Goal: Complete application form: Complete application form

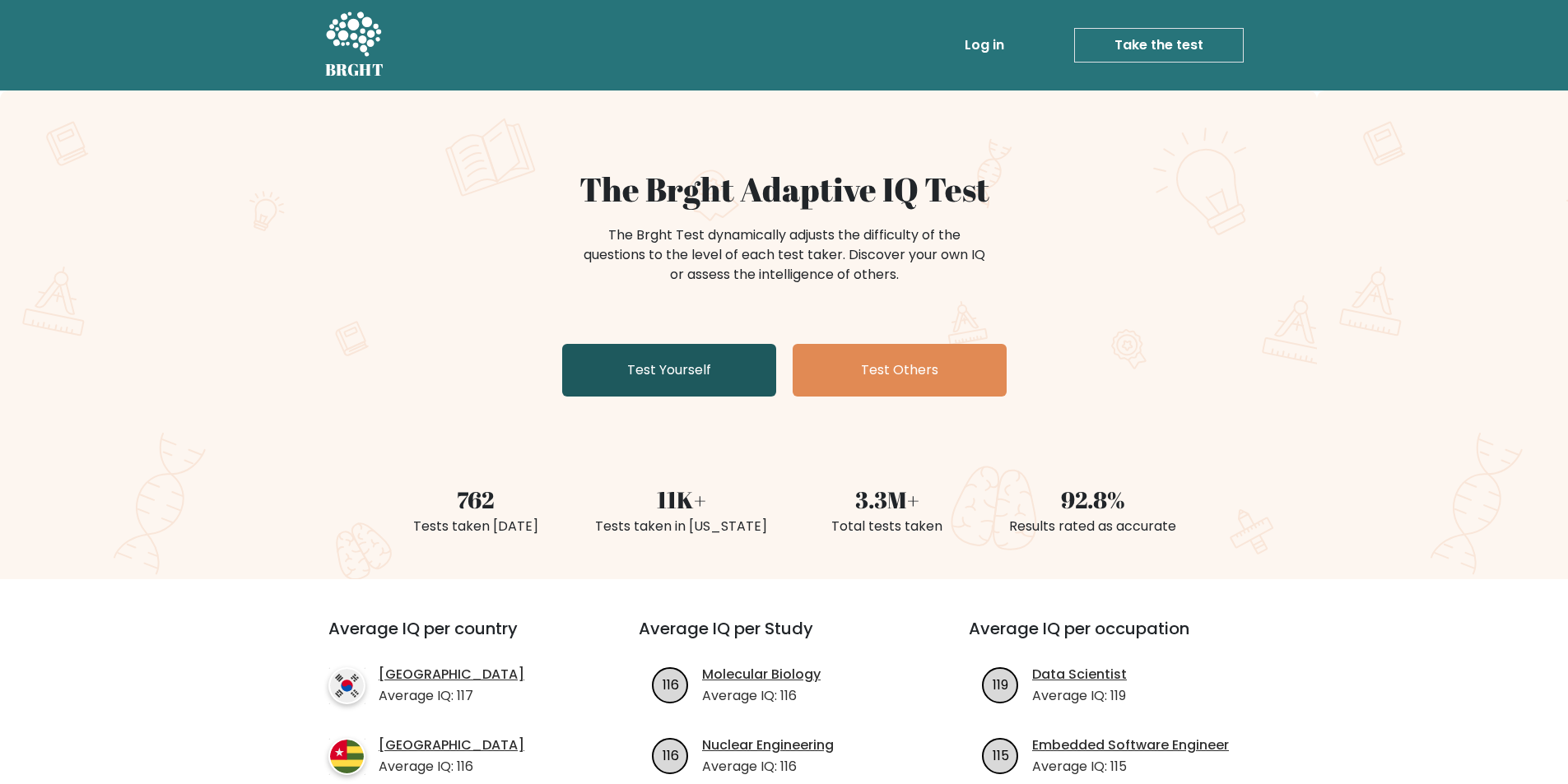
click at [717, 365] on link "Test Yourself" at bounding box center [669, 370] width 214 height 52
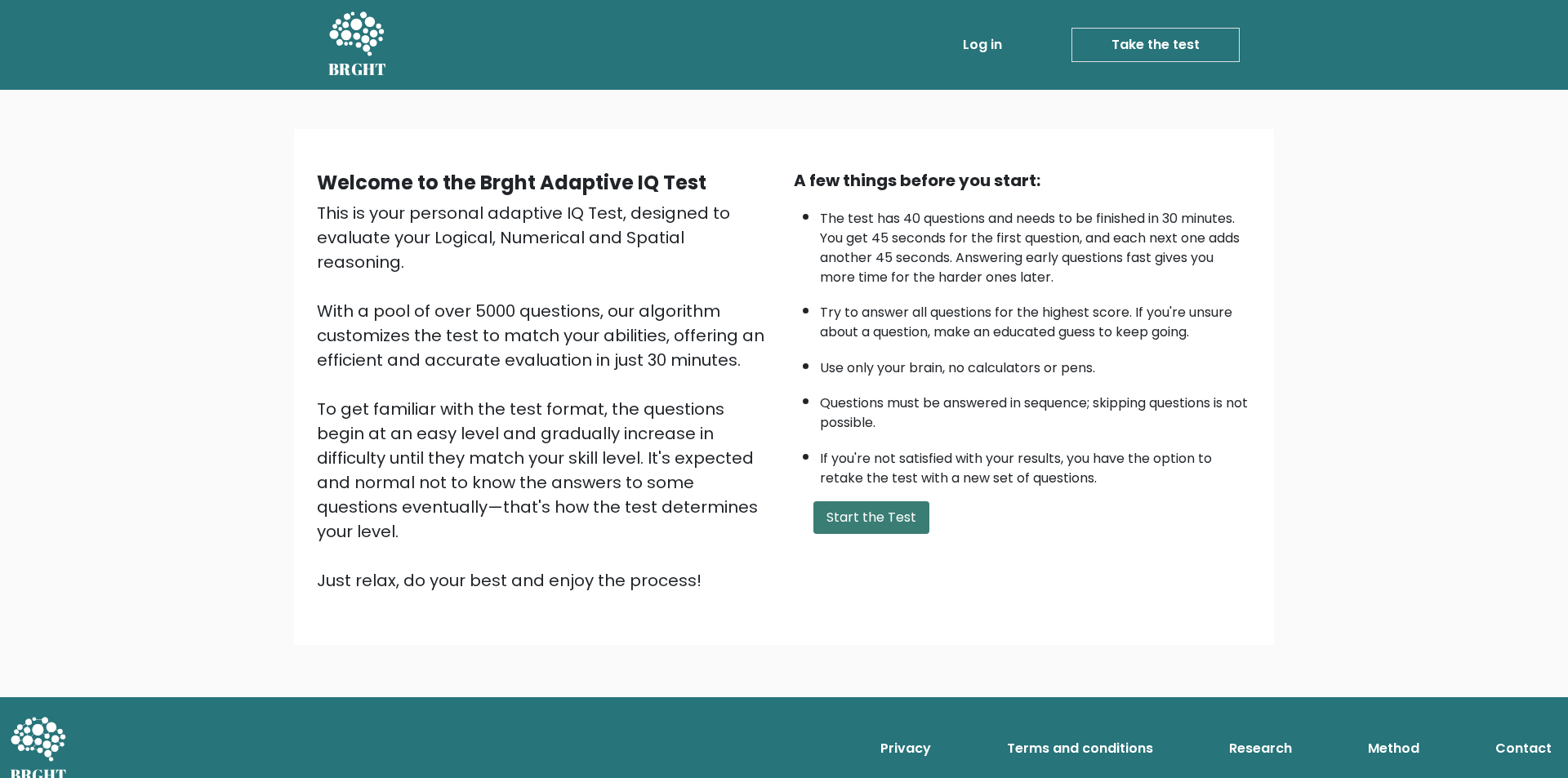
click at [879, 510] on button "Start the Test" at bounding box center [871, 517] width 115 height 32
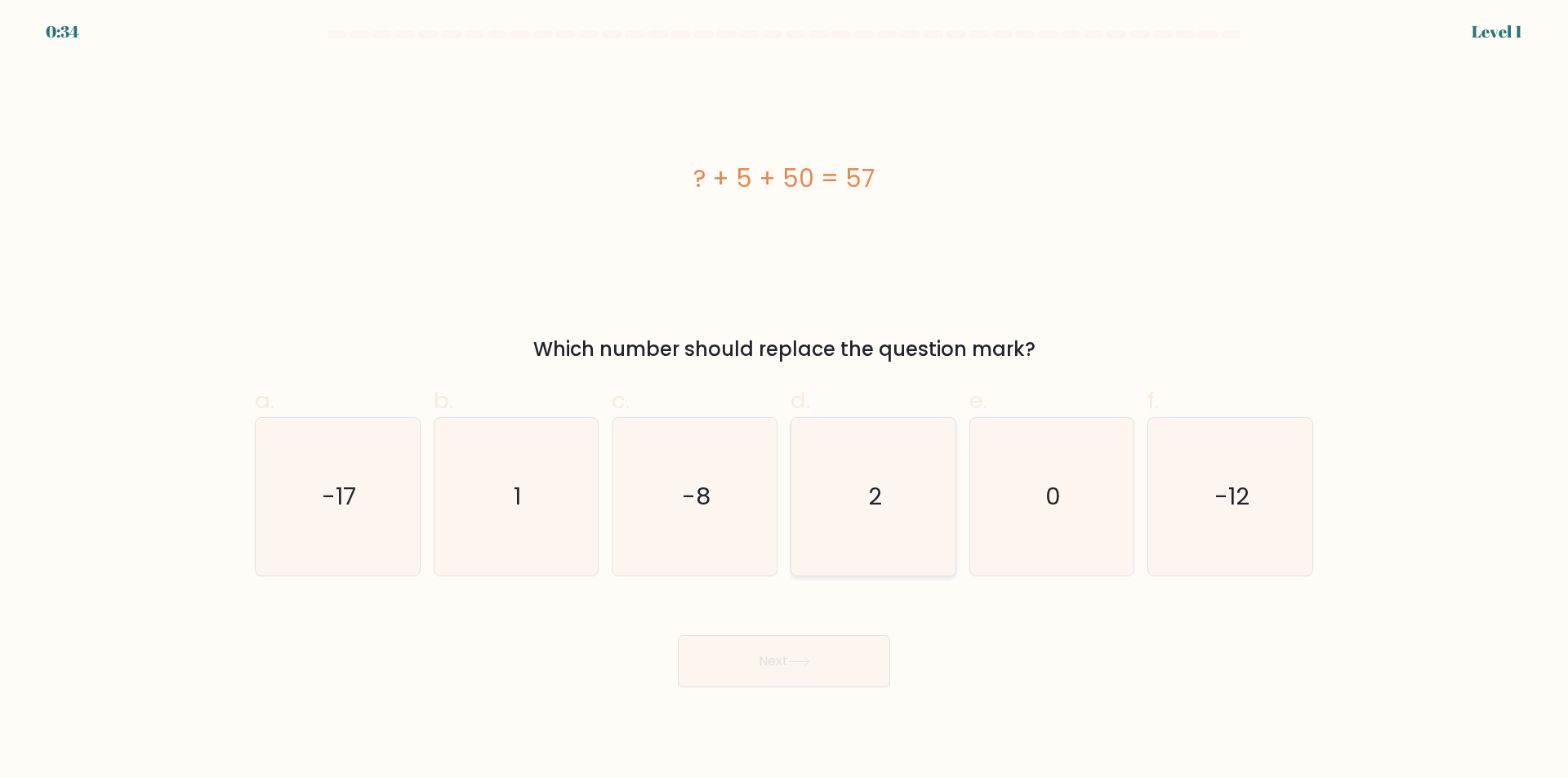
click at [852, 494] on icon "2" at bounding box center [873, 496] width 158 height 158
click at [785, 400] on input "d. 2" at bounding box center [784, 394] width 1 height 11
radio input "true"
click at [806, 658] on icon at bounding box center [799, 662] width 23 height 9
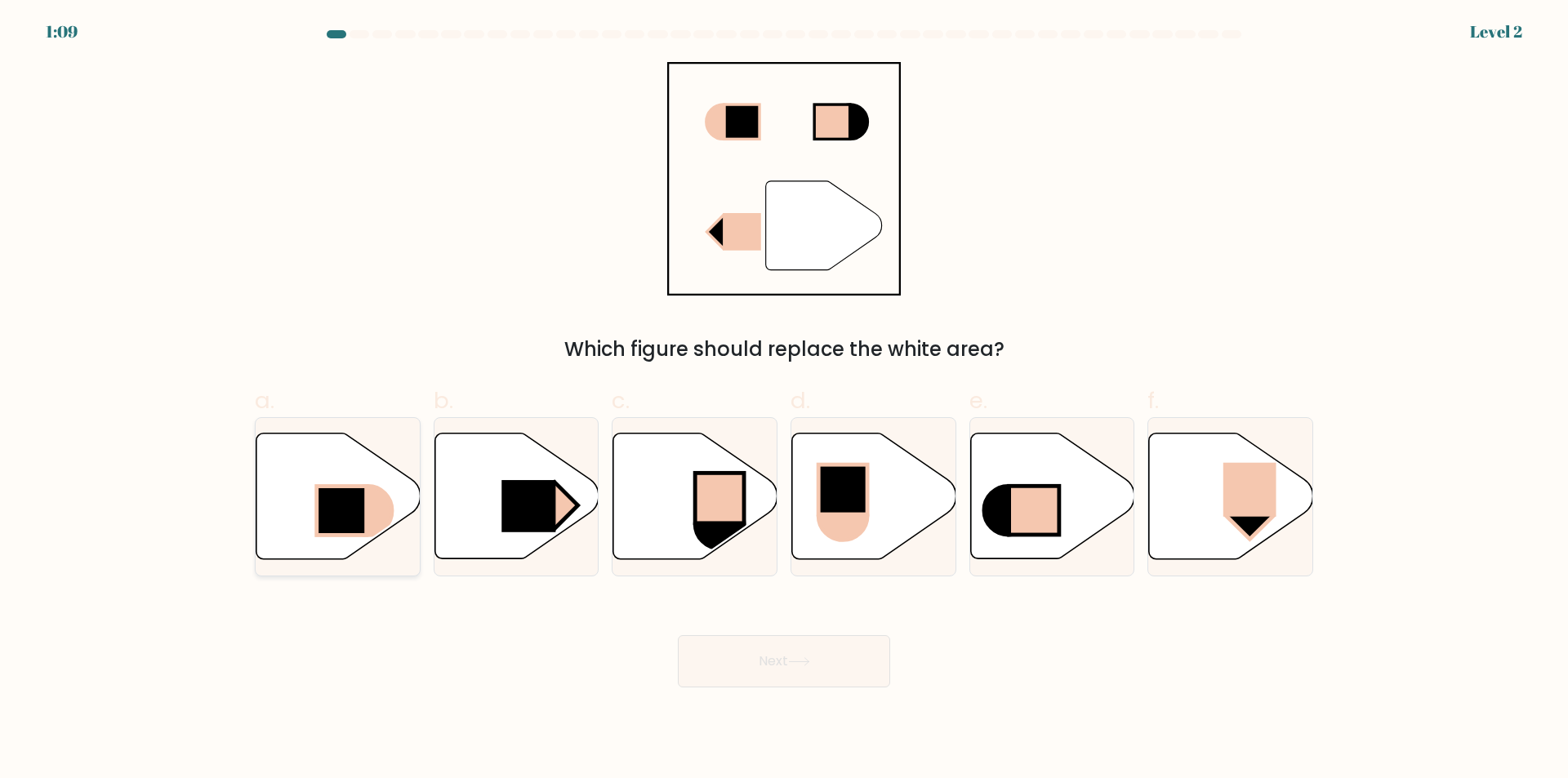
click at [359, 491] on rect at bounding box center [342, 511] width 50 height 49
click at [784, 400] on input "a." at bounding box center [784, 394] width 1 height 11
radio input "true"
drag, startPoint x: 546, startPoint y: 550, endPoint x: 507, endPoint y: 563, distance: 41.1
click at [507, 563] on div at bounding box center [516, 496] width 165 height 160
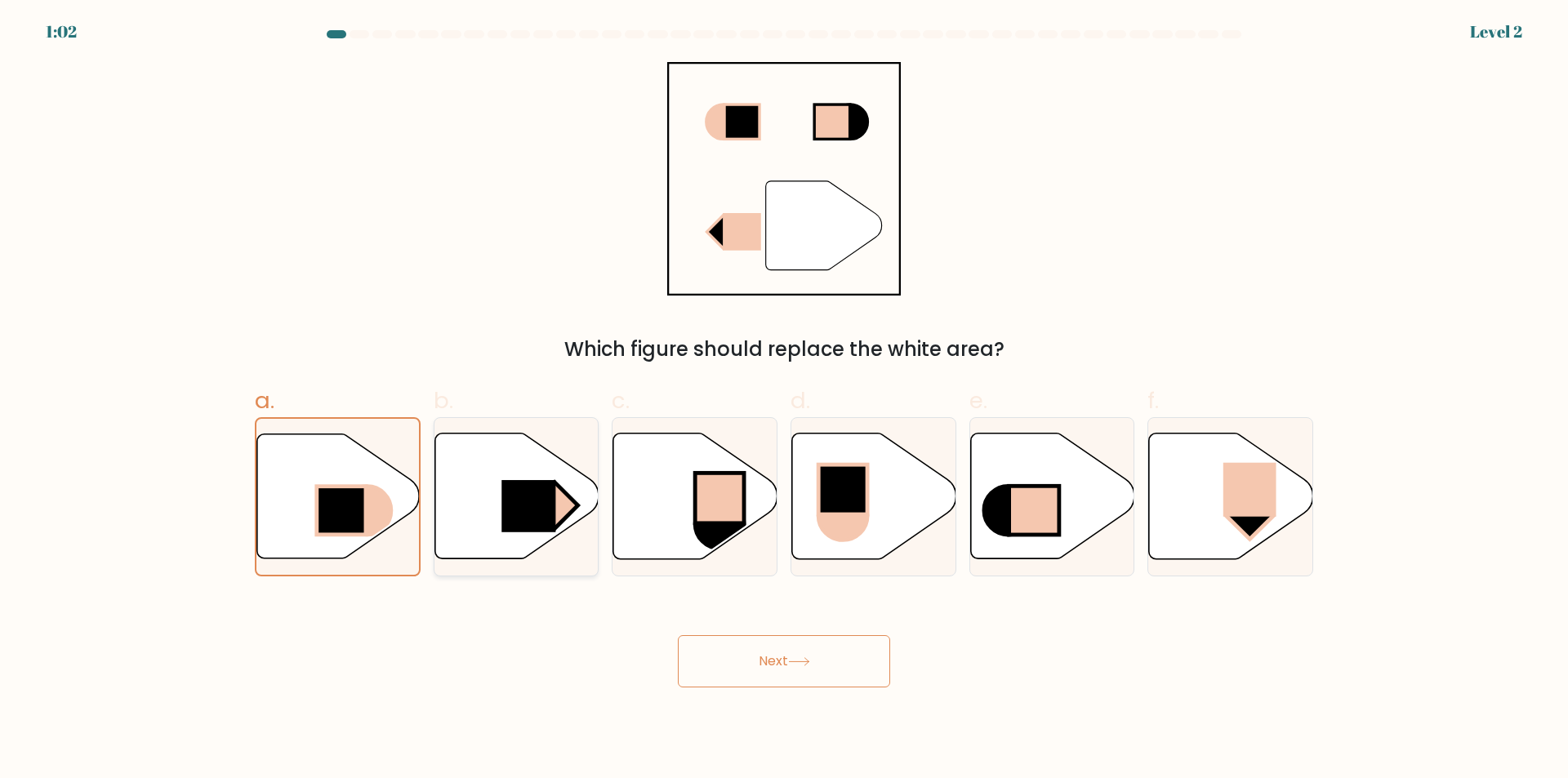
click at [784, 400] on input "b." at bounding box center [784, 394] width 1 height 11
radio input "true"
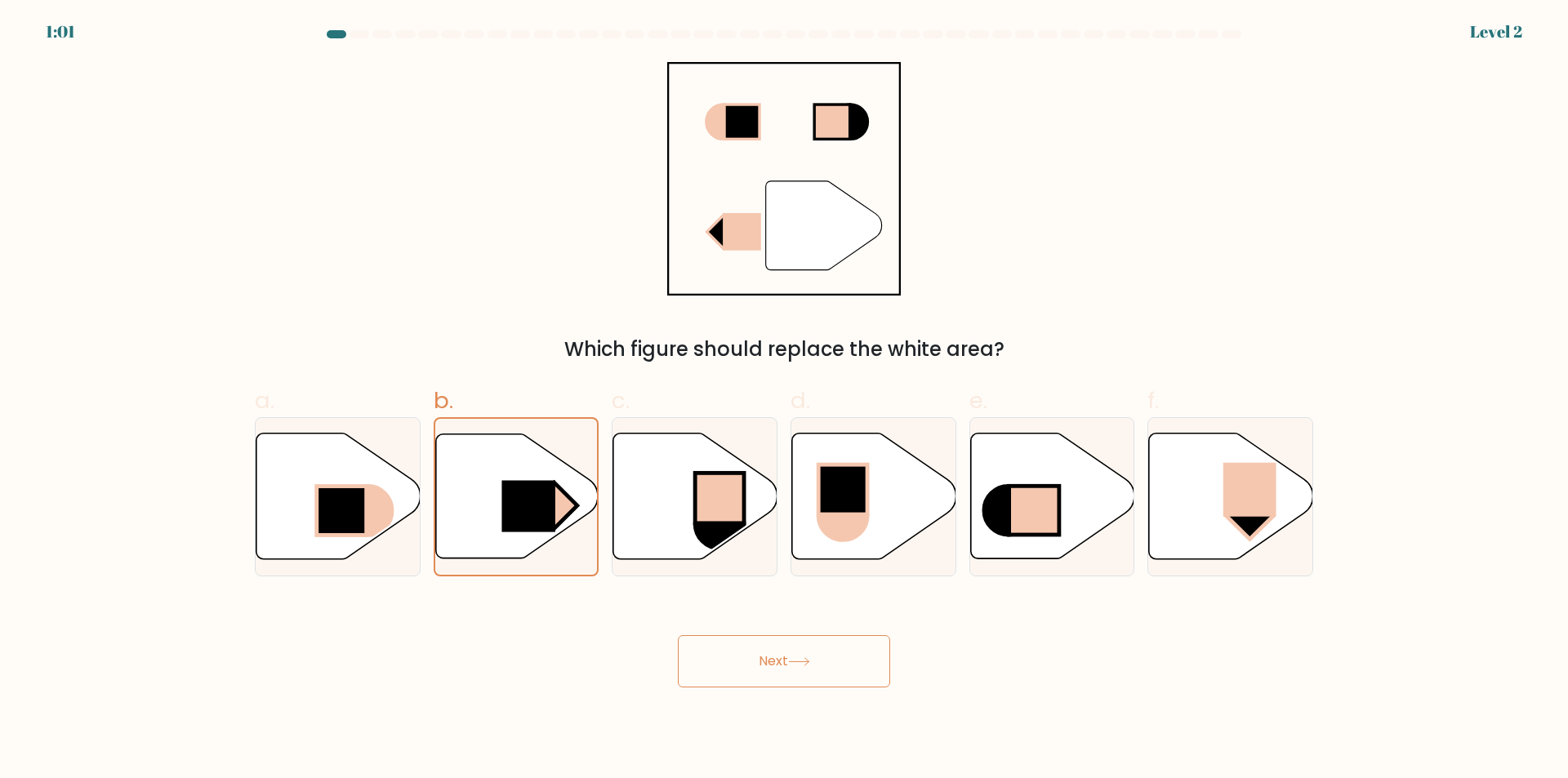
click at [783, 669] on button "Next" at bounding box center [783, 661] width 212 height 52
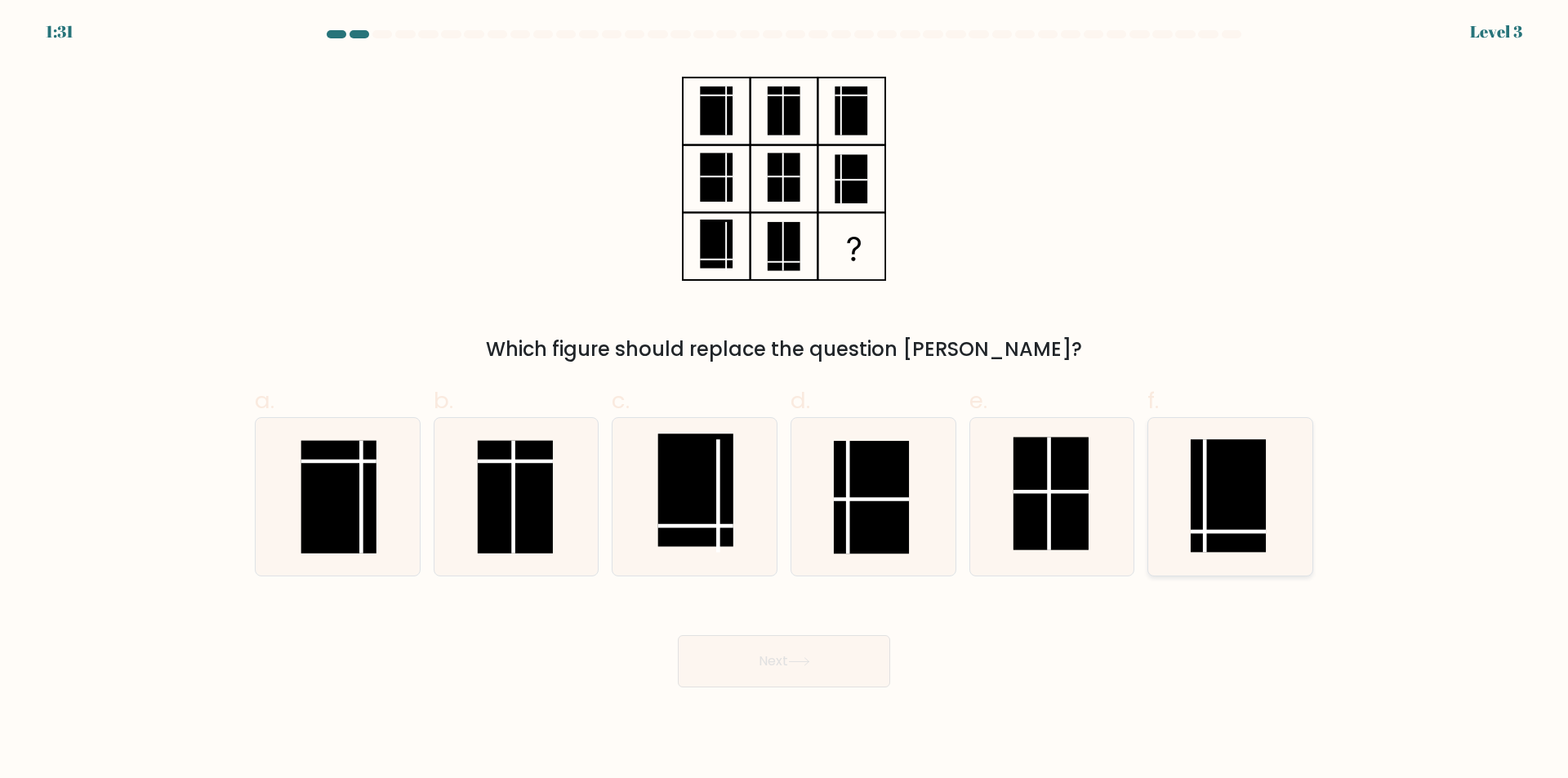
click at [1225, 481] on rect at bounding box center [1227, 495] width 75 height 113
click at [785, 400] on input "f." at bounding box center [784, 394] width 1 height 11
radio input "true"
click at [721, 663] on button "Next" at bounding box center [783, 661] width 212 height 52
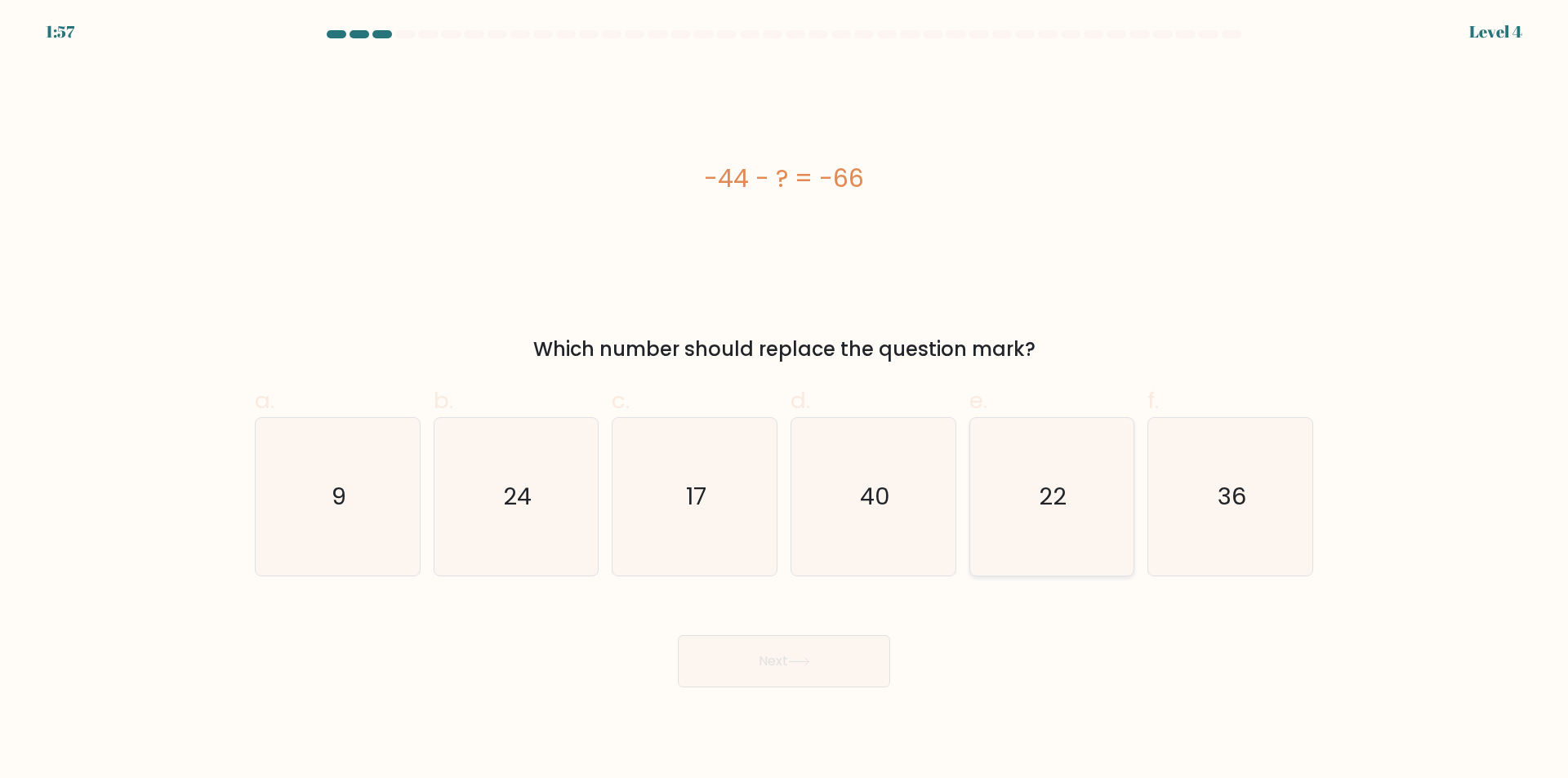
click at [1058, 520] on icon "22" at bounding box center [1051, 496] width 158 height 158
click at [785, 400] on input "e. 22" at bounding box center [784, 394] width 1 height 11
radio input "true"
drag, startPoint x: 681, startPoint y: 634, endPoint x: 721, endPoint y: 624, distance: 41.2
click at [720, 624] on div "Next" at bounding box center [783, 641] width 1078 height 91
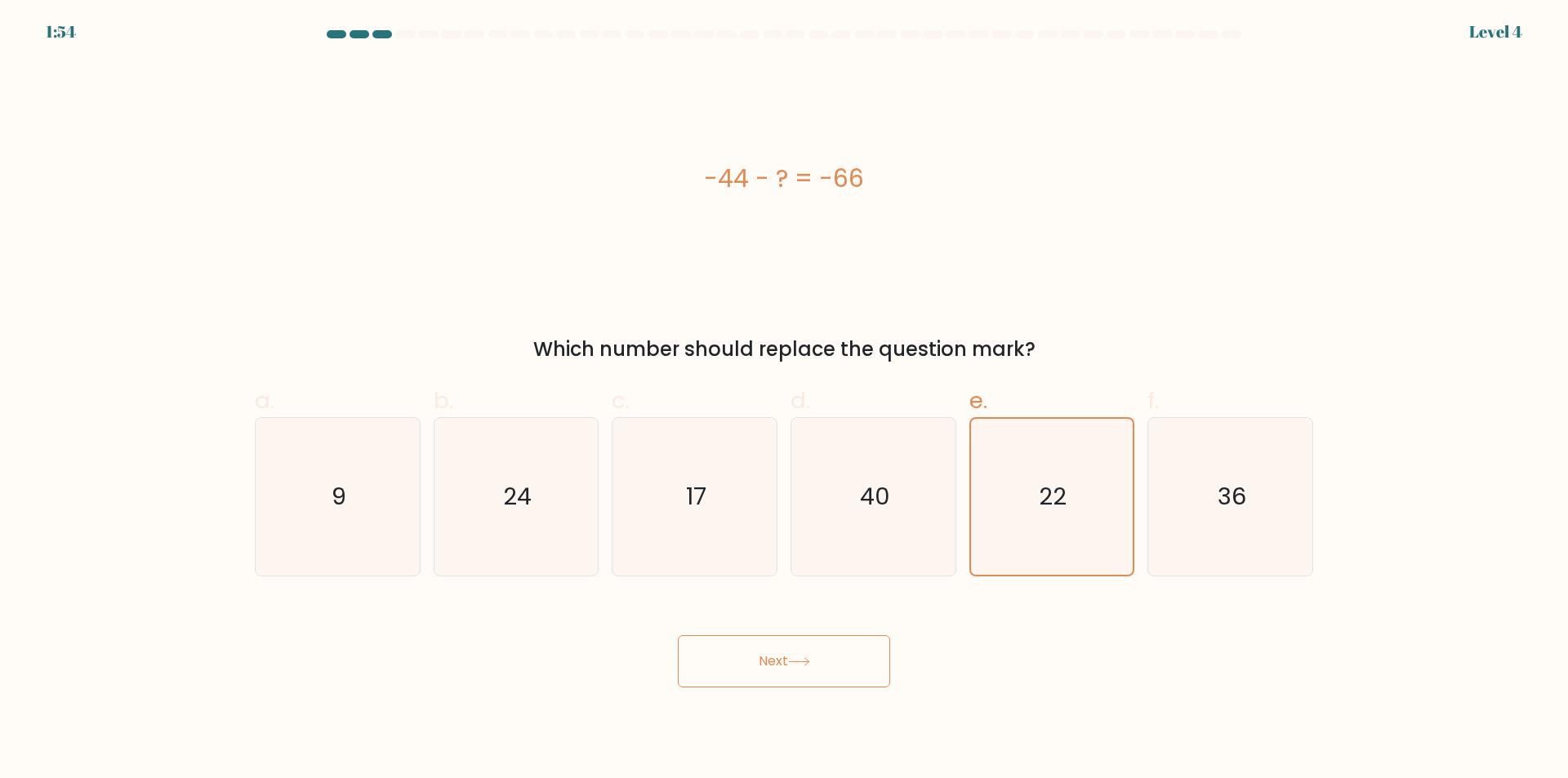
click at [739, 648] on button "Next" at bounding box center [783, 661] width 212 height 52
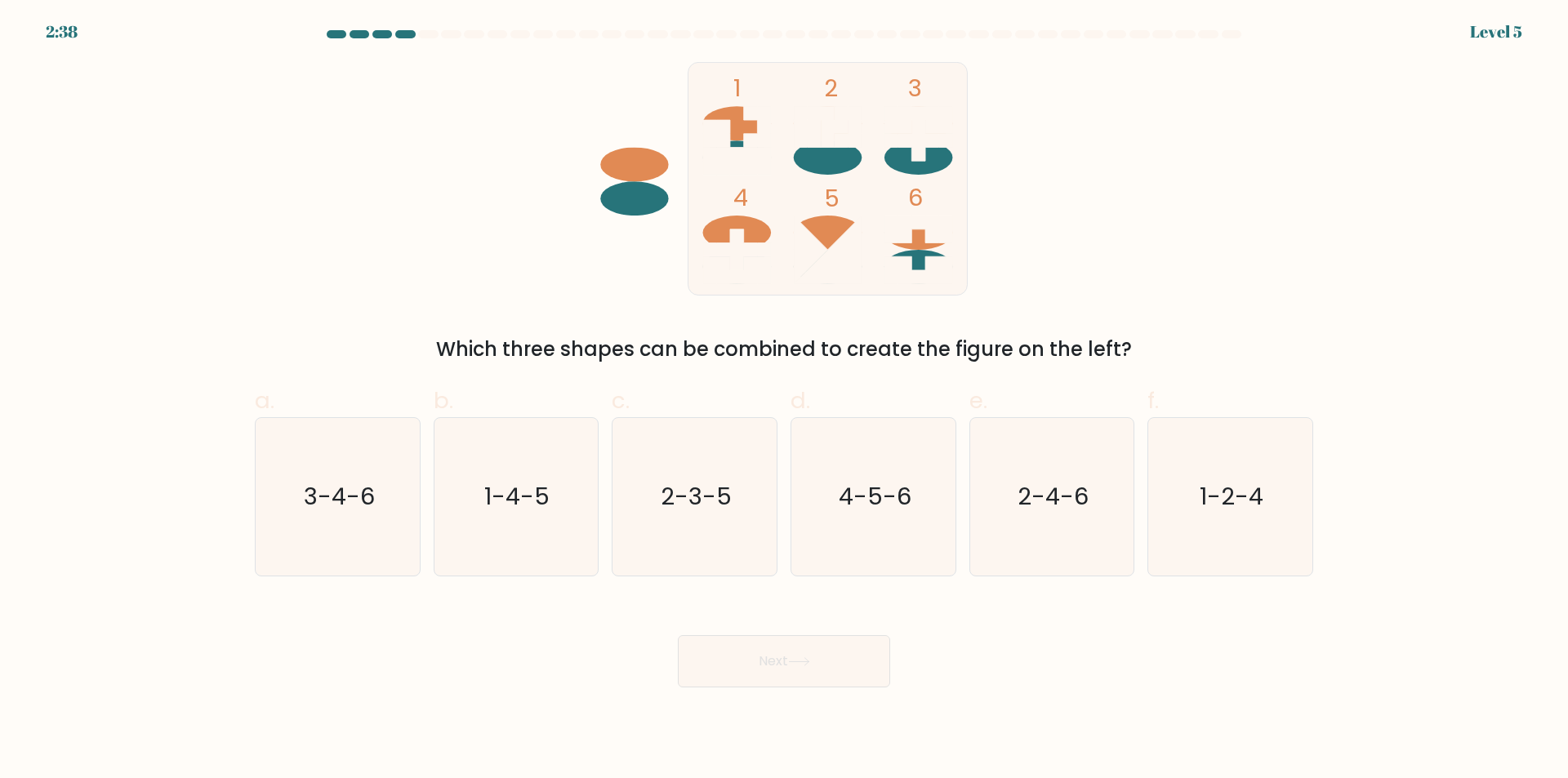
click at [687, 627] on div "Next" at bounding box center [783, 641] width 1078 height 91
drag, startPoint x: 689, startPoint y: 617, endPoint x: 692, endPoint y: 605, distance: 12.4
click at [692, 605] on div "Next" at bounding box center [783, 641] width 1078 height 91
drag, startPoint x: 741, startPoint y: 555, endPoint x: 761, endPoint y: 444, distance: 112.8
click at [761, 446] on icon "2-3-5" at bounding box center [694, 496] width 158 height 158
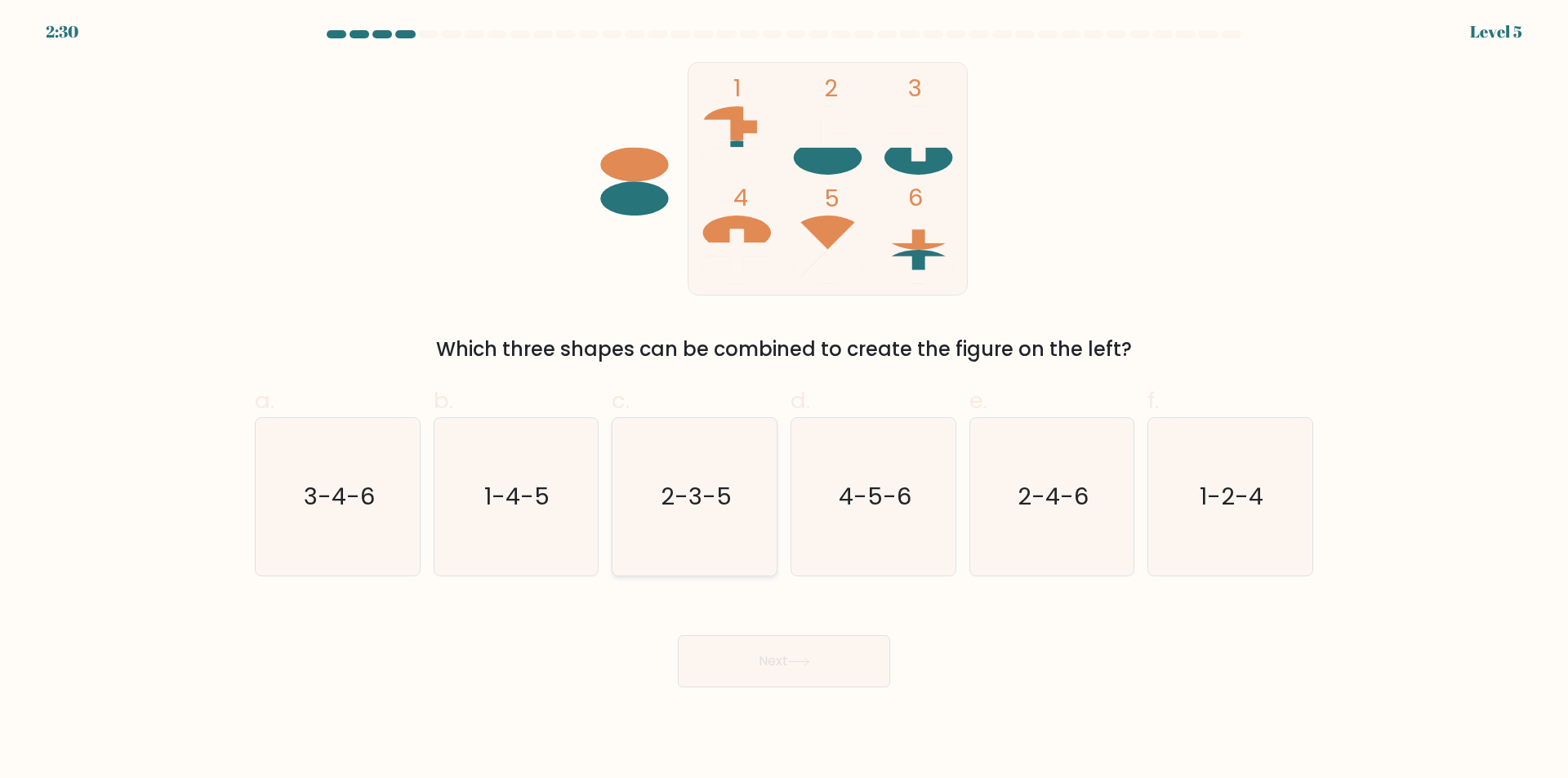
click at [784, 400] on input "c. 2-3-5" at bounding box center [784, 394] width 1 height 11
radio input "true"
click at [796, 651] on button "Next" at bounding box center [783, 661] width 212 height 52
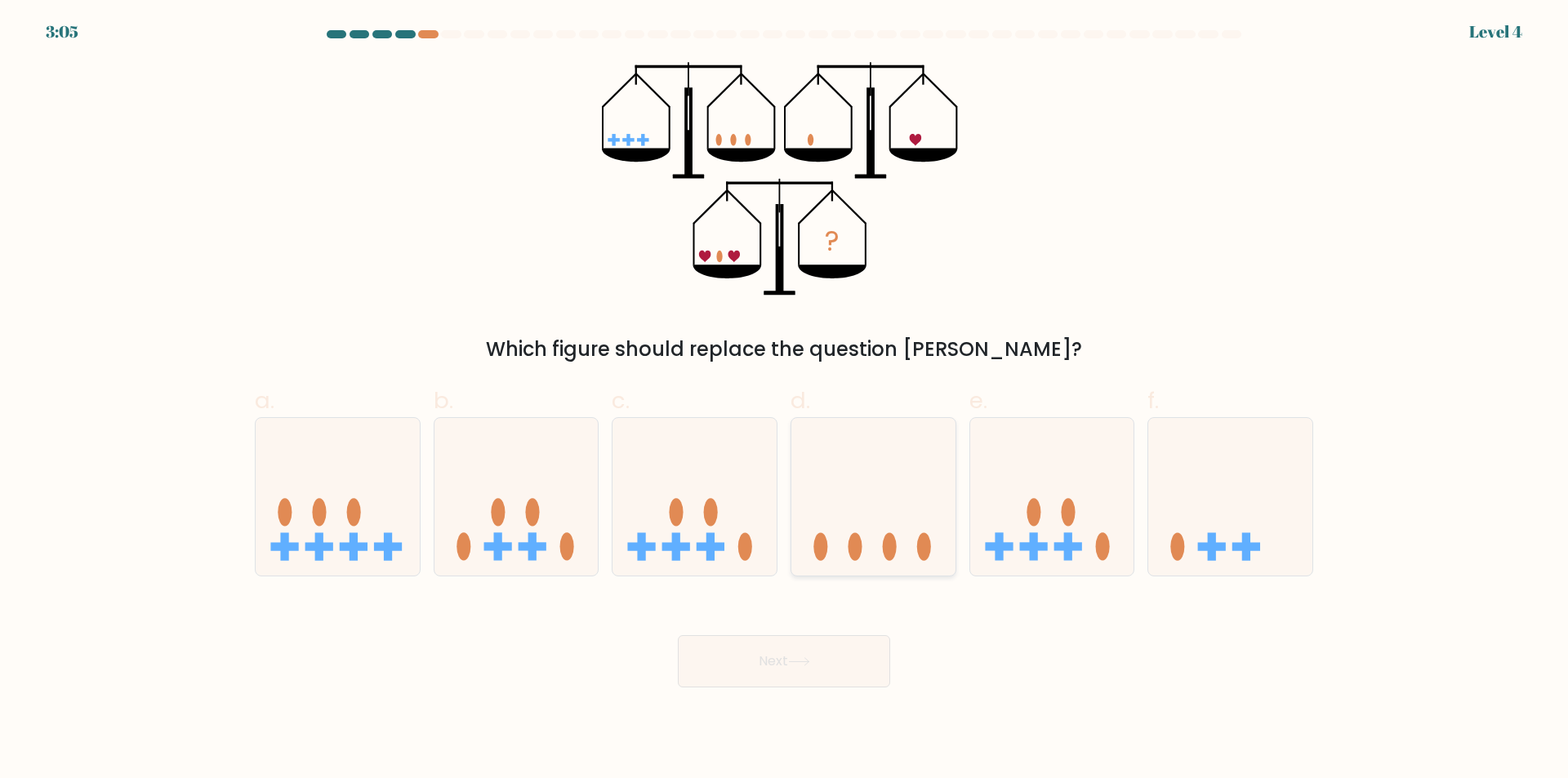
click at [893, 547] on ellipse at bounding box center [890, 546] width 14 height 27
click at [785, 400] on input "d." at bounding box center [784, 394] width 1 height 11
radio input "true"
click at [825, 652] on button "Next" at bounding box center [783, 661] width 212 height 52
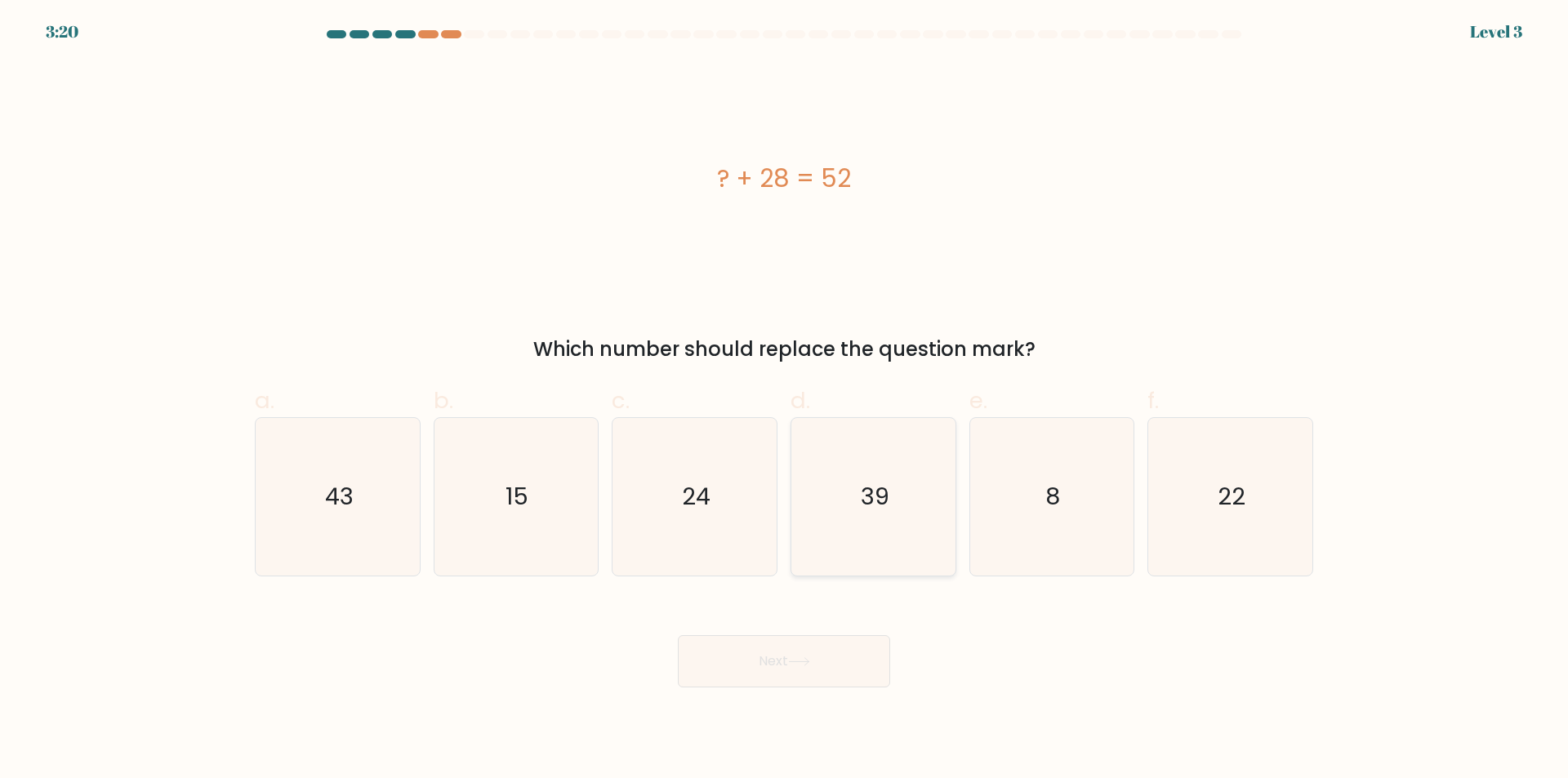
drag, startPoint x: 897, startPoint y: 493, endPoint x: 869, endPoint y: 528, distance: 44.8
click at [886, 499] on icon "39" at bounding box center [873, 496] width 158 height 158
click at [785, 400] on input "d. 39" at bounding box center [784, 394] width 1 height 11
radio input "true"
drag, startPoint x: 1065, startPoint y: 552, endPoint x: 853, endPoint y: 725, distance: 273.6
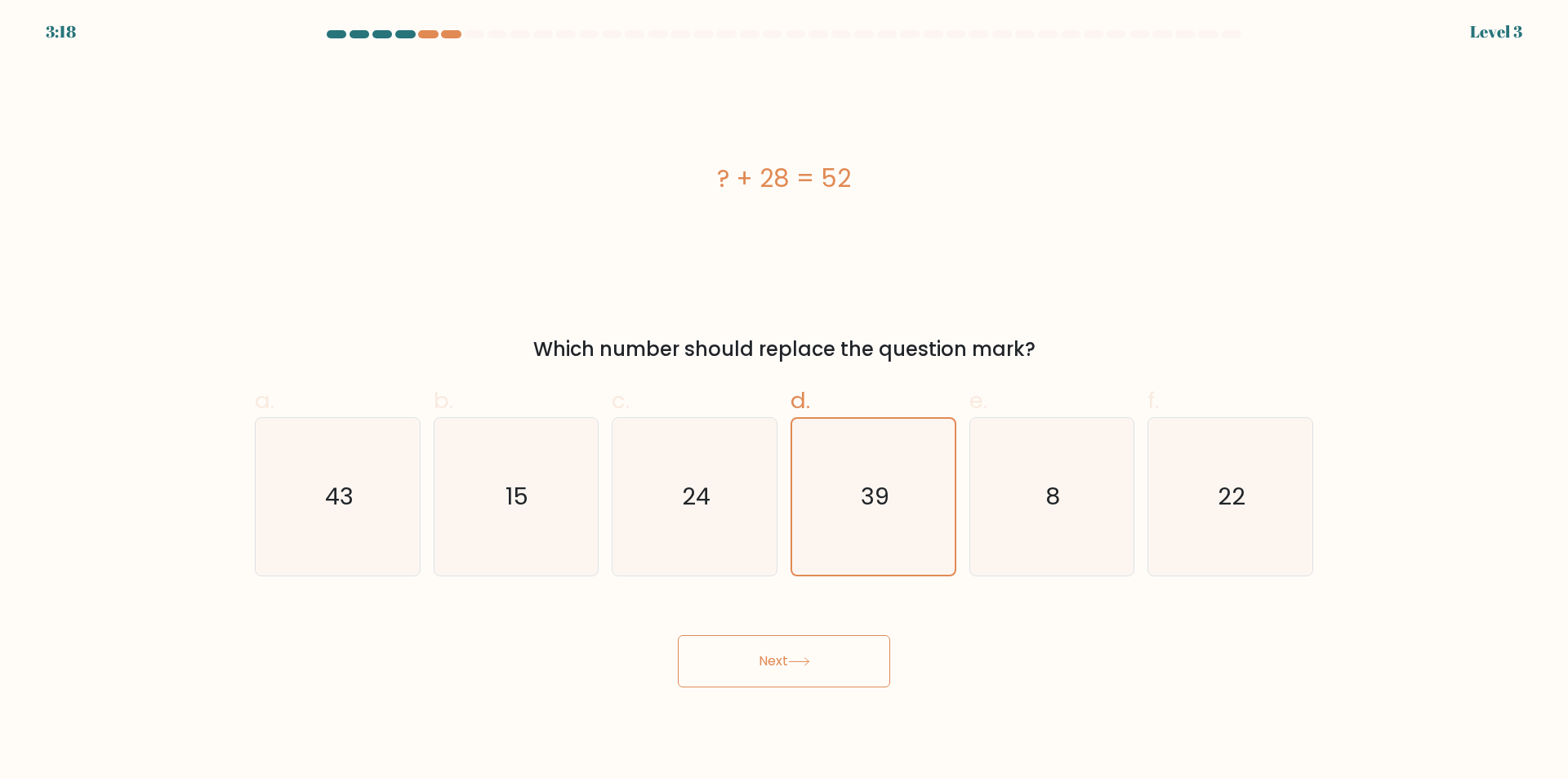
click at [1038, 559] on icon "8" at bounding box center [1051, 496] width 158 height 158
drag, startPoint x: 625, startPoint y: 465, endPoint x: 731, endPoint y: 459, distance: 106.2
click at [643, 465] on icon "24" at bounding box center [694, 496] width 158 height 158
click at [784, 400] on input "c. 24" at bounding box center [784, 394] width 1 height 11
radio input "true"
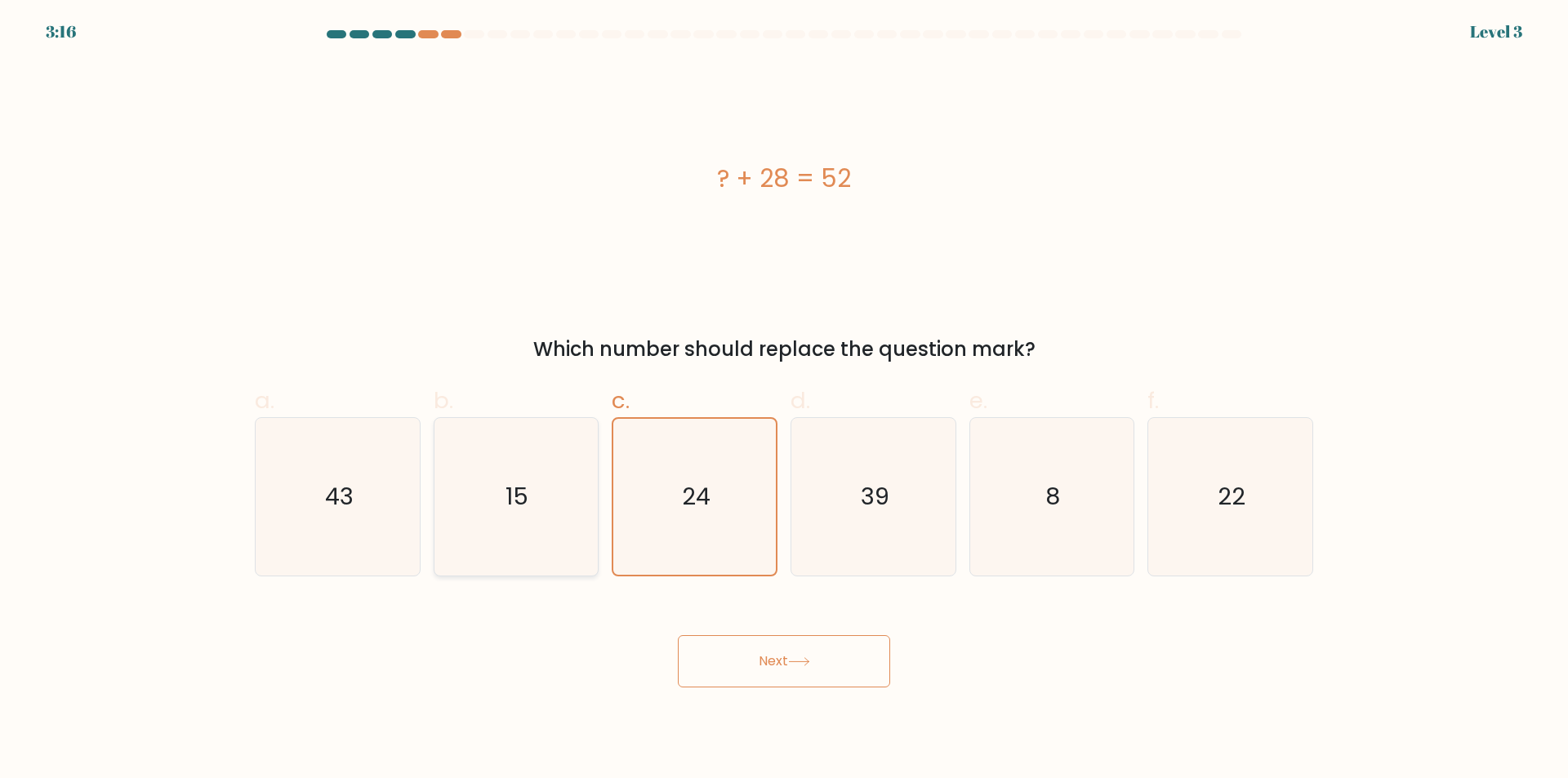
drag, startPoint x: 545, startPoint y: 506, endPoint x: 738, endPoint y: 544, distance: 196.7
click at [596, 504] on div "15" at bounding box center [516, 496] width 165 height 160
click at [784, 400] on input "b. 15" at bounding box center [784, 394] width 1 height 11
radio input "true"
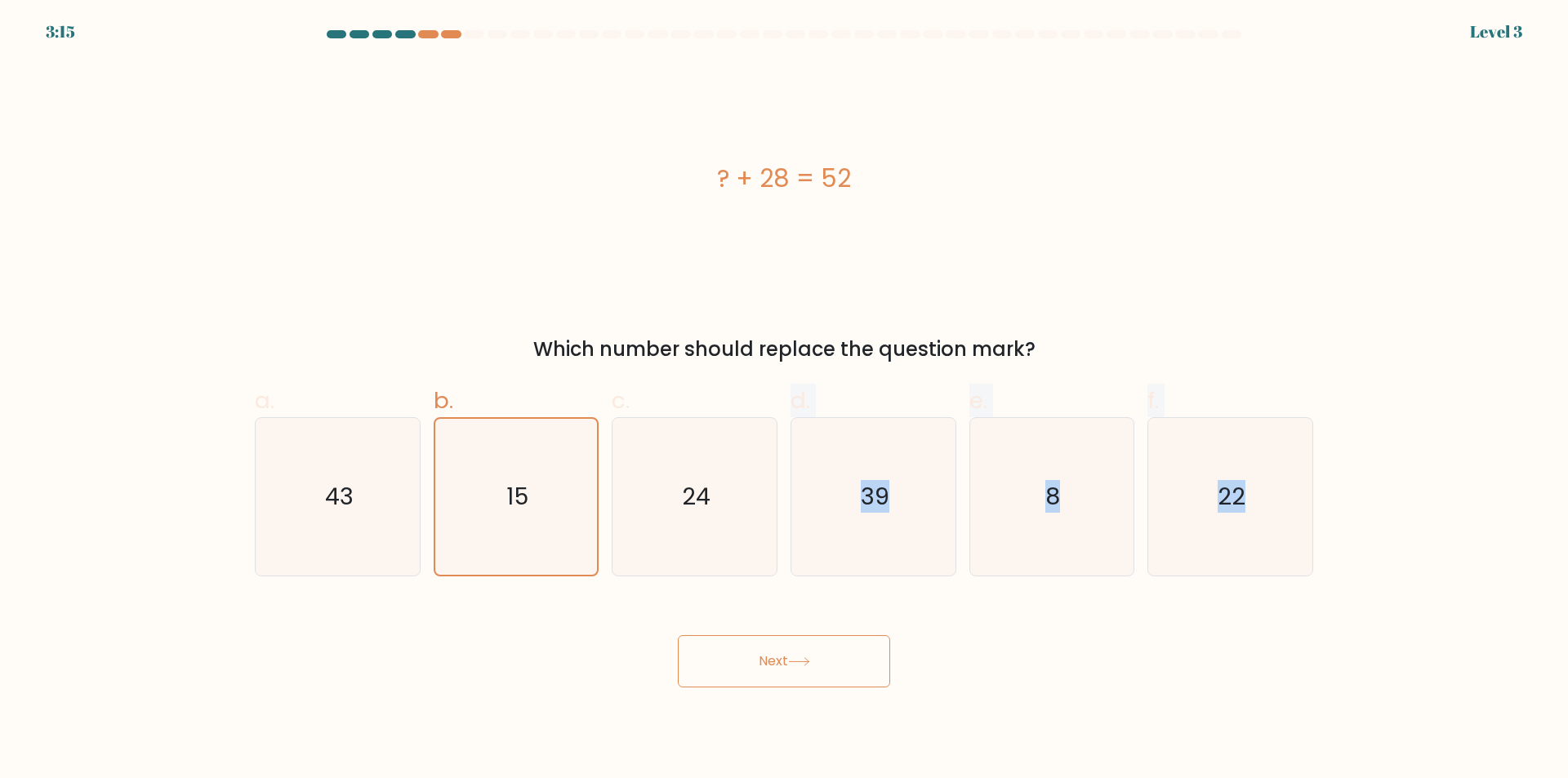
drag, startPoint x: 742, startPoint y: 546, endPoint x: 811, endPoint y: 706, distance: 174.2
click at [811, 706] on body "3:15 Level 3 a." at bounding box center [784, 389] width 1568 height 778
click at [761, 517] on icon "24" at bounding box center [694, 496] width 158 height 158
click at [784, 400] on input "c. 24" at bounding box center [784, 394] width 1 height 11
radio input "true"
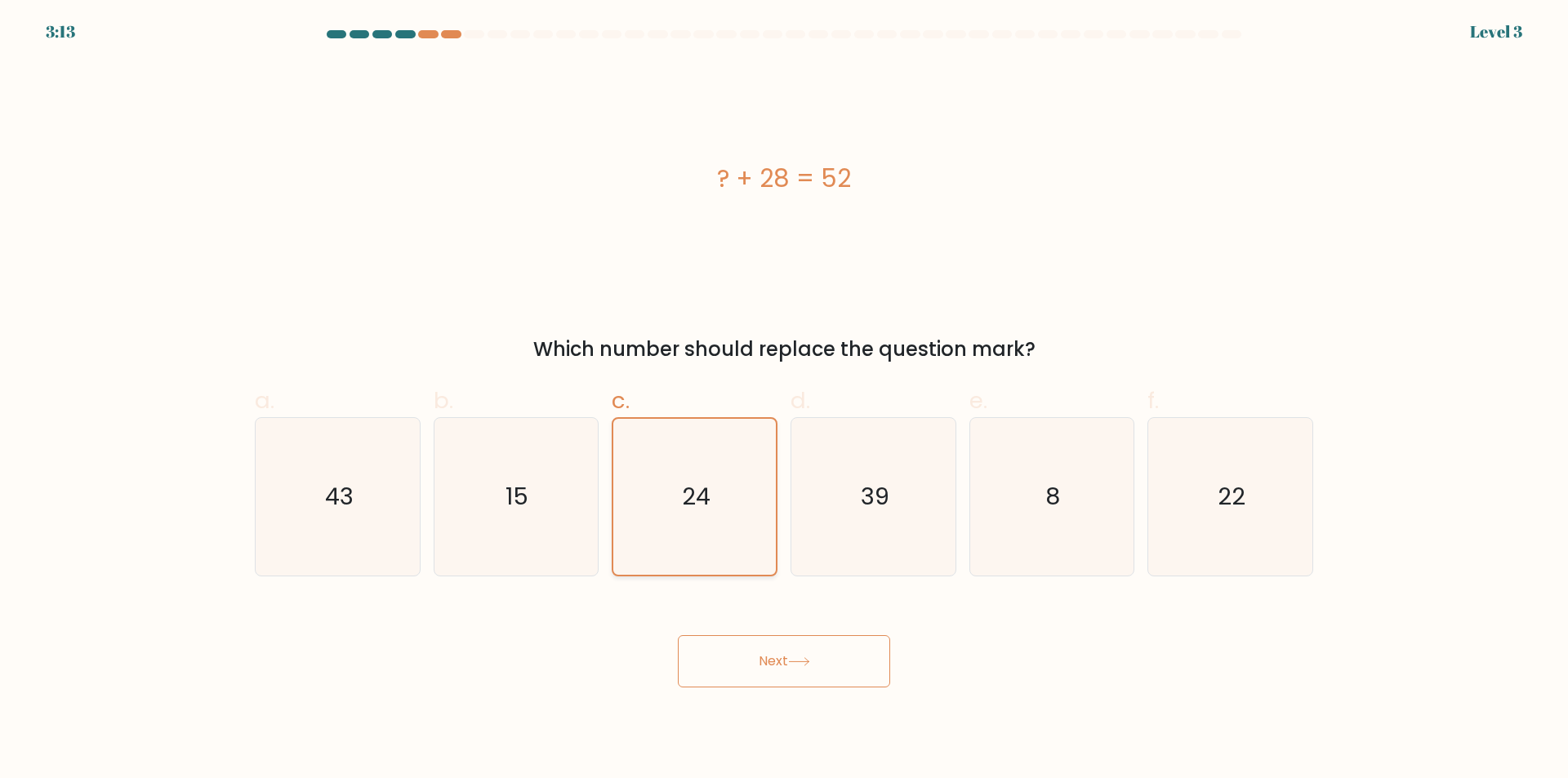
click at [761, 517] on icon "24" at bounding box center [694, 496] width 156 height 156
click at [784, 400] on input "c. 24" at bounding box center [784, 394] width 1 height 11
click at [814, 671] on button "Next" at bounding box center [783, 661] width 212 height 52
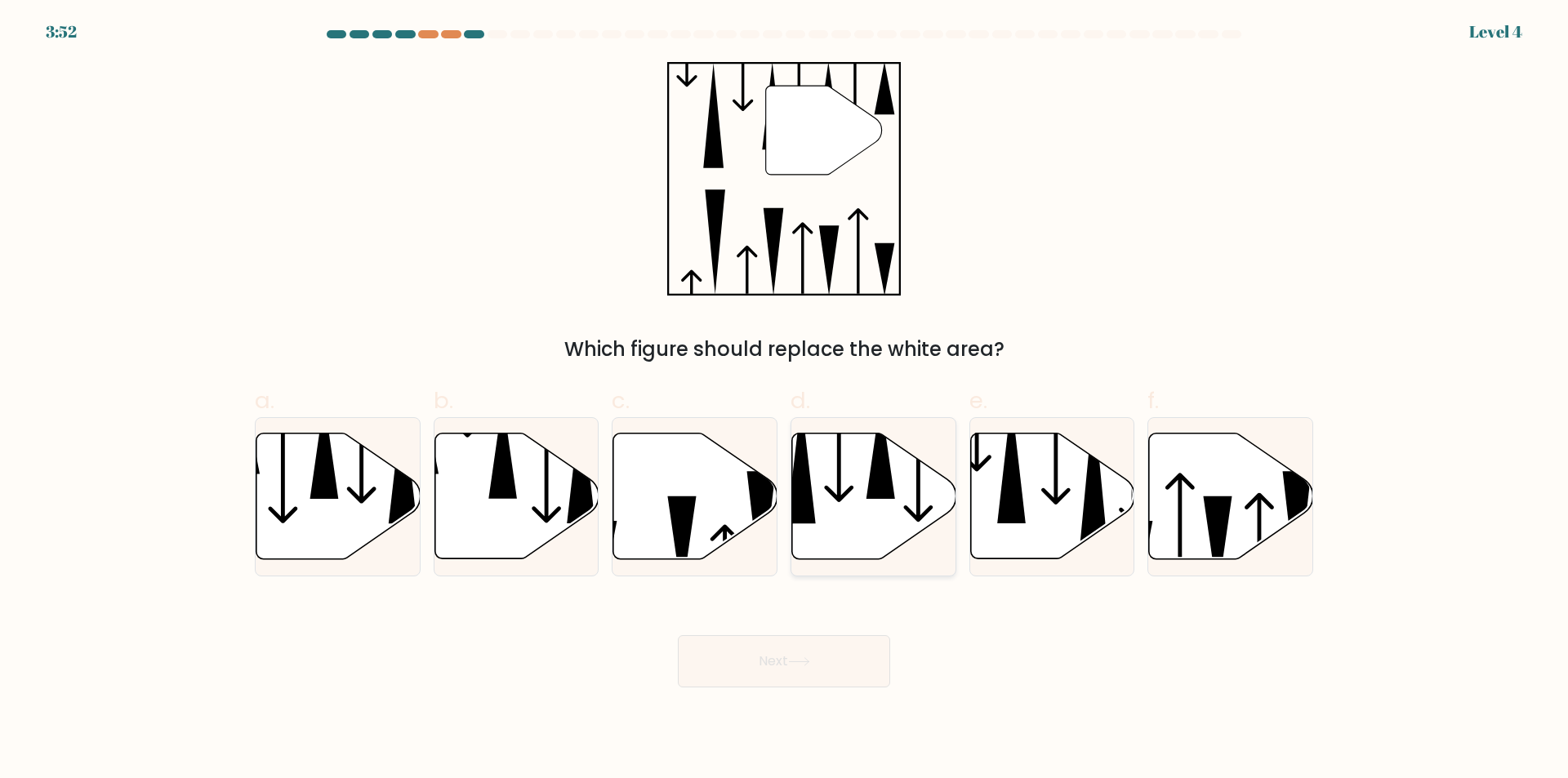
drag, startPoint x: 895, startPoint y: 498, endPoint x: 895, endPoint y: 489, distance: 9.0
click at [895, 490] on icon at bounding box center [874, 496] width 164 height 125
click at [785, 400] on input "d." at bounding box center [784, 394] width 1 height 11
radio input "true"
click at [722, 658] on button "Next" at bounding box center [783, 661] width 212 height 52
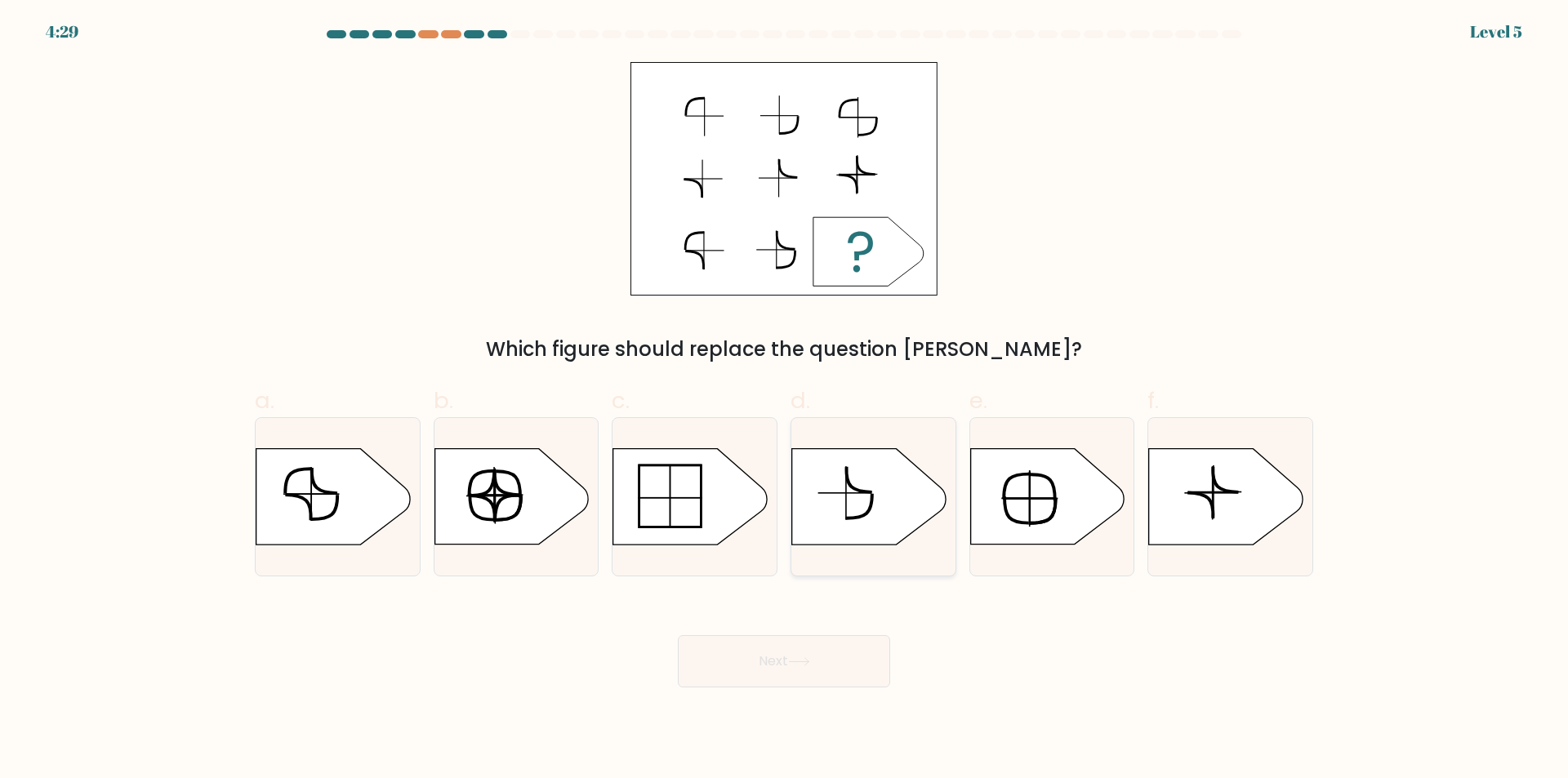
drag, startPoint x: 919, startPoint y: 528, endPoint x: 894, endPoint y: 554, distance: 36.1
click at [894, 551] on div at bounding box center [873, 496] width 165 height 160
click at [785, 400] on input "d." at bounding box center [784, 394] width 1 height 11
radio input "true"
click at [841, 656] on button "Next" at bounding box center [783, 661] width 212 height 52
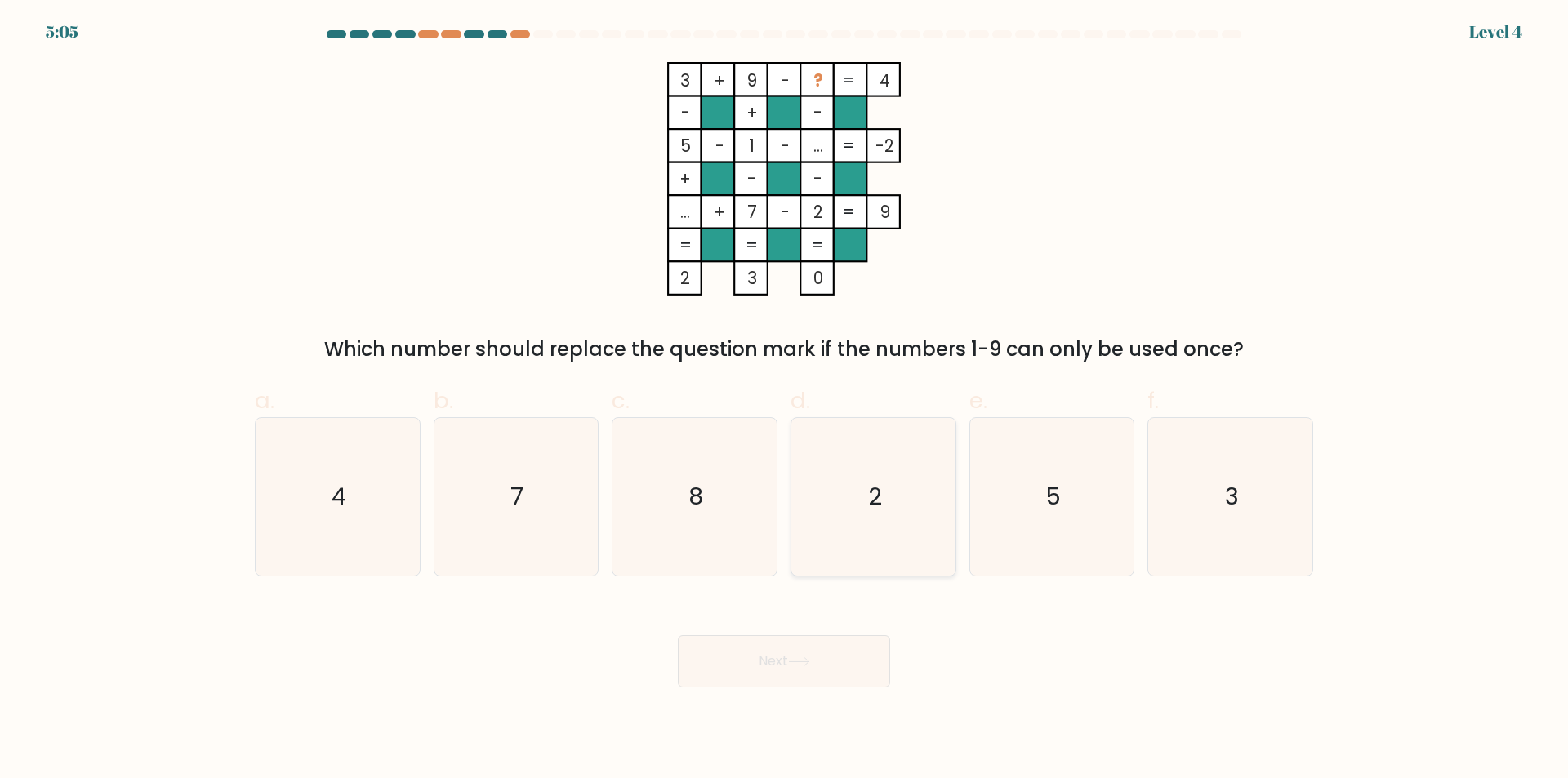
click at [883, 475] on icon "2" at bounding box center [873, 496] width 158 height 158
click at [785, 400] on input "d. 2" at bounding box center [784, 394] width 1 height 11
radio input "true"
click at [740, 459] on icon "8" at bounding box center [694, 496] width 158 height 158
click at [784, 400] on input "c. 8" at bounding box center [784, 394] width 1 height 11
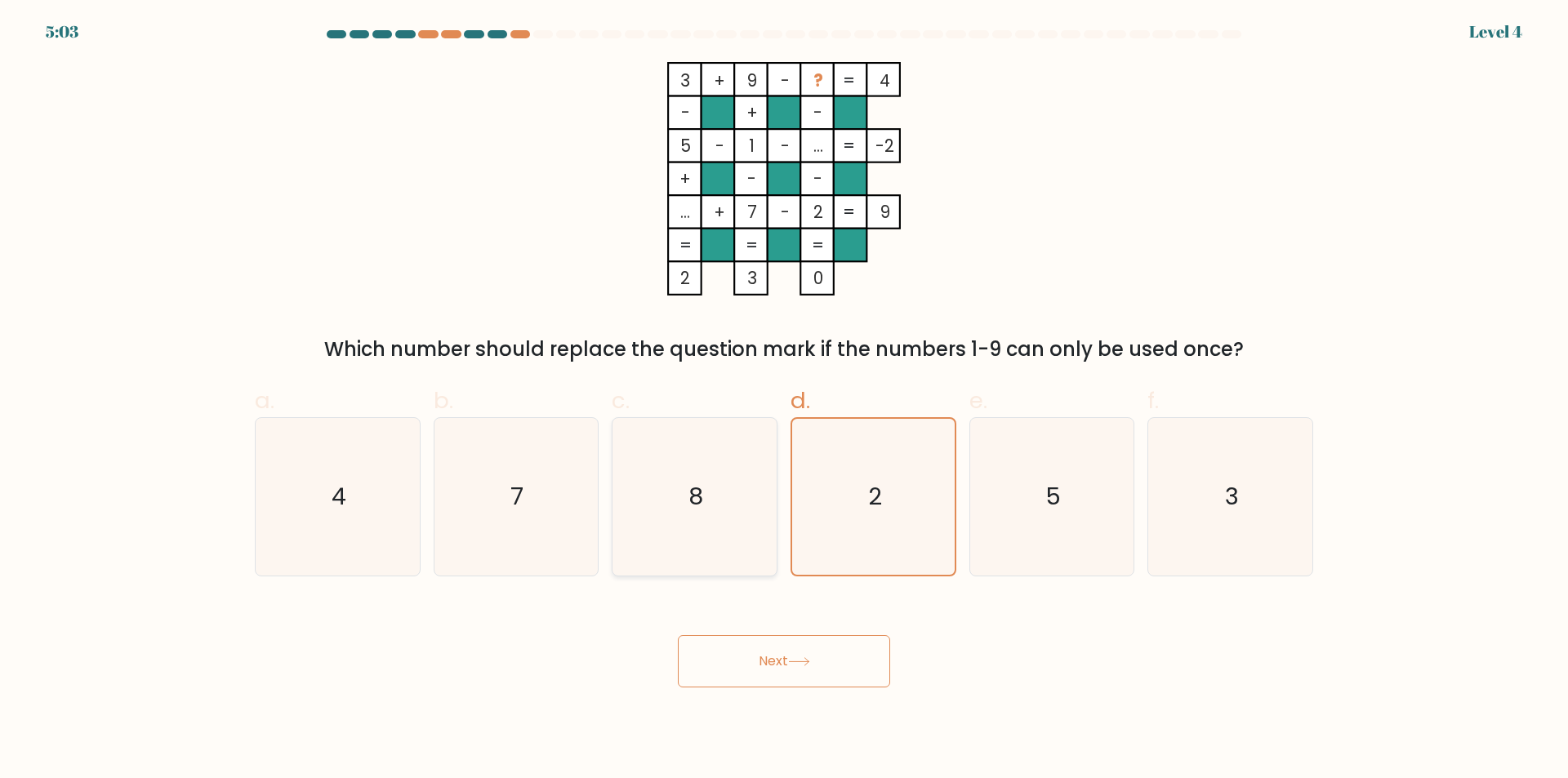
radio input "true"
click at [807, 653] on button "Next" at bounding box center [783, 661] width 212 height 52
click at [677, 635] on button "Next" at bounding box center [783, 661] width 212 height 52
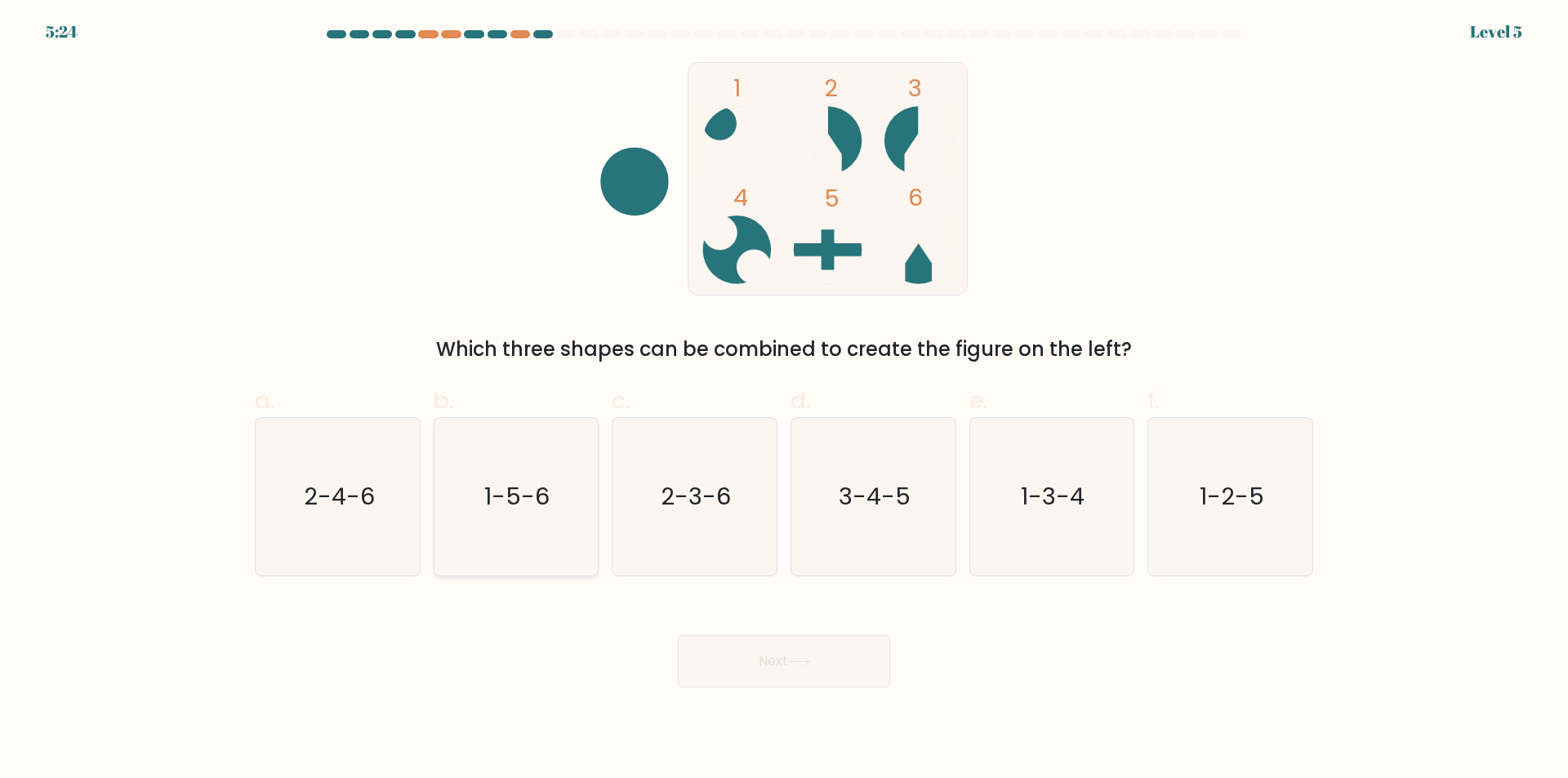
click at [549, 534] on icon "1-5-6" at bounding box center [515, 496] width 158 height 158
click at [784, 400] on input "b. 1-5-6" at bounding box center [784, 394] width 1 height 11
radio input "true"
click at [312, 491] on text "2-4-6" at bounding box center [339, 496] width 71 height 32
click at [784, 400] on input "a. 2-4-6" at bounding box center [784, 394] width 1 height 11
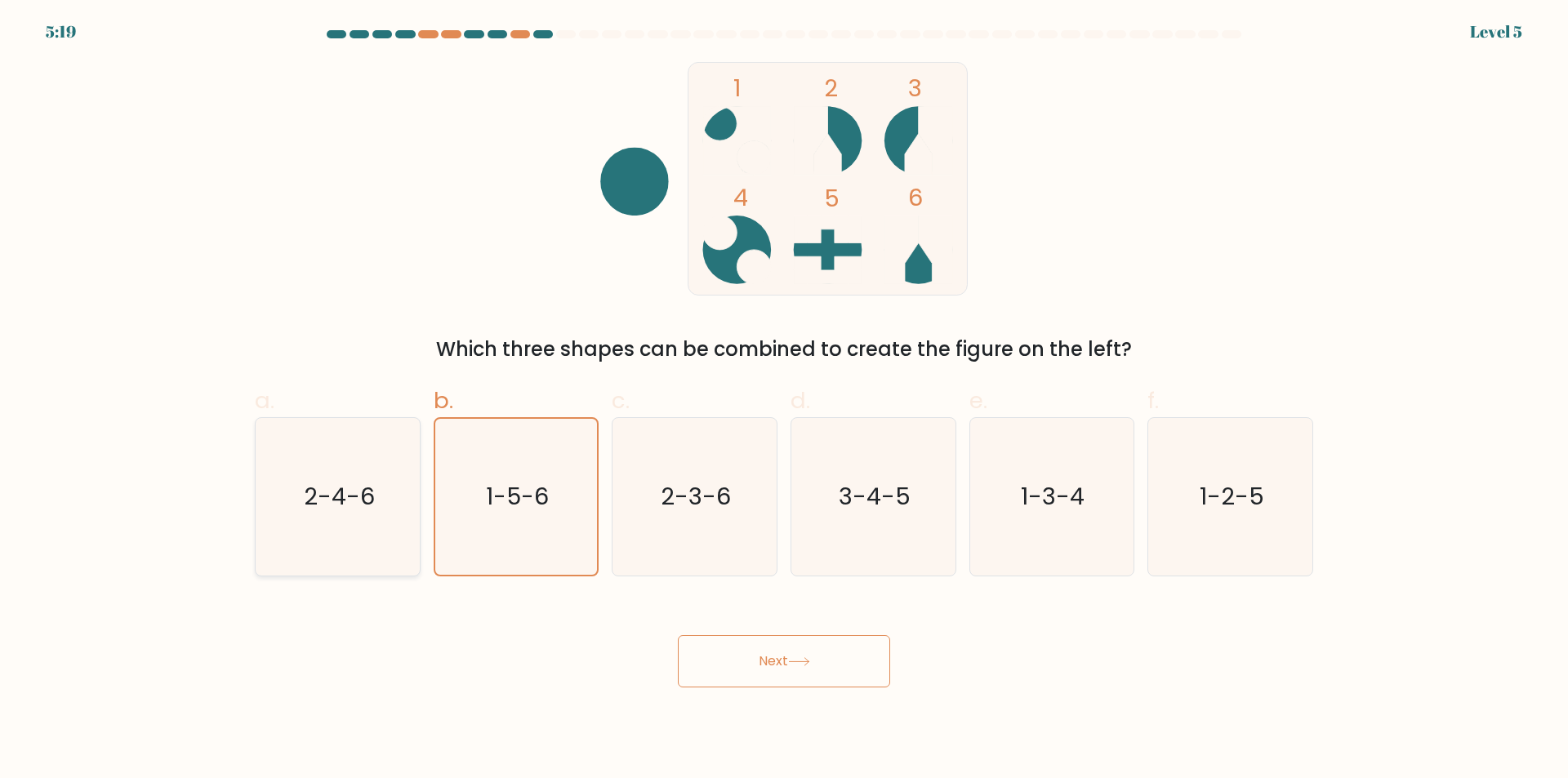
radio input "true"
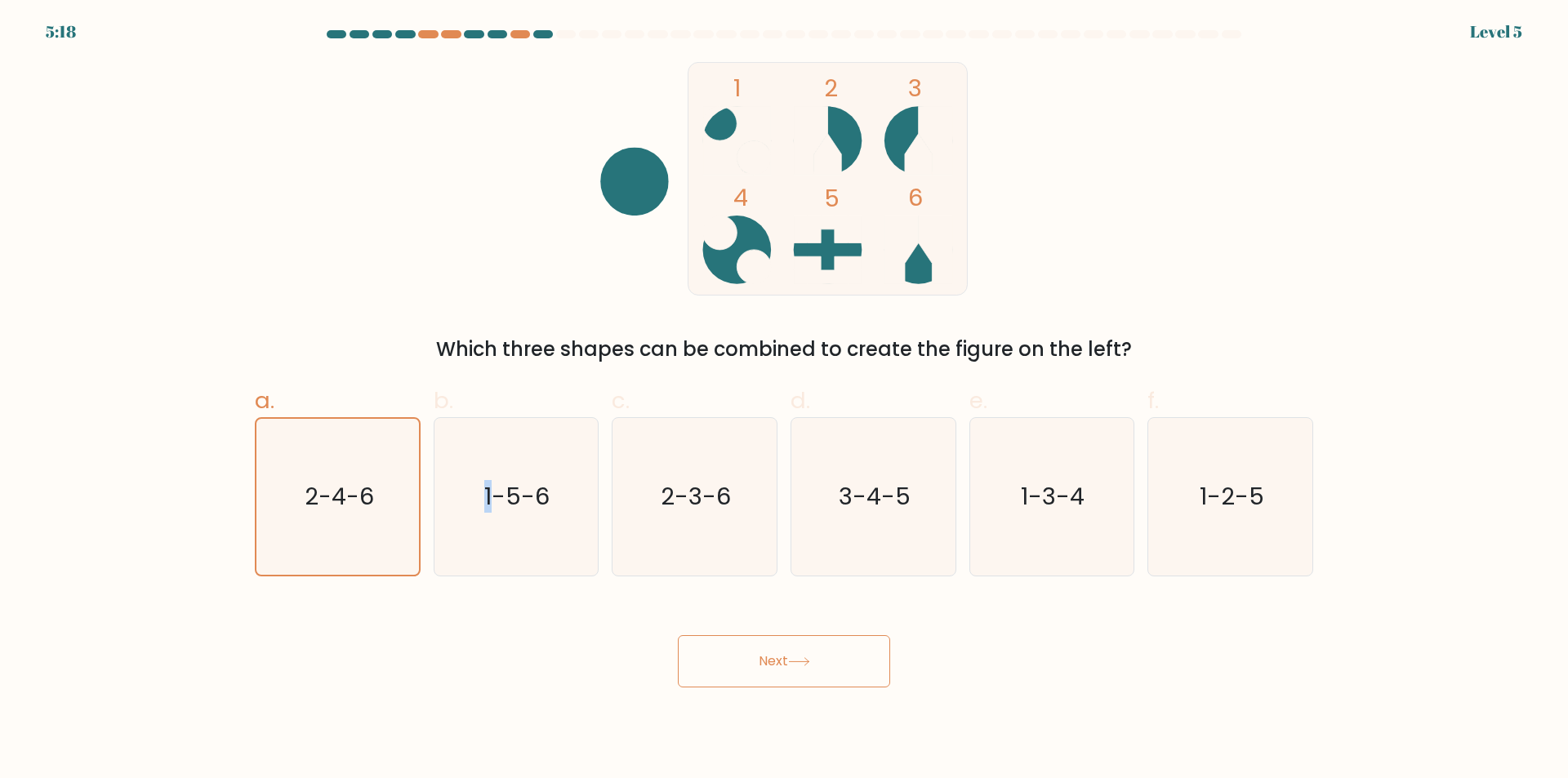
drag, startPoint x: 487, startPoint y: 544, endPoint x: 658, endPoint y: 644, distance: 198.1
click at [516, 573] on icon "1-5-6" at bounding box center [515, 496] width 158 height 158
click at [534, 553] on icon "1-5-6" at bounding box center [515, 496] width 158 height 158
click at [784, 400] on input "b. 1-5-6" at bounding box center [784, 394] width 1 height 11
radio input "true"
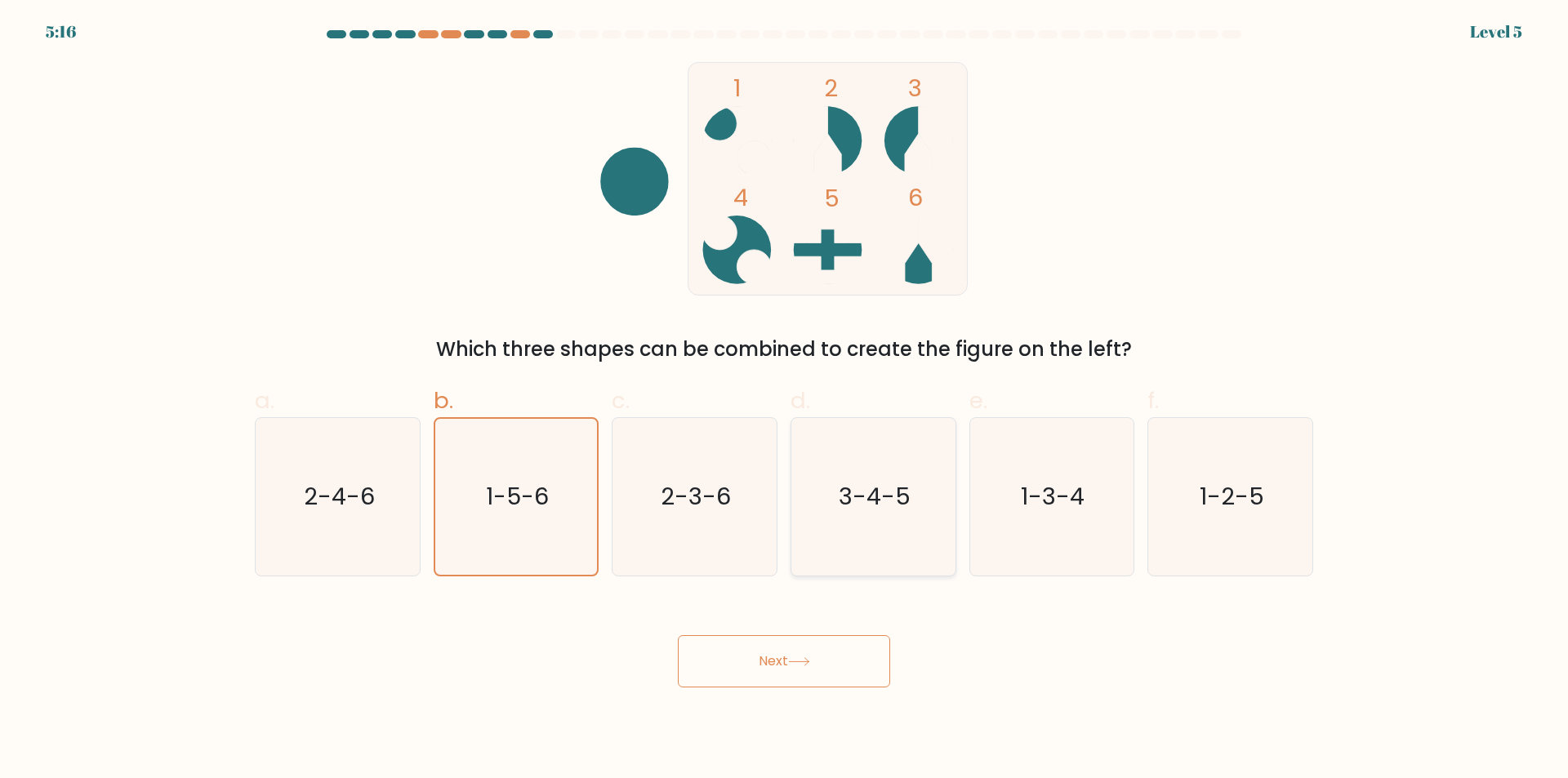
click at [925, 526] on icon "3-4-5" at bounding box center [873, 496] width 158 height 158
click at [785, 400] on input "d. 3-4-5" at bounding box center [784, 394] width 1 height 11
radio input "true"
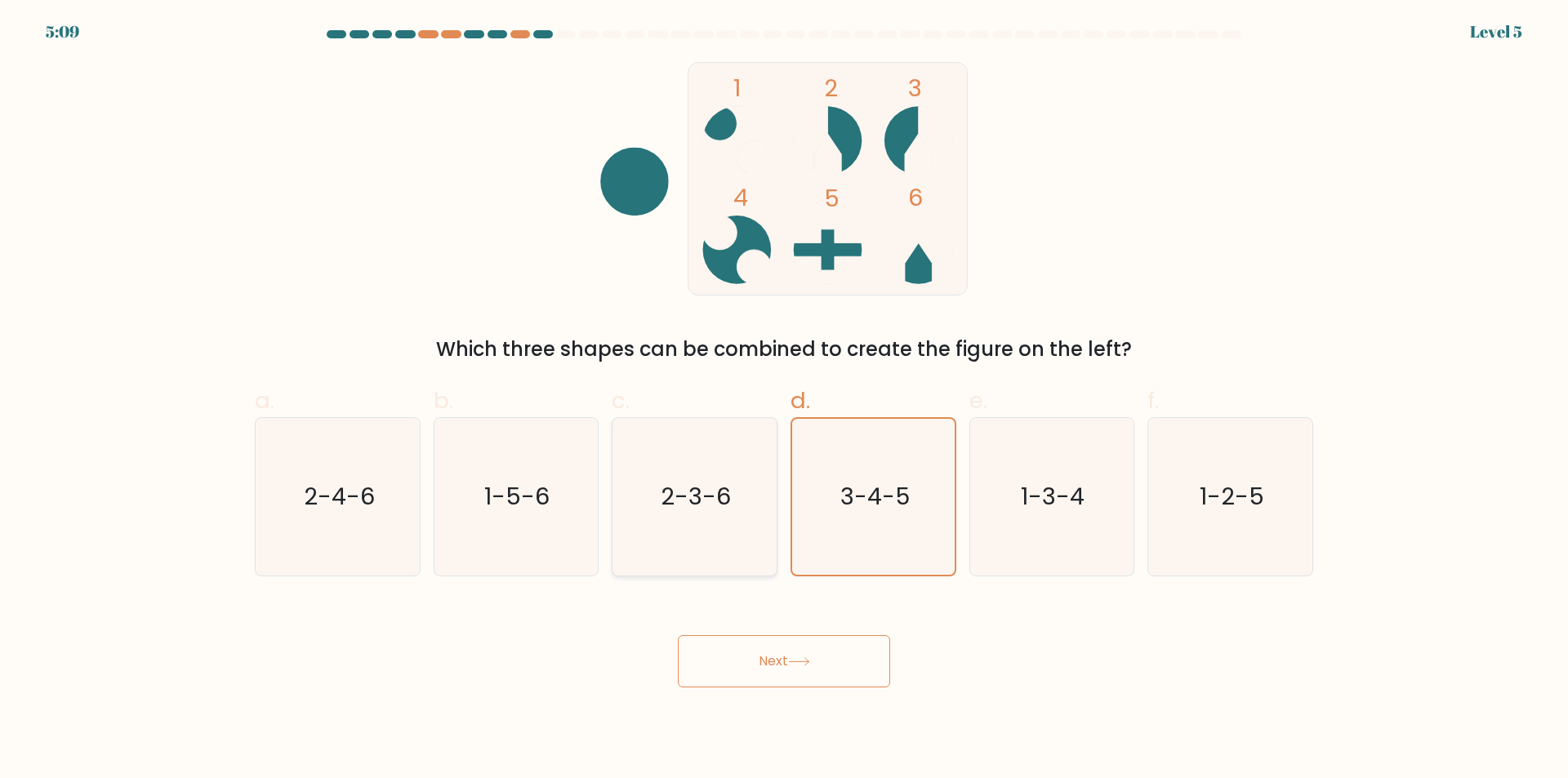
click at [737, 546] on icon "2-3-6" at bounding box center [694, 496] width 158 height 158
click at [784, 400] on input "c. 2-3-6" at bounding box center [784, 394] width 1 height 11
radio input "true"
click at [762, 647] on button "Next" at bounding box center [783, 661] width 212 height 52
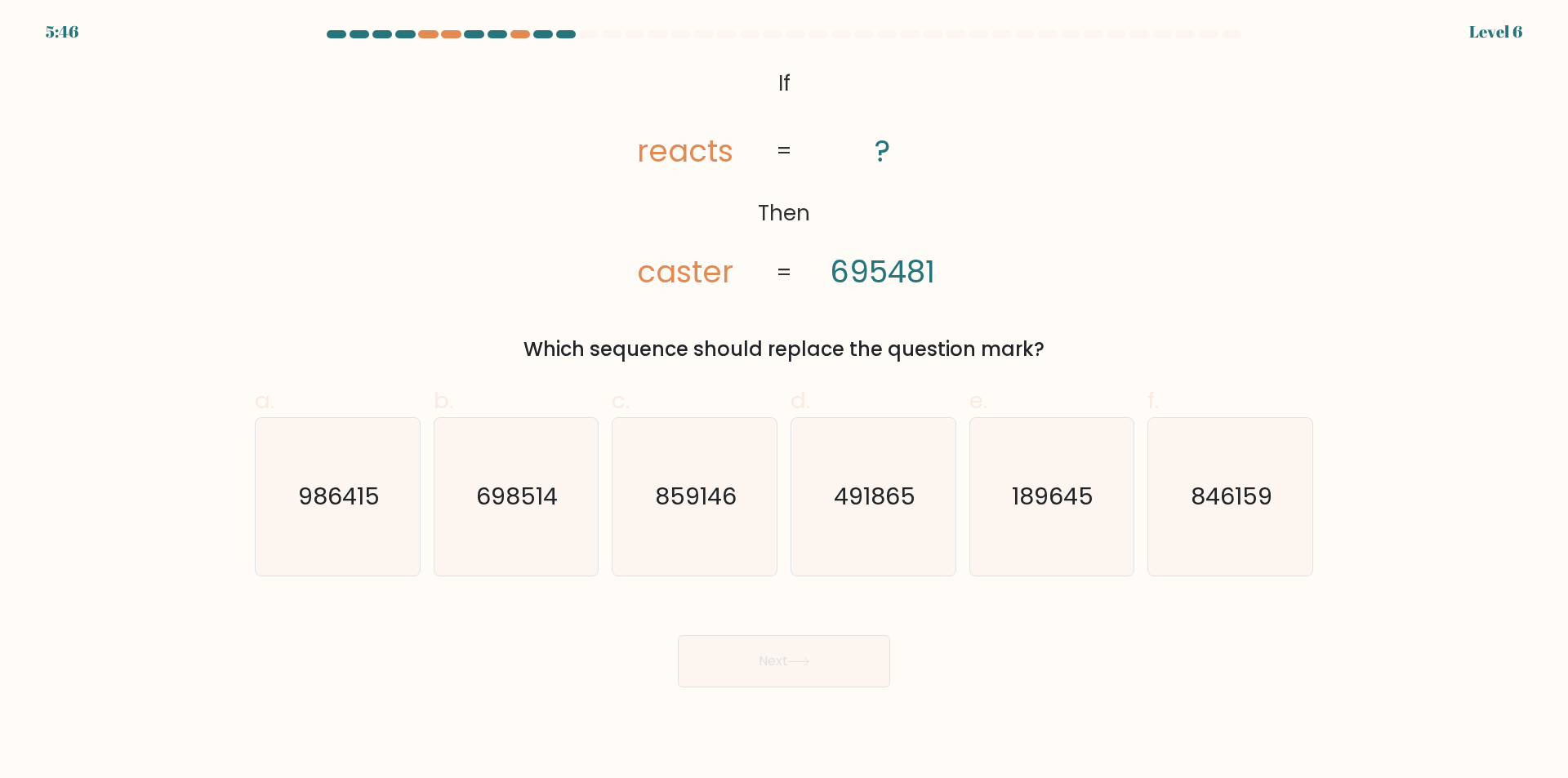
drag, startPoint x: 1034, startPoint y: 478, endPoint x: 957, endPoint y: 756, distance: 288.5
click at [982, 668] on form "If ?" at bounding box center [784, 359] width 1568 height 658
click at [1011, 495] on icon "189645" at bounding box center [1051, 496] width 158 height 158
click at [785, 400] on input "e. 189645" at bounding box center [784, 394] width 1 height 11
radio input "true"
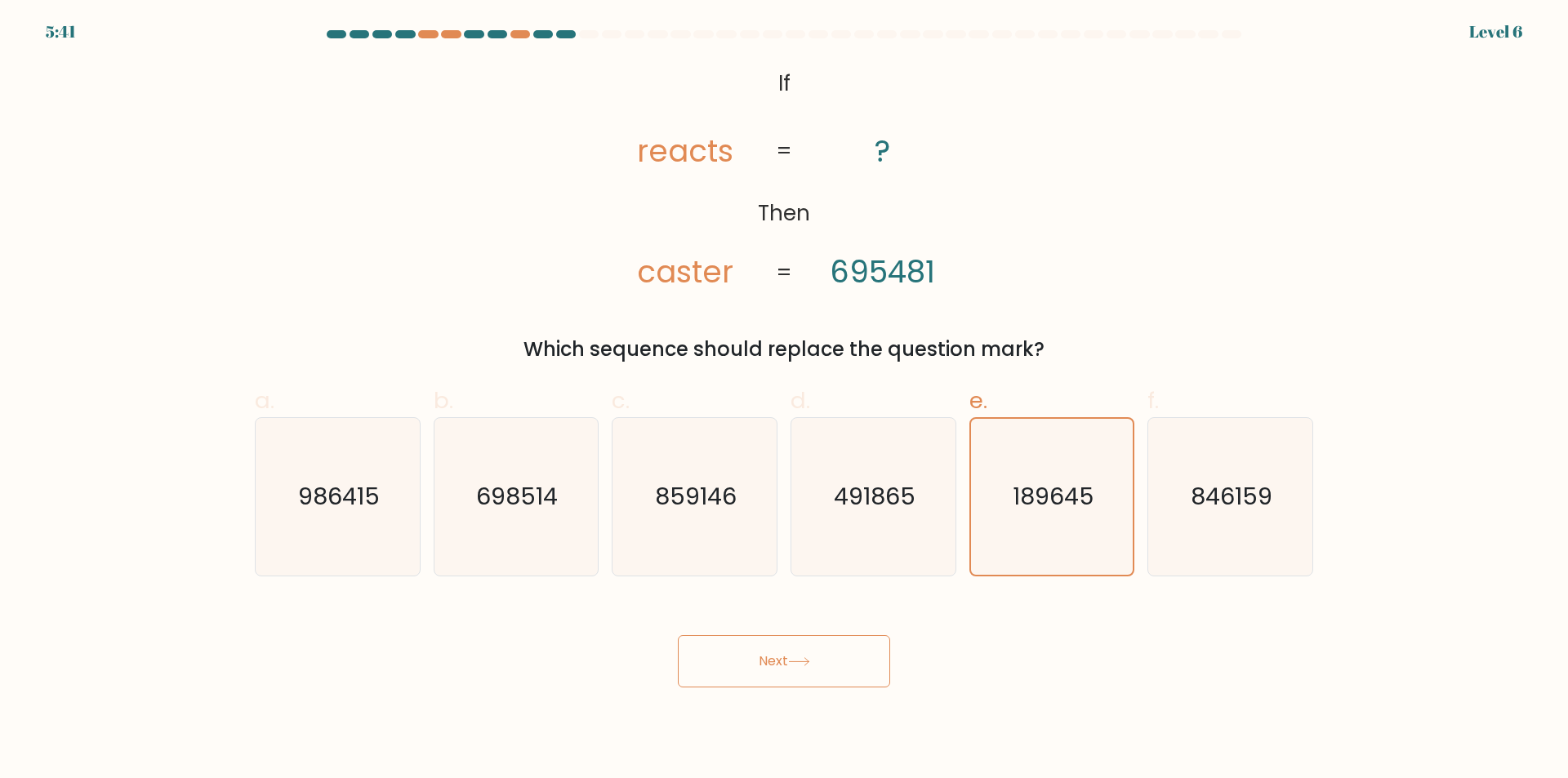
click at [778, 647] on button "Next" at bounding box center [783, 661] width 212 height 52
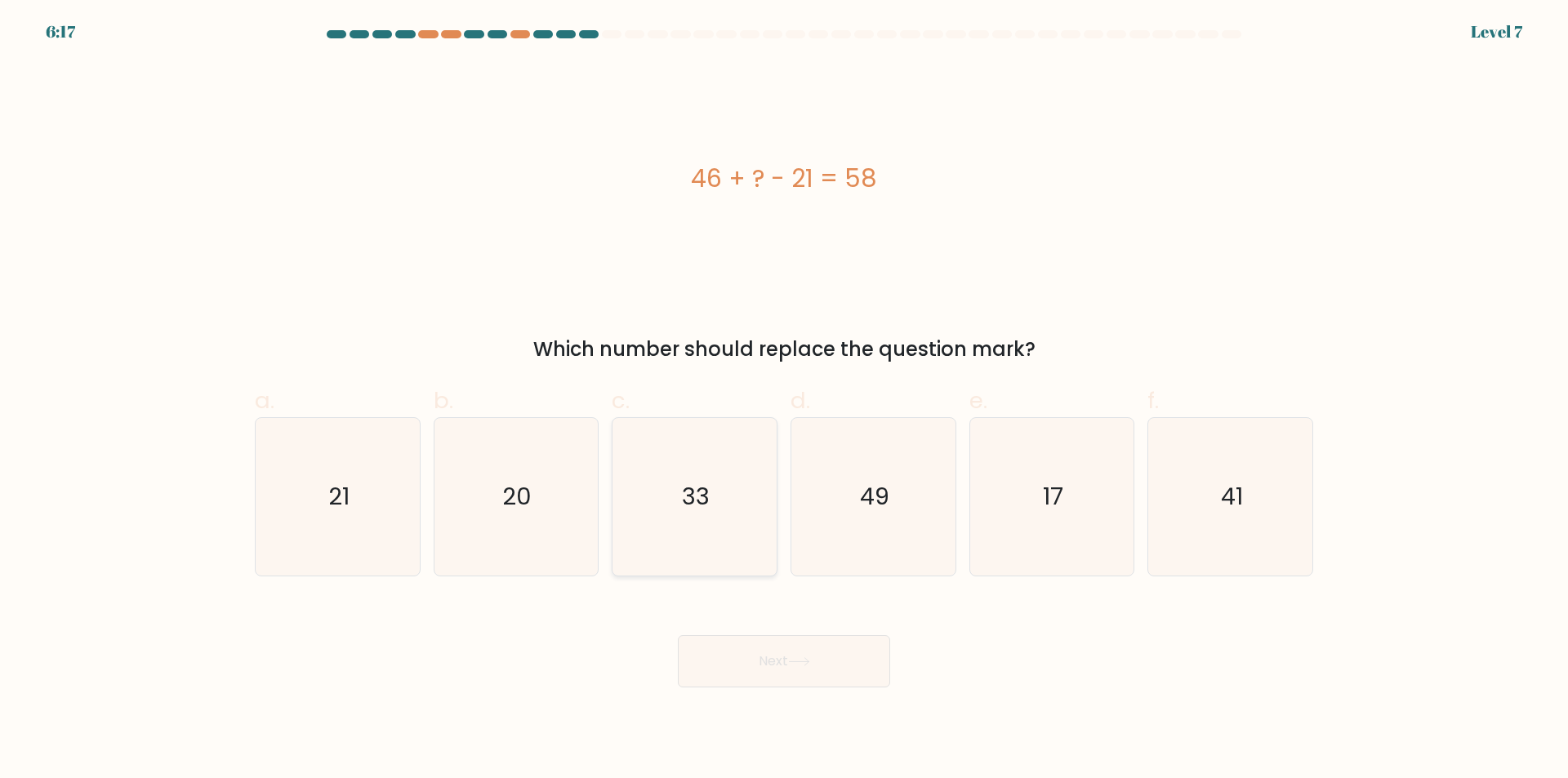
click at [694, 471] on icon "33" at bounding box center [694, 496] width 158 height 158
click at [784, 400] on input "c. 33" at bounding box center [784, 394] width 1 height 11
radio input "true"
click at [817, 506] on icon "49" at bounding box center [873, 496] width 158 height 158
click at [785, 400] on input "d. 49" at bounding box center [784, 394] width 1 height 11
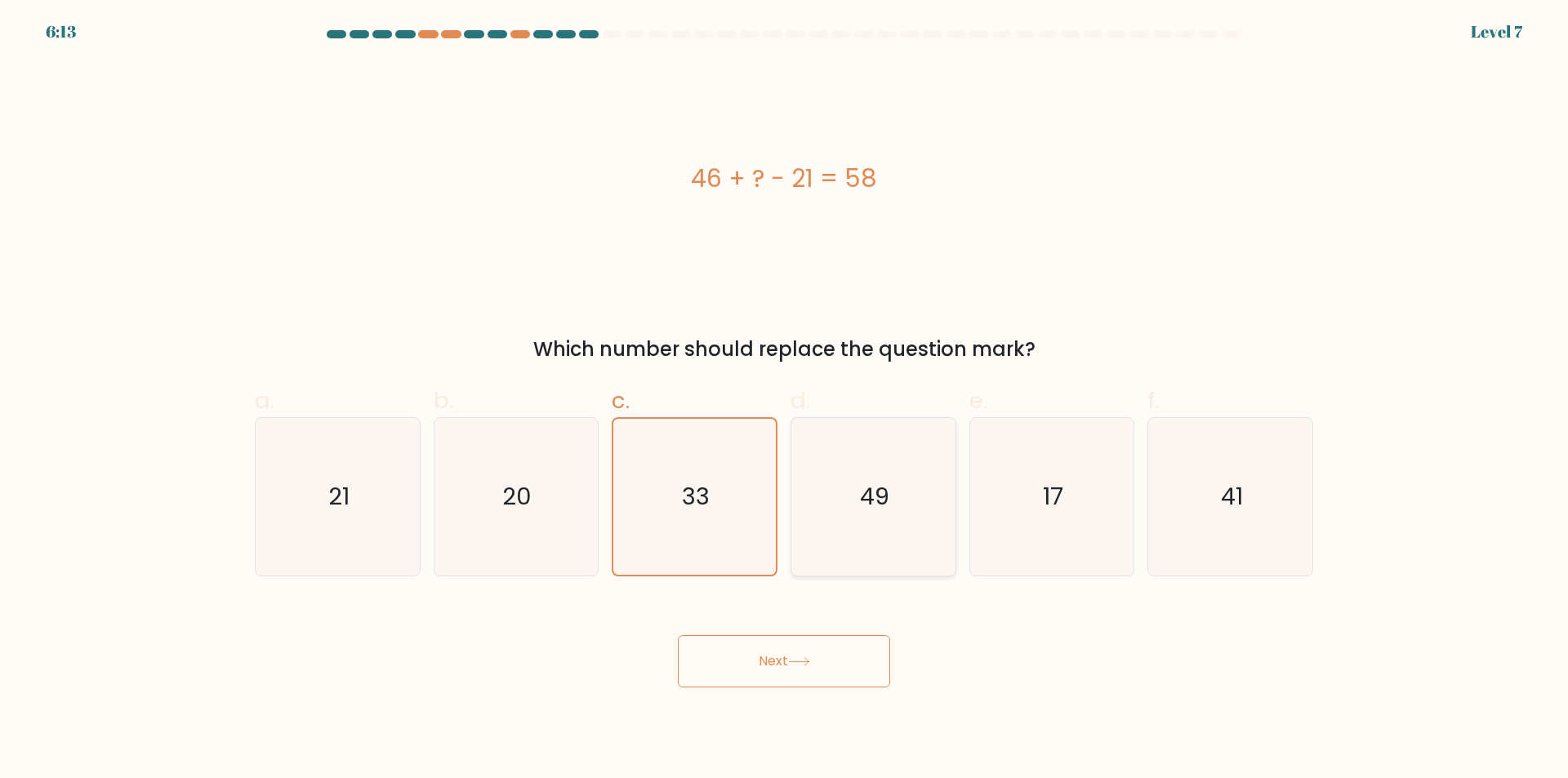
radio input "true"
click at [742, 503] on icon "33" at bounding box center [694, 496] width 158 height 158
click at [784, 400] on input "c. 33" at bounding box center [784, 394] width 1 height 11
radio input "true"
click at [549, 539] on icon "20" at bounding box center [515, 496] width 158 height 158
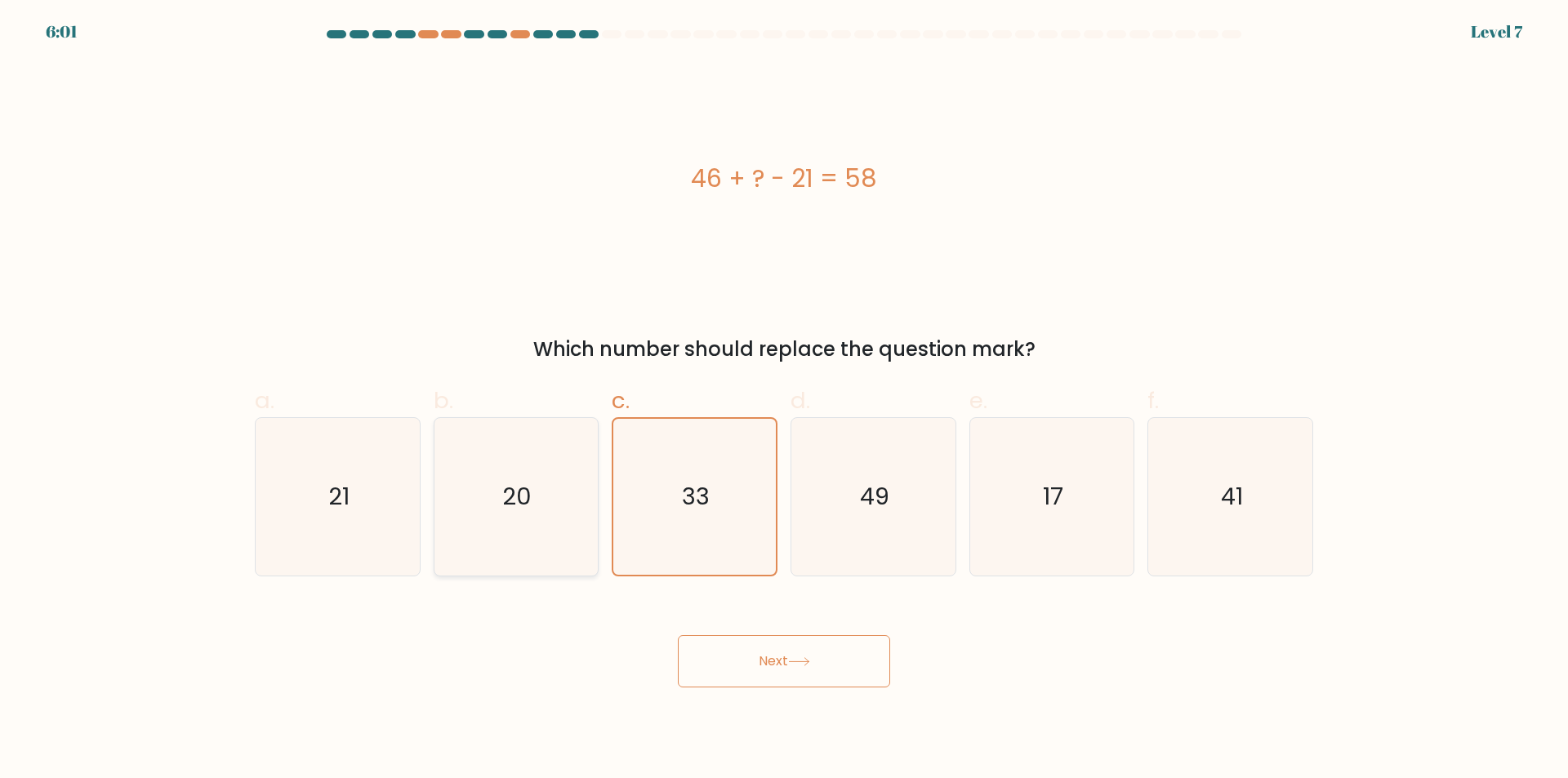
click at [784, 400] on input "b. 20" at bounding box center [784, 394] width 1 height 11
radio input "true"
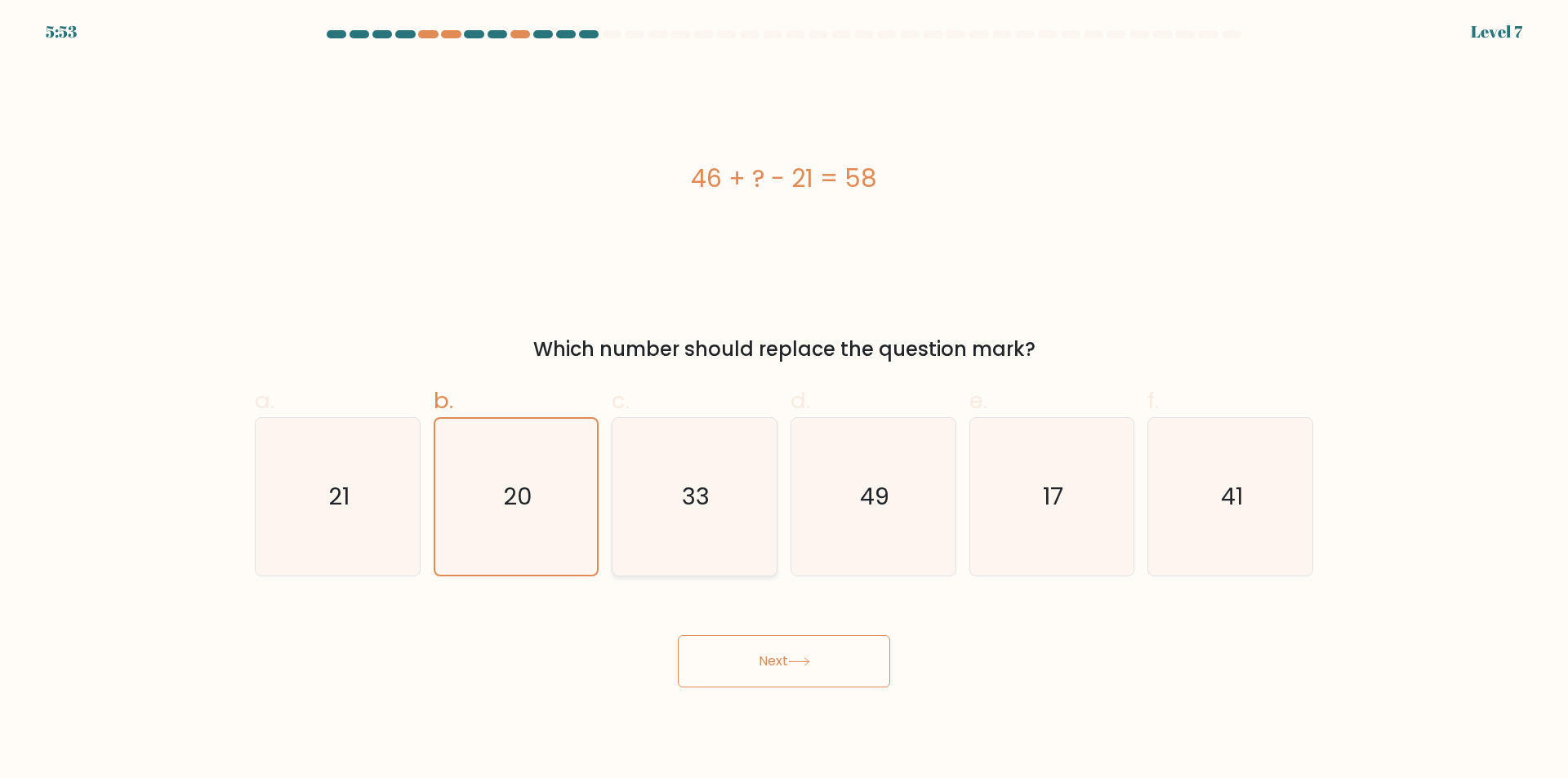
click at [736, 505] on icon "33" at bounding box center [694, 496] width 158 height 158
click at [784, 400] on input "c. 33" at bounding box center [784, 394] width 1 height 11
radio input "true"
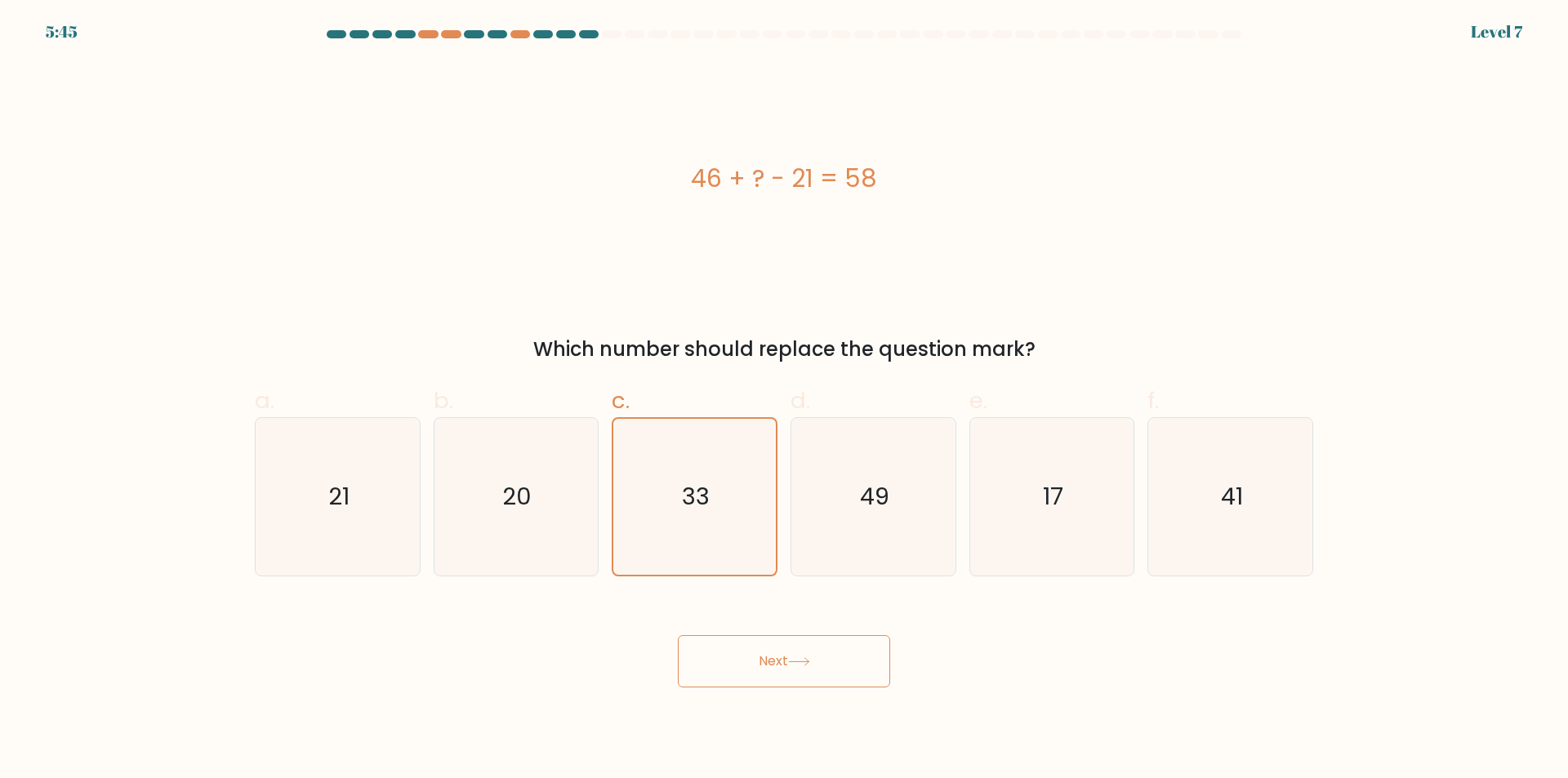
click at [759, 638] on button "Next" at bounding box center [783, 661] width 212 height 52
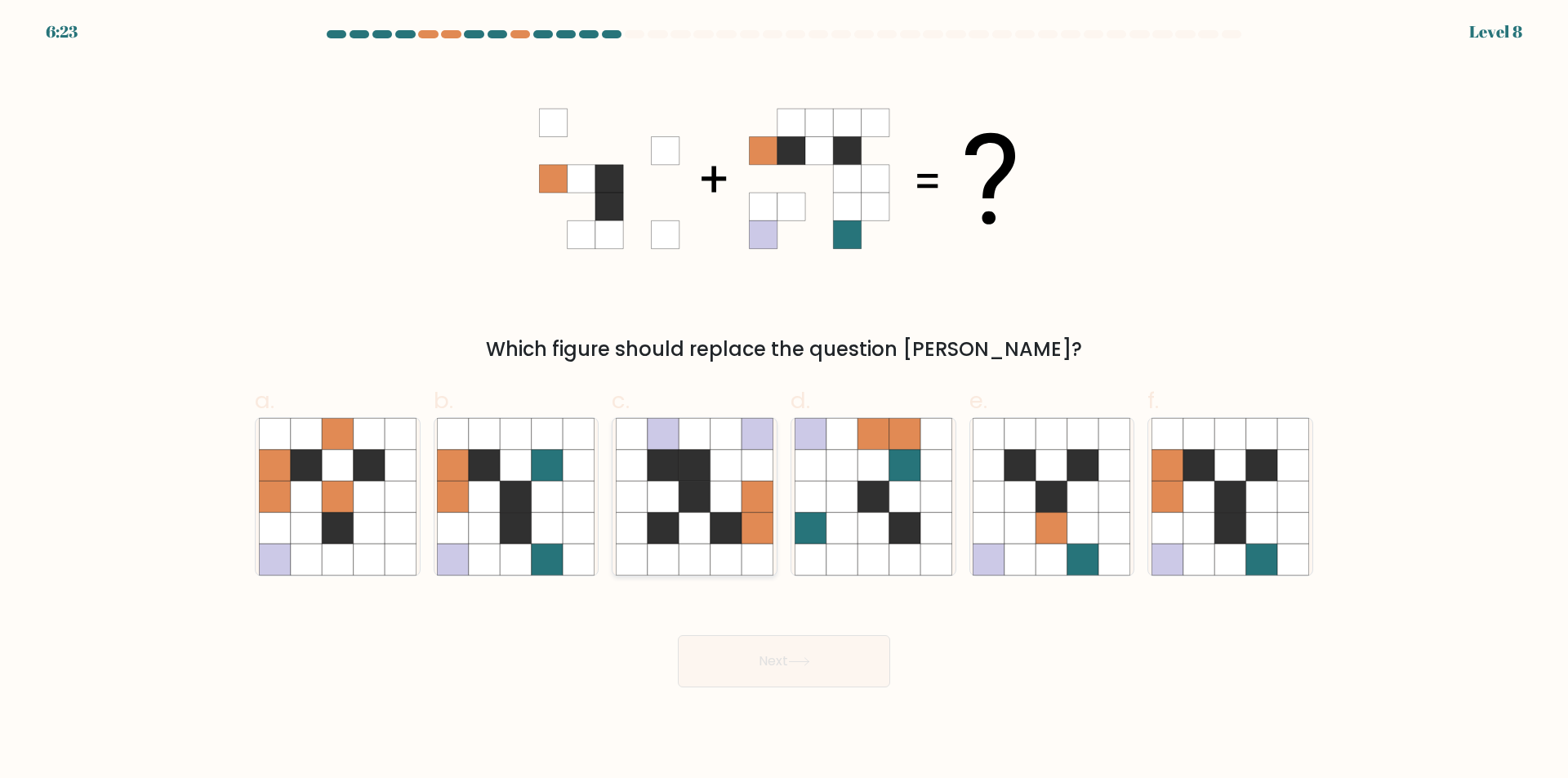
drag, startPoint x: 652, startPoint y: 513, endPoint x: 628, endPoint y: 457, distance: 60.9
click at [633, 466] on icon at bounding box center [694, 496] width 158 height 158
click at [784, 400] on input "c." at bounding box center [784, 394] width 1 height 11
radio input "true"
click at [868, 534] on icon at bounding box center [873, 528] width 31 height 31
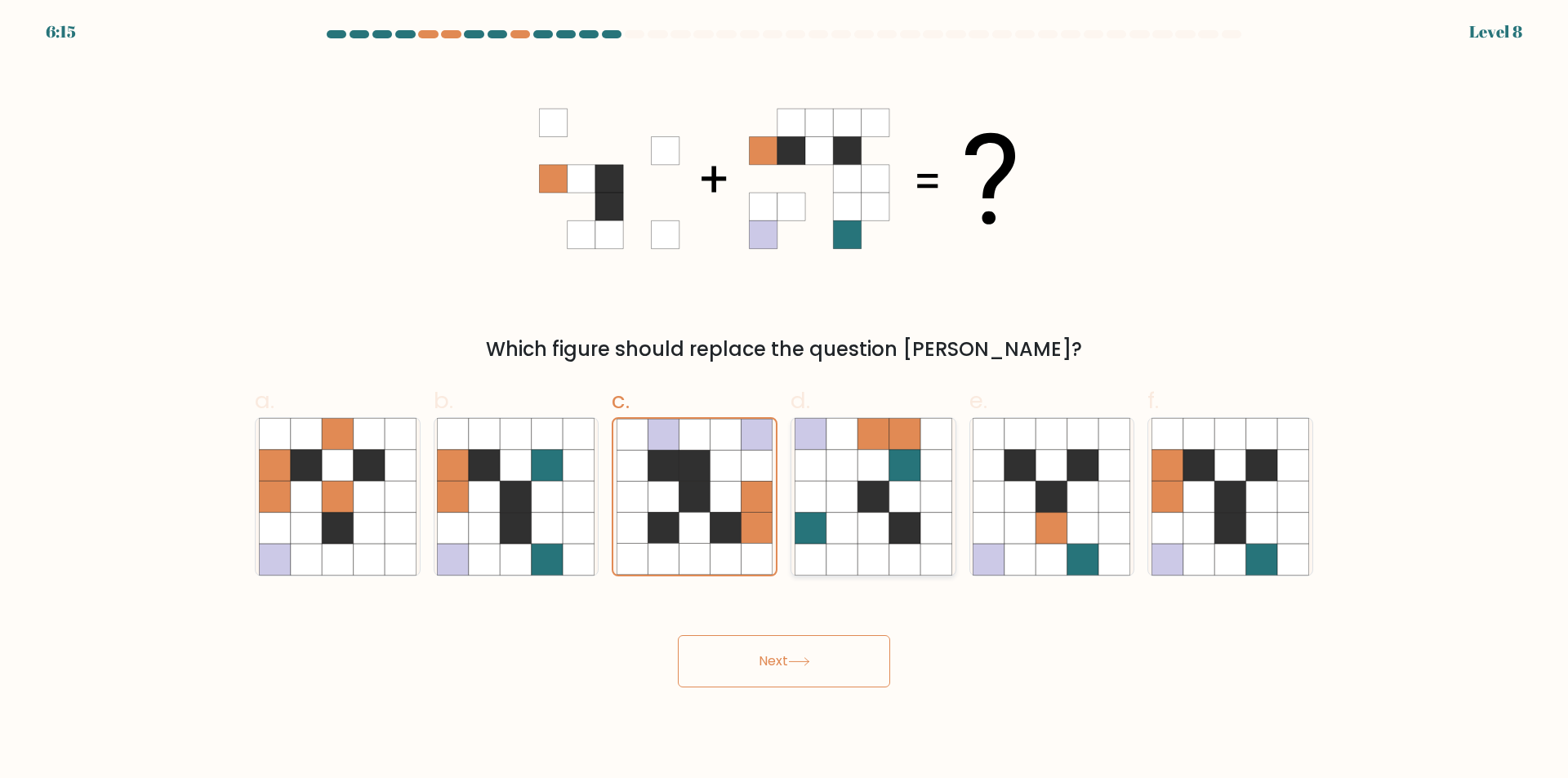
click at [785, 400] on input "d." at bounding box center [784, 394] width 1 height 11
radio input "true"
click at [814, 675] on button "Next" at bounding box center [783, 661] width 212 height 52
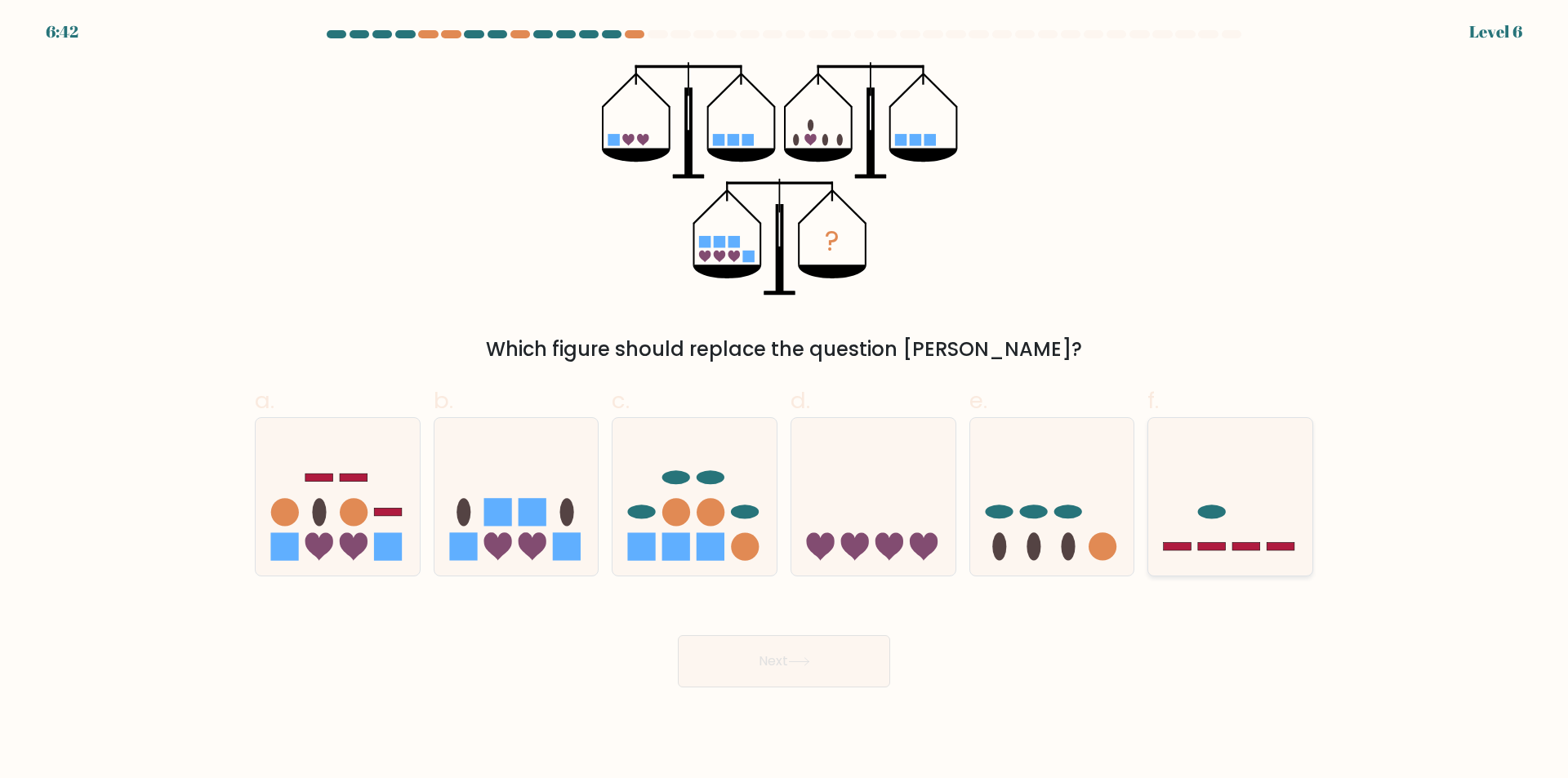
click at [1216, 500] on icon at bounding box center [1230, 497] width 164 height 135
click at [785, 400] on input "f." at bounding box center [784, 394] width 1 height 11
radio input "true"
click at [1095, 523] on icon at bounding box center [1052, 497] width 164 height 135
click at [785, 400] on input "e." at bounding box center [784, 394] width 1 height 11
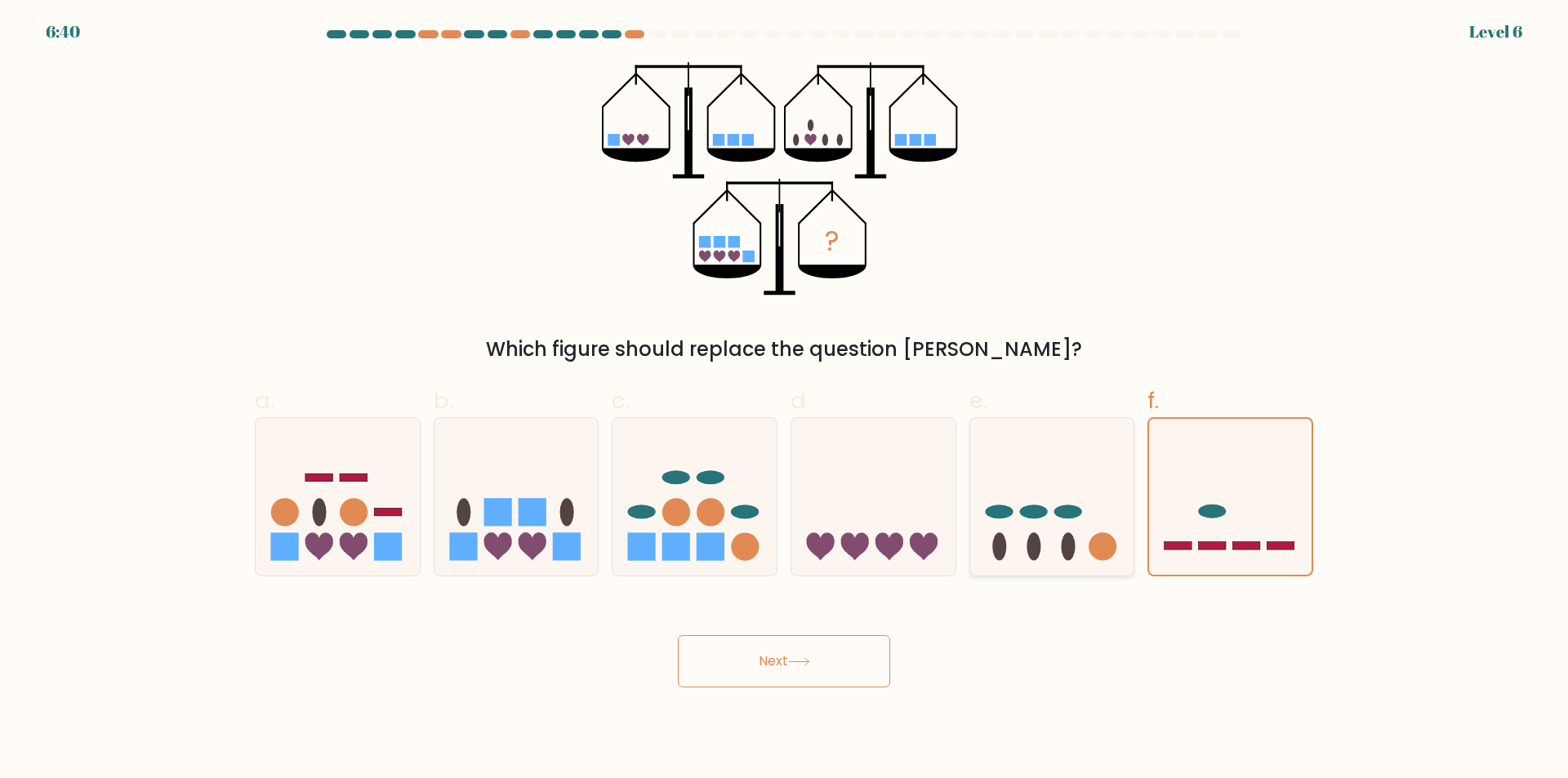
radio input "true"
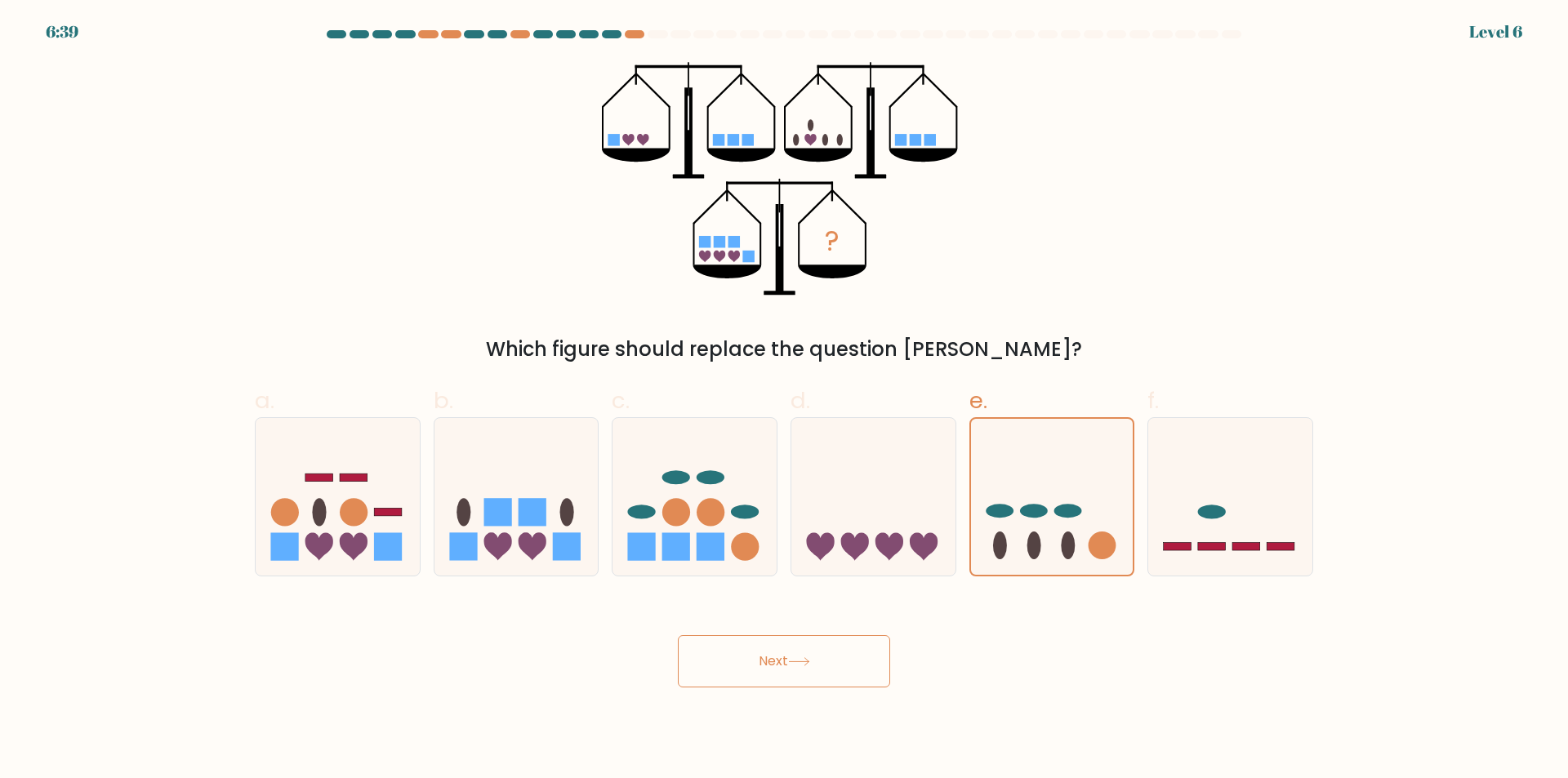
drag, startPoint x: 933, startPoint y: 467, endPoint x: 875, endPoint y: 414, distance: 78.6
click at [875, 414] on label "d." at bounding box center [873, 480] width 165 height 193
click at [785, 400] on input "d." at bounding box center [784, 394] width 1 height 11
radio input "true"
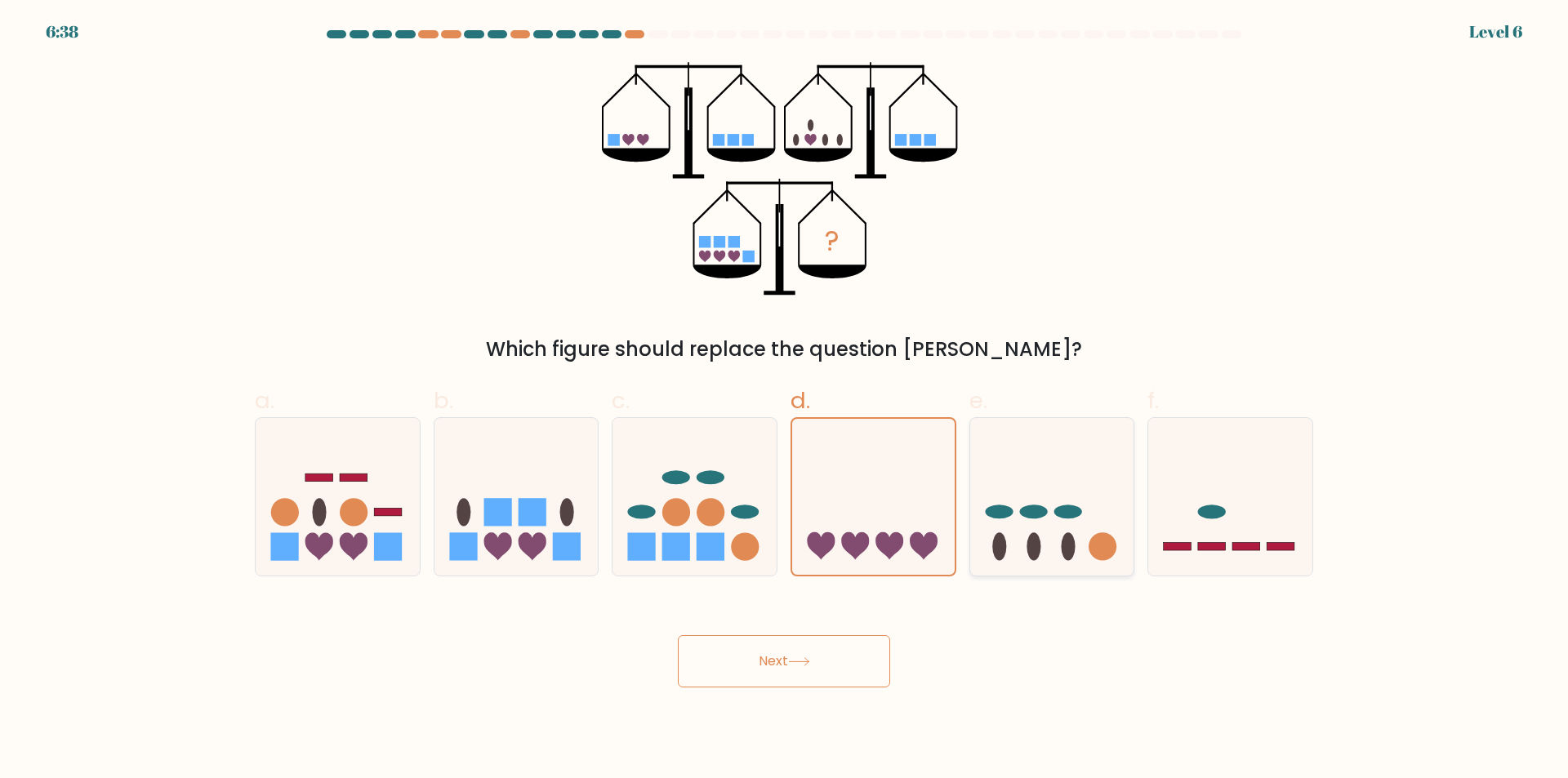
drag, startPoint x: 719, startPoint y: 490, endPoint x: 1012, endPoint y: 494, distance: 293.0
click at [894, 505] on div "a. b. c." at bounding box center [784, 474] width 1071 height 206
click at [1204, 476] on icon at bounding box center [1230, 497] width 164 height 135
click at [785, 400] on input "f." at bounding box center [784, 394] width 1 height 11
radio input "true"
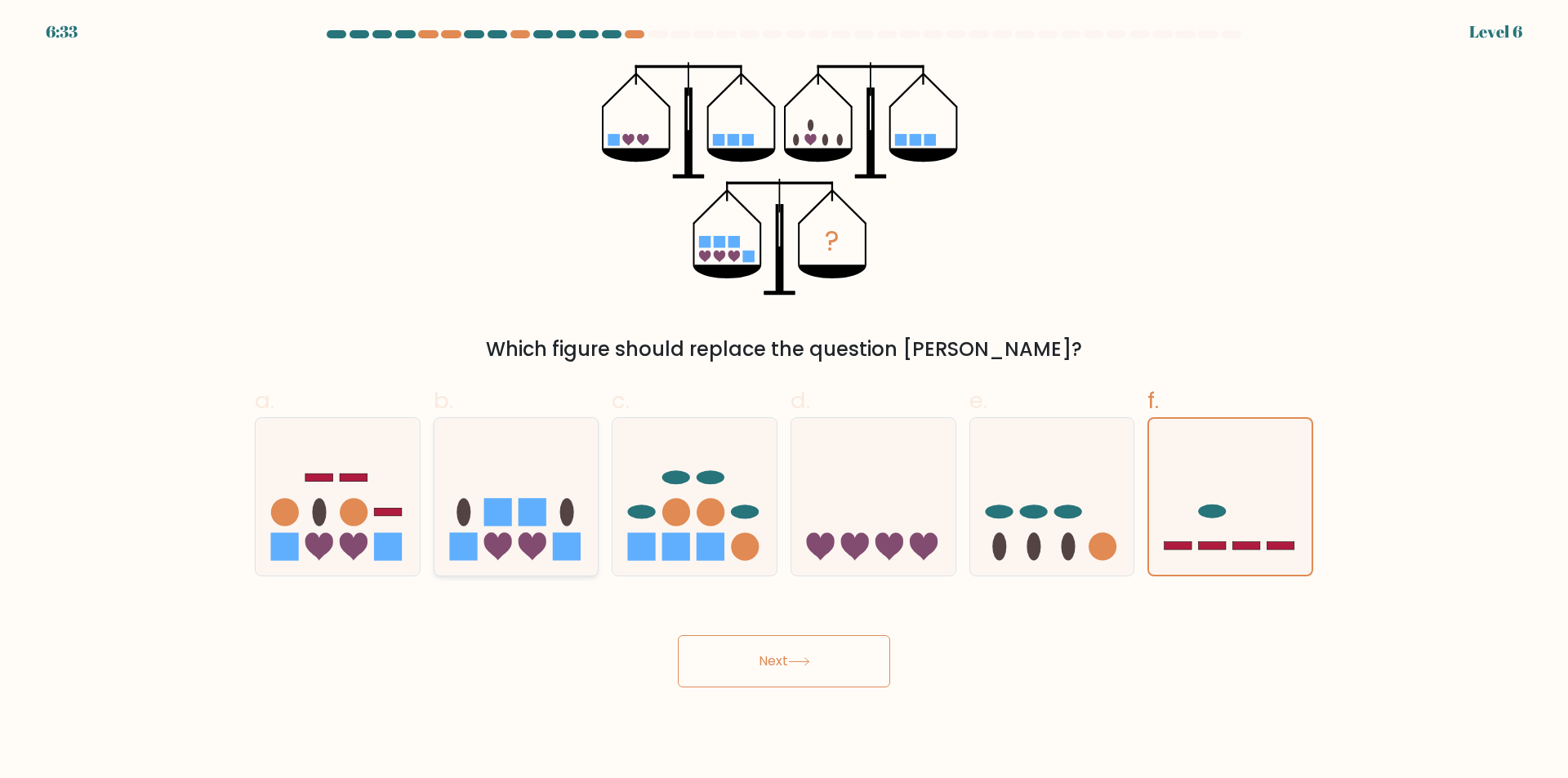
click at [471, 508] on icon at bounding box center [517, 497] width 164 height 135
click at [784, 400] on input "b." at bounding box center [784, 394] width 1 height 11
radio input "true"
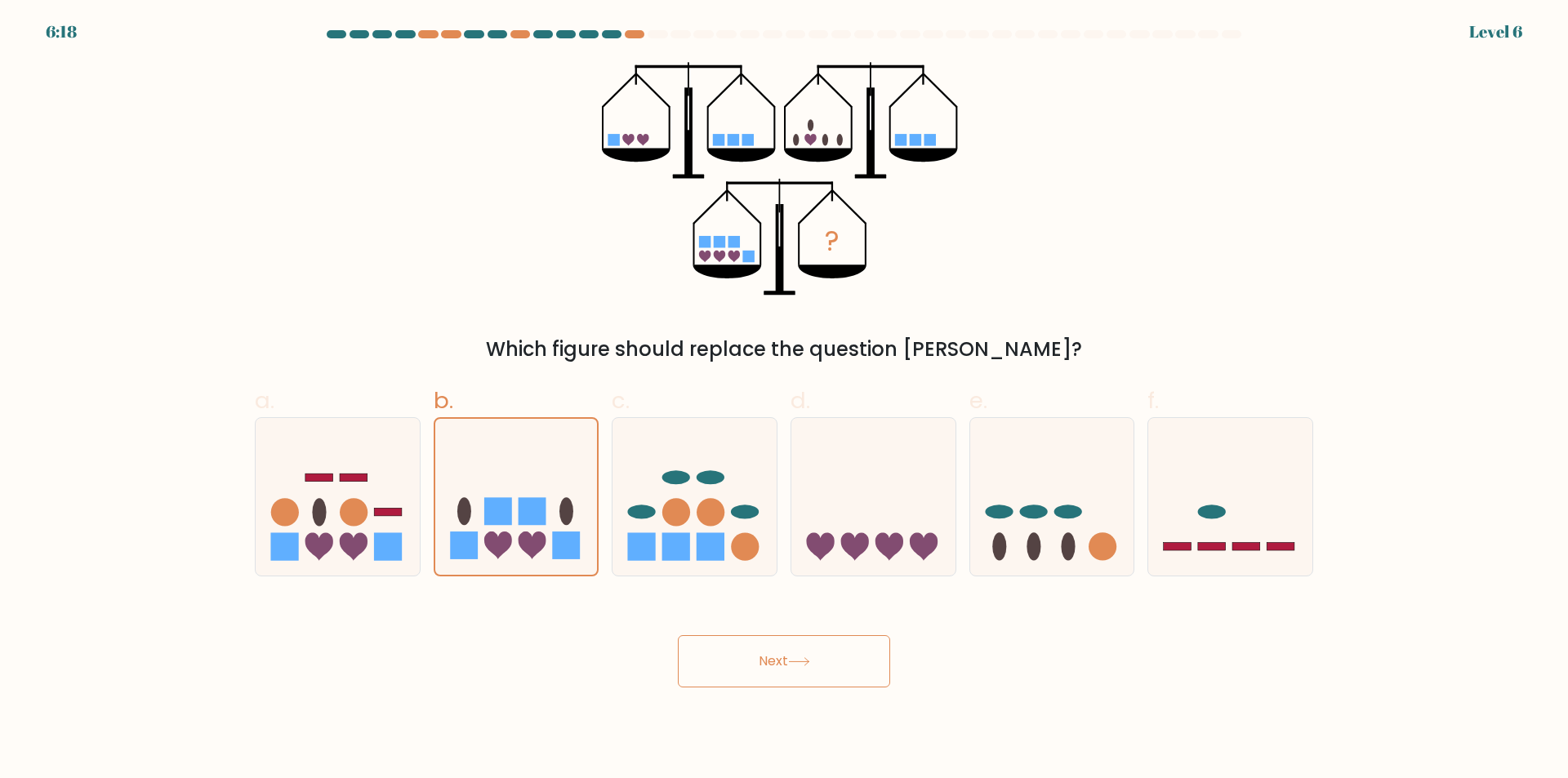
click at [781, 648] on button "Next" at bounding box center [783, 661] width 212 height 52
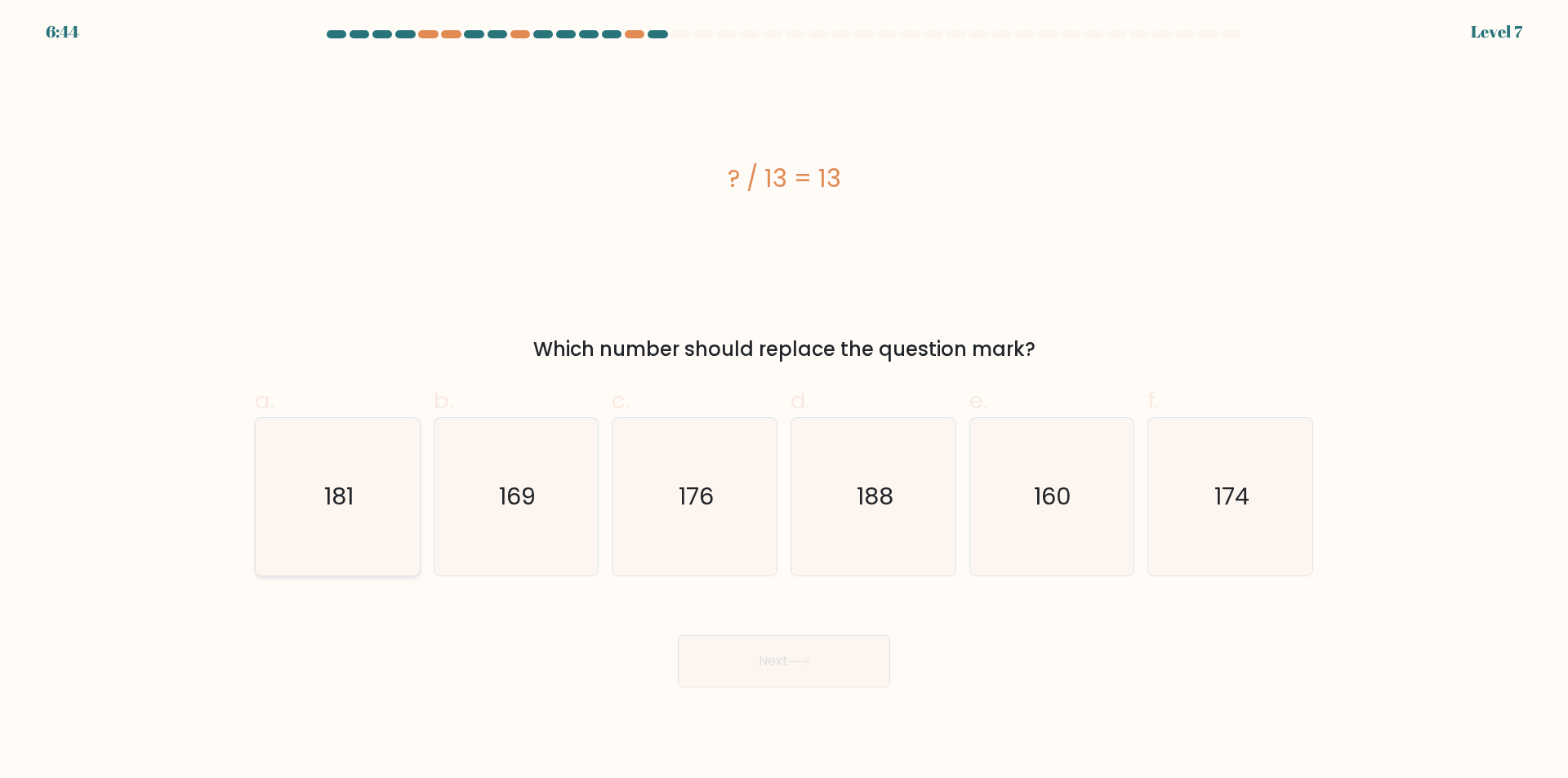
drag, startPoint x: 408, startPoint y: 529, endPoint x: 411, endPoint y: 539, distance: 10.4
click at [411, 539] on icon "181" at bounding box center [337, 496] width 158 height 158
click at [784, 400] on input "a. 181" at bounding box center [784, 394] width 1 height 11
radio input "true"
click at [758, 657] on button "Next" at bounding box center [783, 661] width 212 height 52
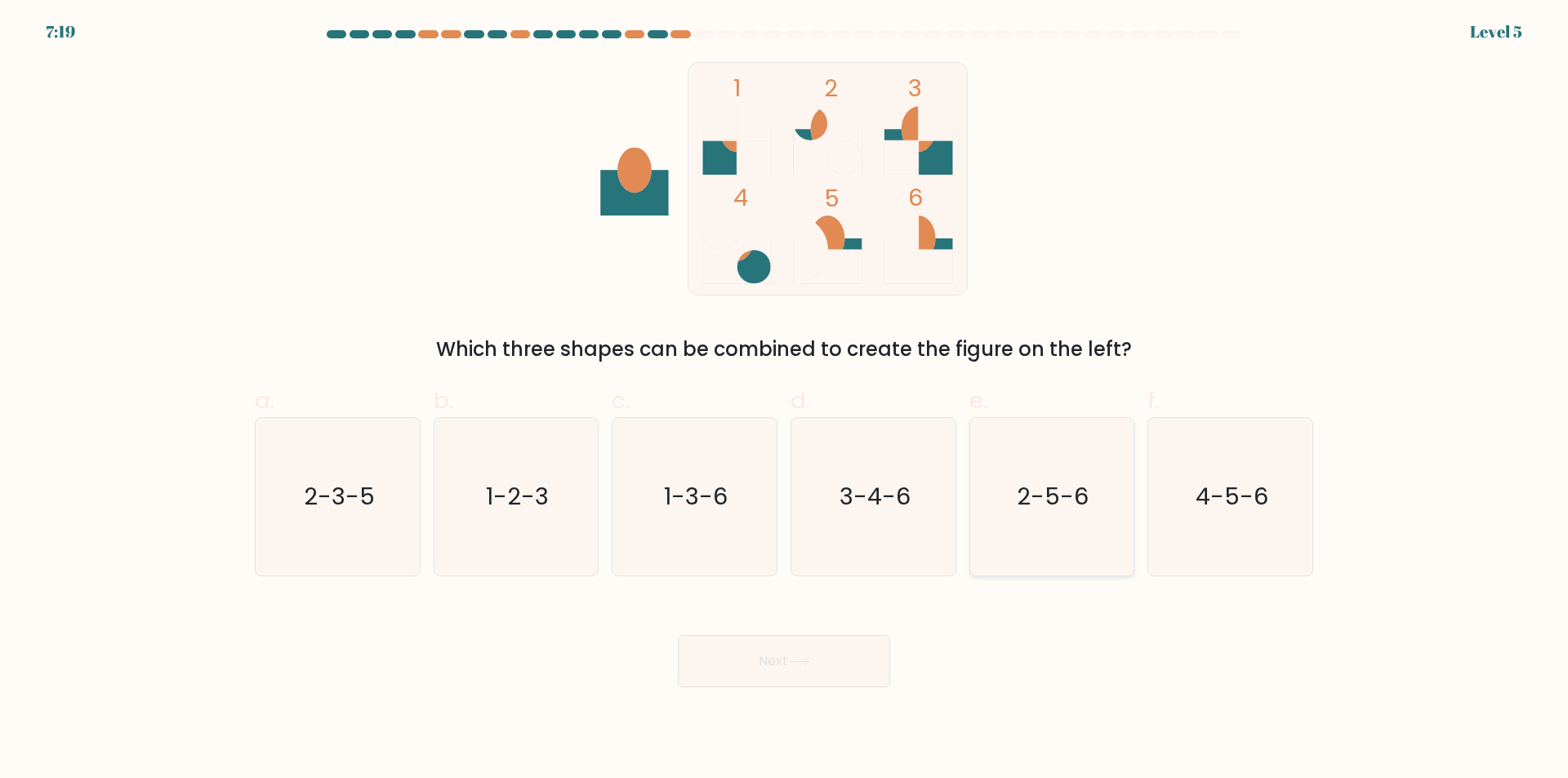
click at [1048, 566] on icon "2-5-6" at bounding box center [1051, 496] width 158 height 158
click at [785, 400] on input "e. 2-5-6" at bounding box center [784, 394] width 1 height 11
radio input "true"
click at [860, 687] on button "Next" at bounding box center [783, 661] width 212 height 52
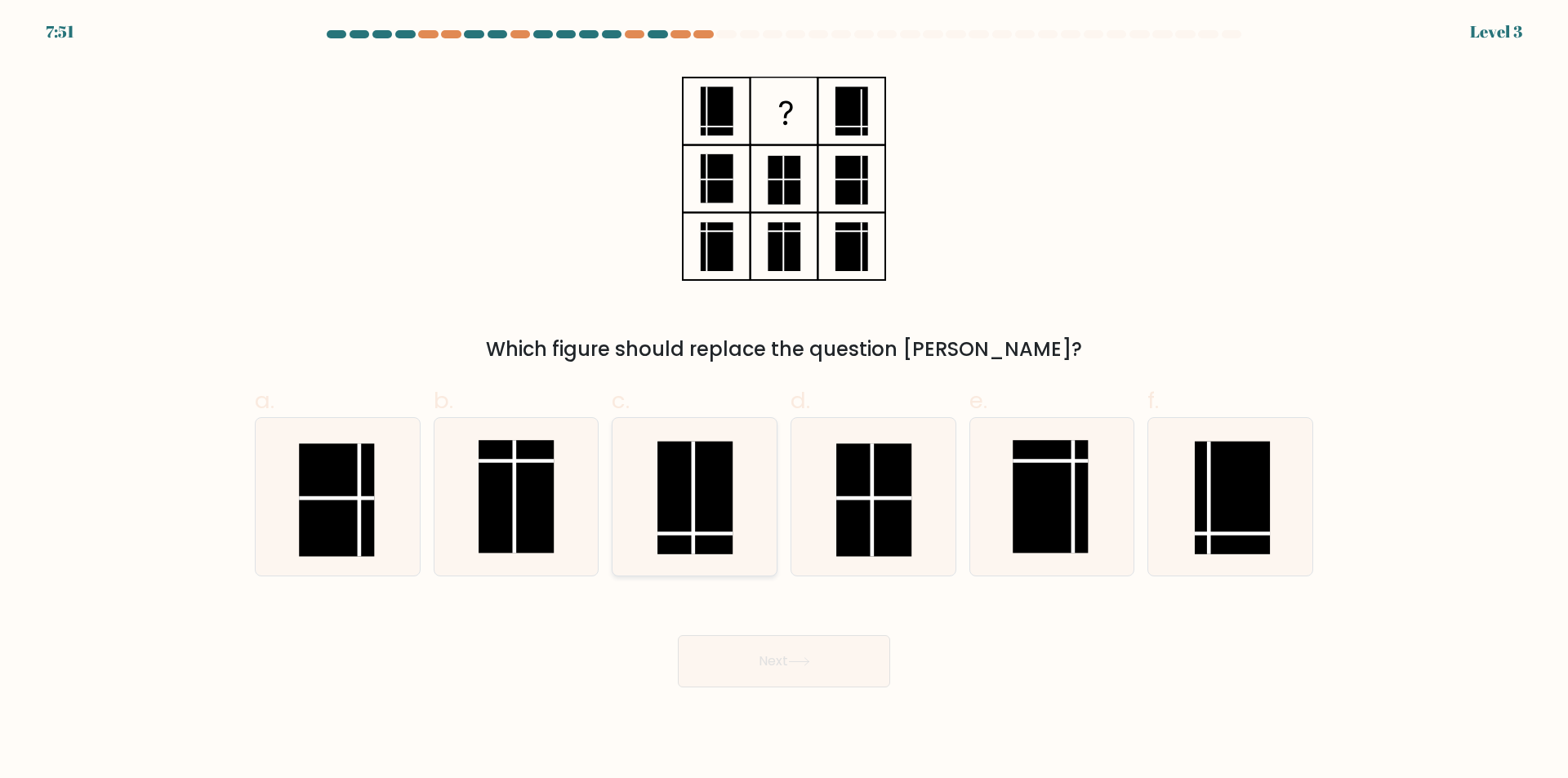
drag, startPoint x: 668, startPoint y: 515, endPoint x: 728, endPoint y: 513, distance: 60.0
click at [726, 513] on rect at bounding box center [695, 497] width 75 height 113
click at [784, 400] on input "c." at bounding box center [784, 394] width 1 height 11
radio input "true"
click at [736, 670] on button "Next" at bounding box center [783, 661] width 212 height 52
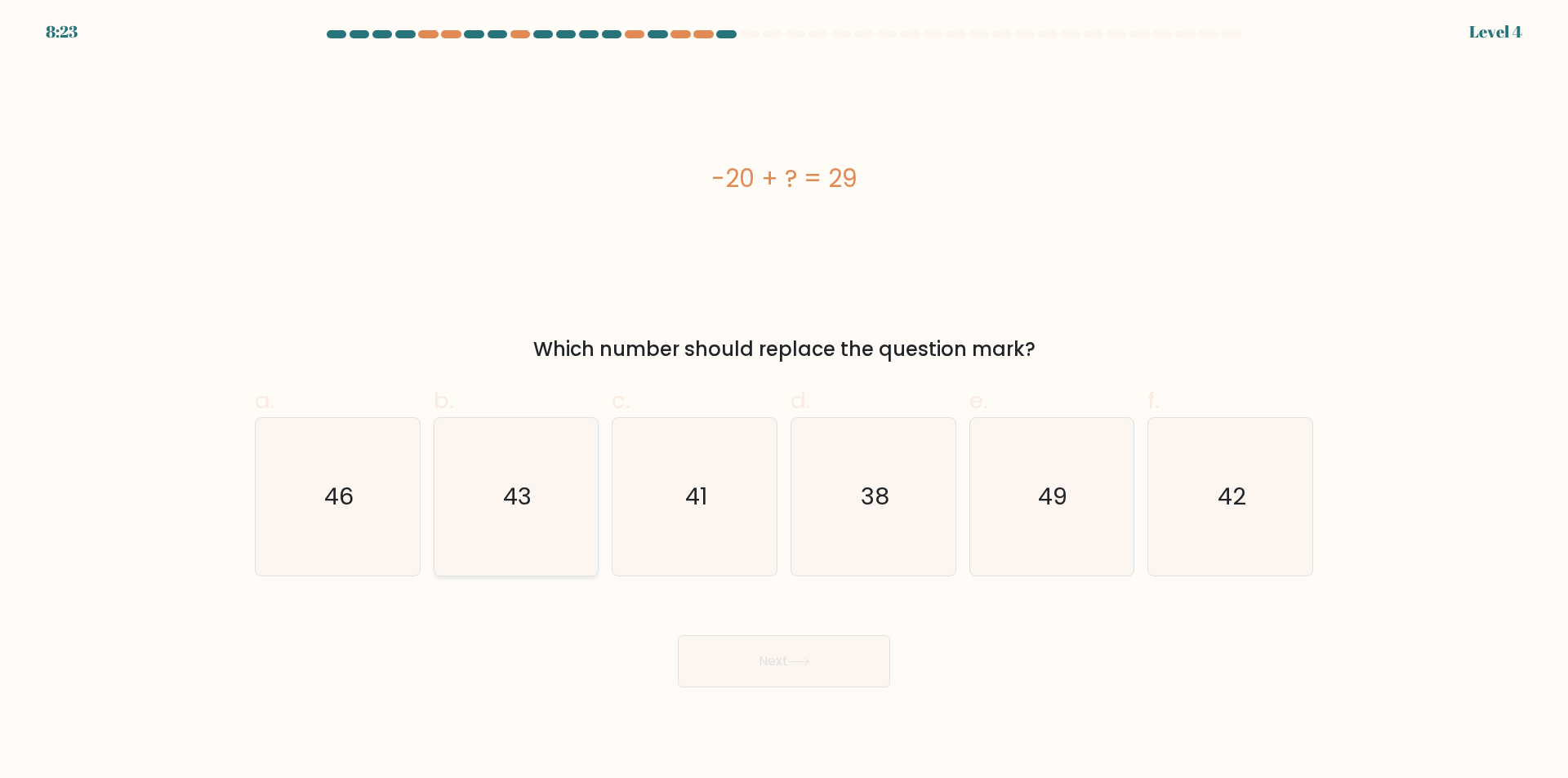
click at [520, 530] on icon "43" at bounding box center [515, 496] width 158 height 158
click at [784, 400] on input "b. 43" at bounding box center [784, 394] width 1 height 11
radio input "true"
click at [777, 664] on button "Next" at bounding box center [783, 661] width 212 height 52
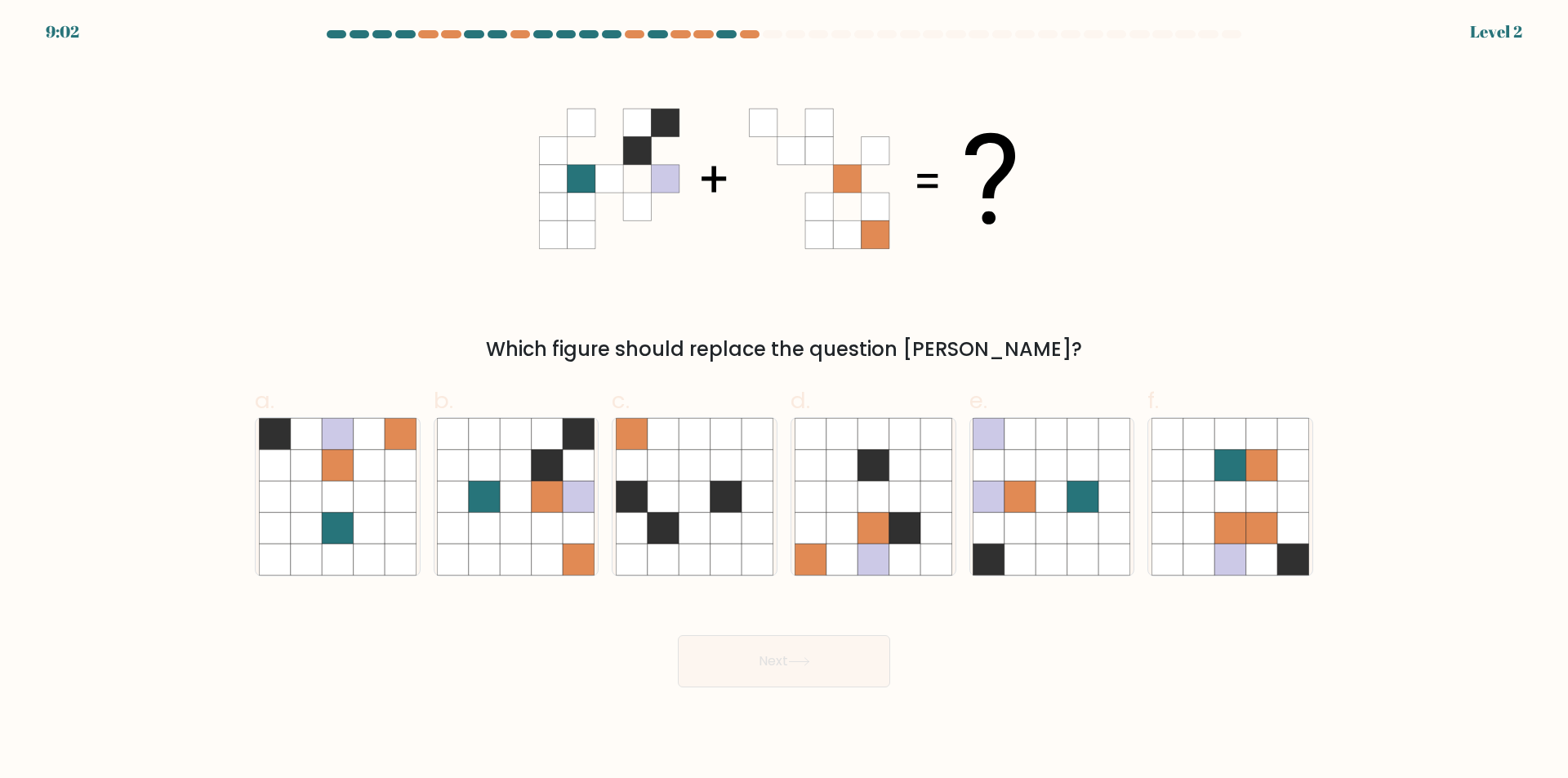
drag, startPoint x: 779, startPoint y: 664, endPoint x: 1259, endPoint y: 76, distance: 759.0
click at [1286, 81] on div "Which figure should replace the question mark?" at bounding box center [783, 212] width 1078 height 302
drag, startPoint x: 819, startPoint y: 532, endPoint x: 822, endPoint y: 522, distance: 10.4
click at [820, 529] on icon at bounding box center [810, 528] width 31 height 31
click at [785, 400] on input "d." at bounding box center [784, 394] width 1 height 11
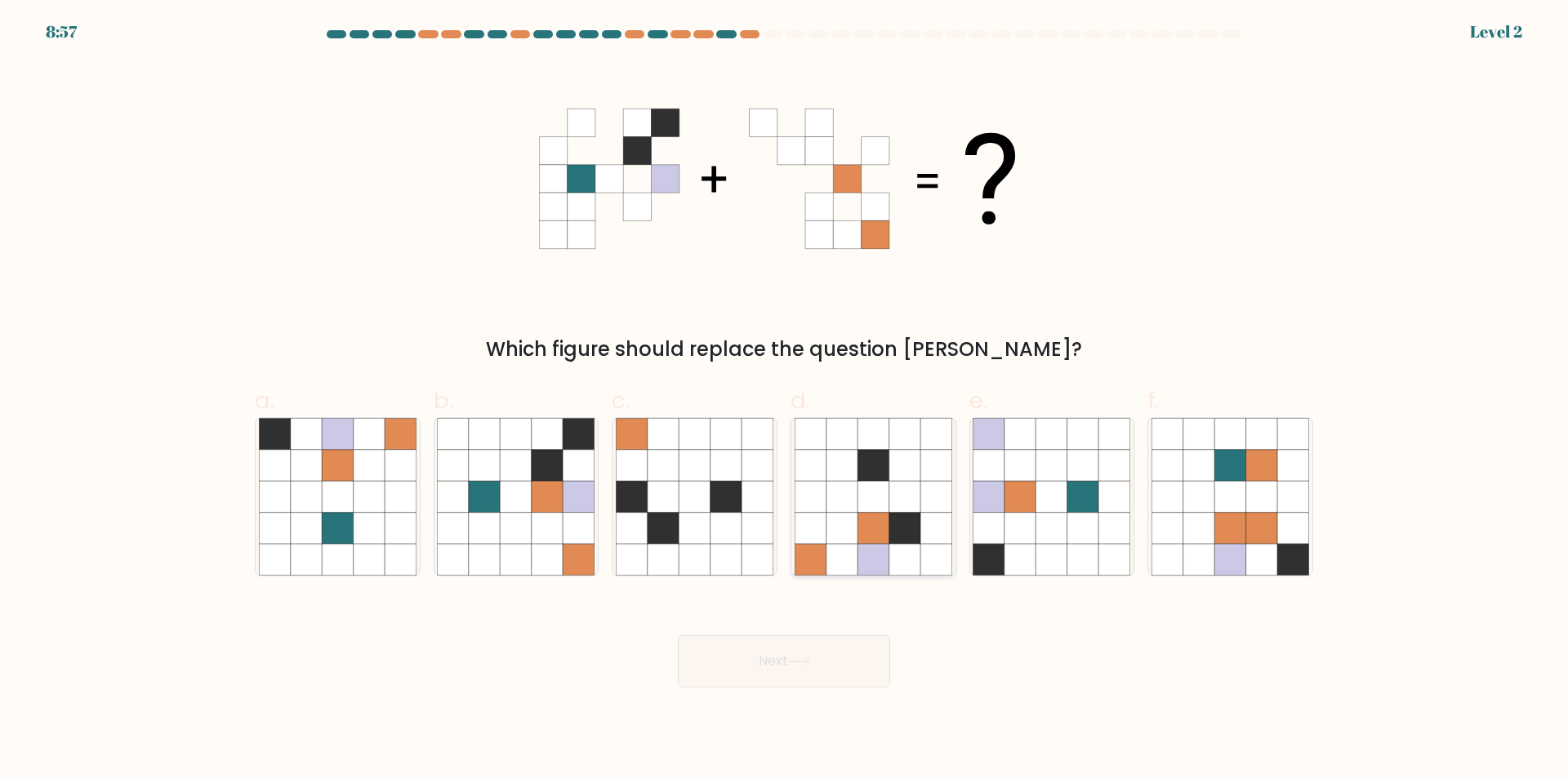
radio input "true"
drag, startPoint x: 817, startPoint y: 671, endPoint x: 786, endPoint y: 654, distance: 35.4
click at [807, 657] on button "Next" at bounding box center [783, 661] width 212 height 52
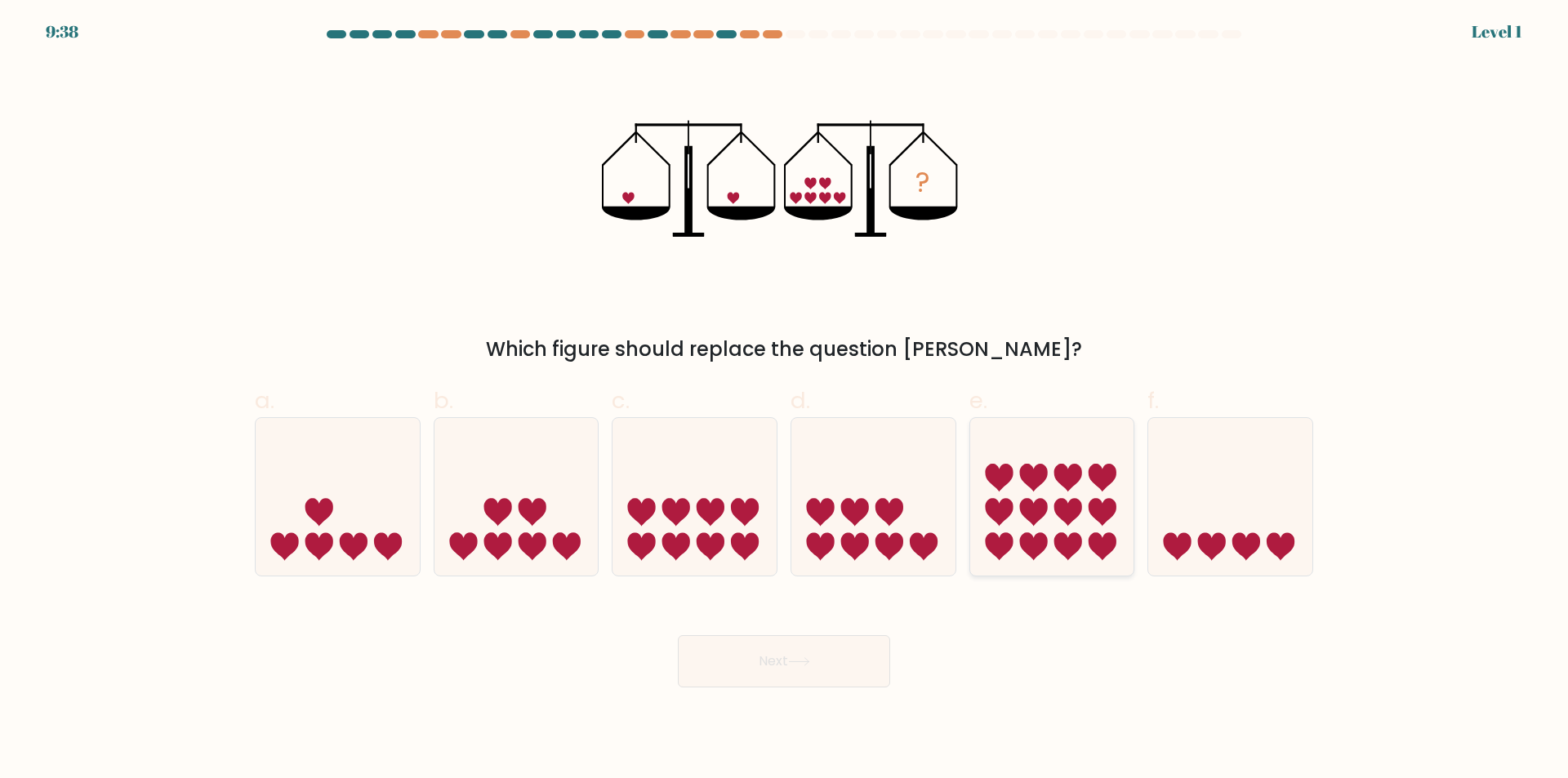
click at [1023, 466] on icon at bounding box center [1033, 478] width 27 height 27
click at [785, 400] on input "e." at bounding box center [784, 394] width 1 height 11
radio input "true"
click at [853, 677] on button "Next" at bounding box center [783, 661] width 212 height 52
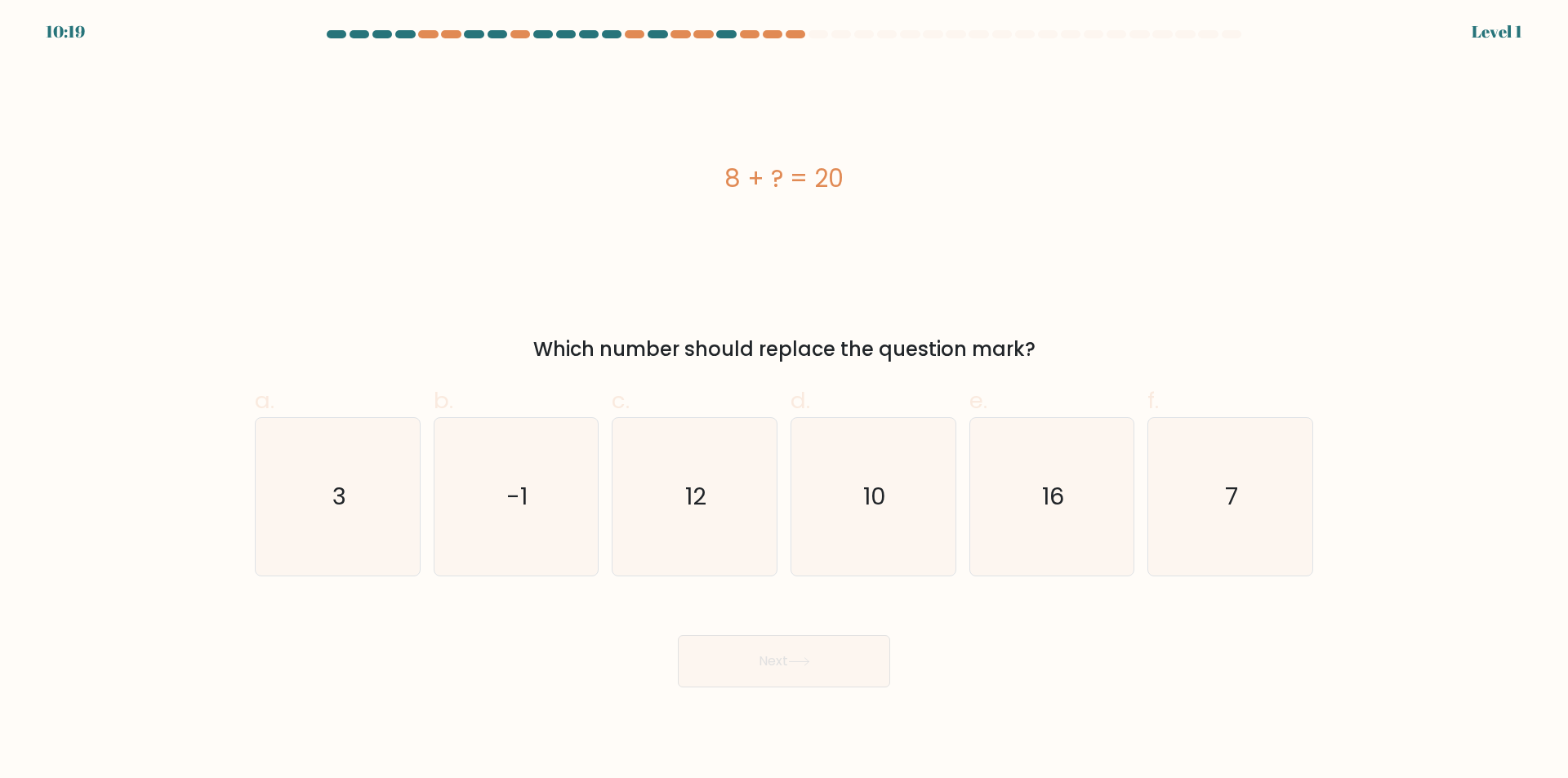
drag, startPoint x: 796, startPoint y: 387, endPoint x: 819, endPoint y: 410, distance: 32.5
click at [808, 390] on span "d." at bounding box center [801, 400] width 20 height 32
drag, startPoint x: 829, startPoint y: 471, endPoint x: 845, endPoint y: 524, distance: 55.4
click at [832, 481] on icon "10" at bounding box center [873, 496] width 158 height 158
click at [785, 400] on input "d. 10" at bounding box center [784, 394] width 1 height 11
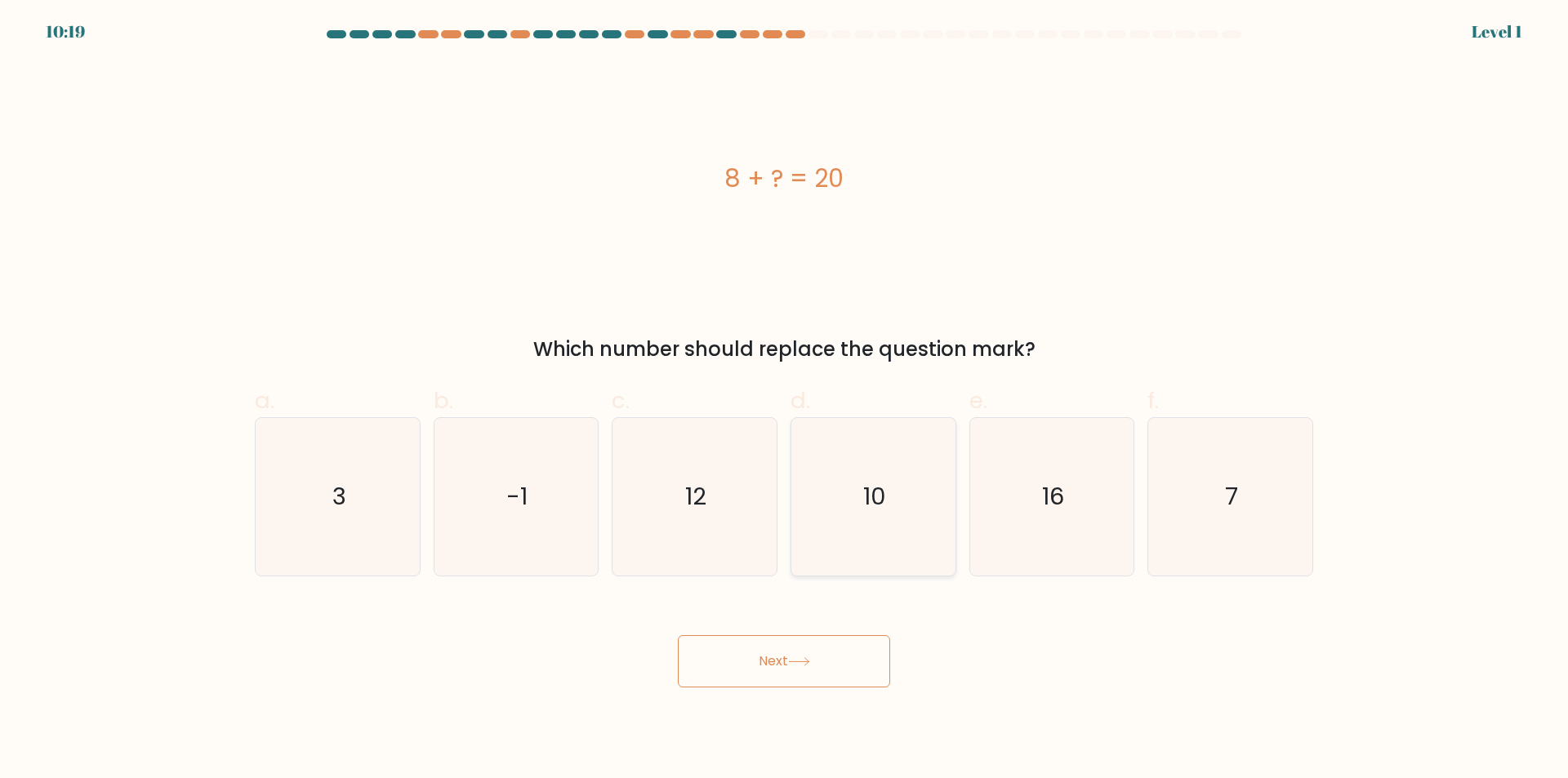
radio input "true"
click at [839, 655] on button "Next" at bounding box center [783, 661] width 212 height 52
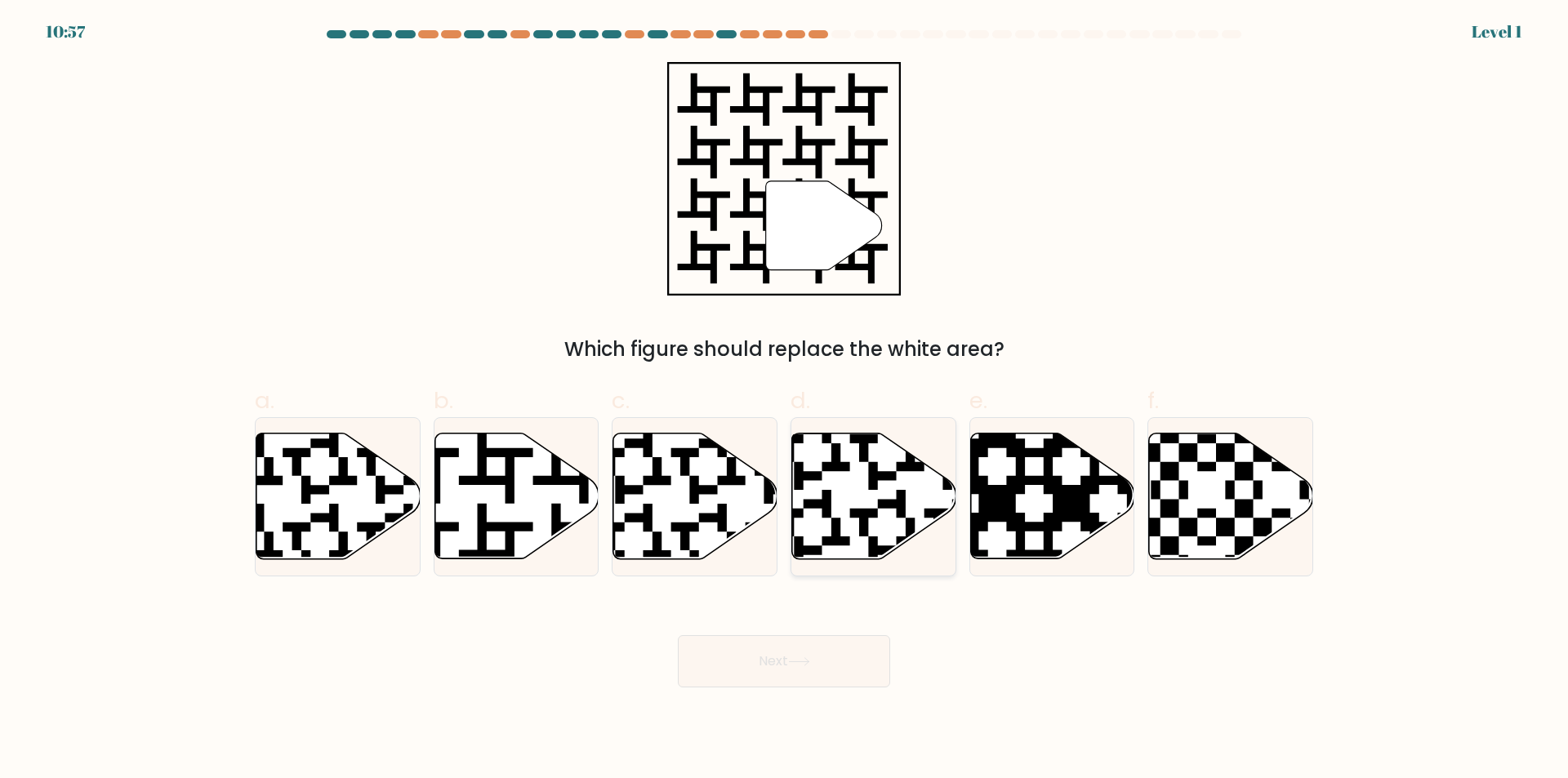
click at [854, 510] on icon at bounding box center [925, 565] width 298 height 297
click at [785, 400] on input "d." at bounding box center [784, 394] width 1 height 11
radio input "true"
click at [579, 544] on icon at bounding box center [459, 430] width 298 height 297
click at [784, 400] on input "b." at bounding box center [784, 394] width 1 height 11
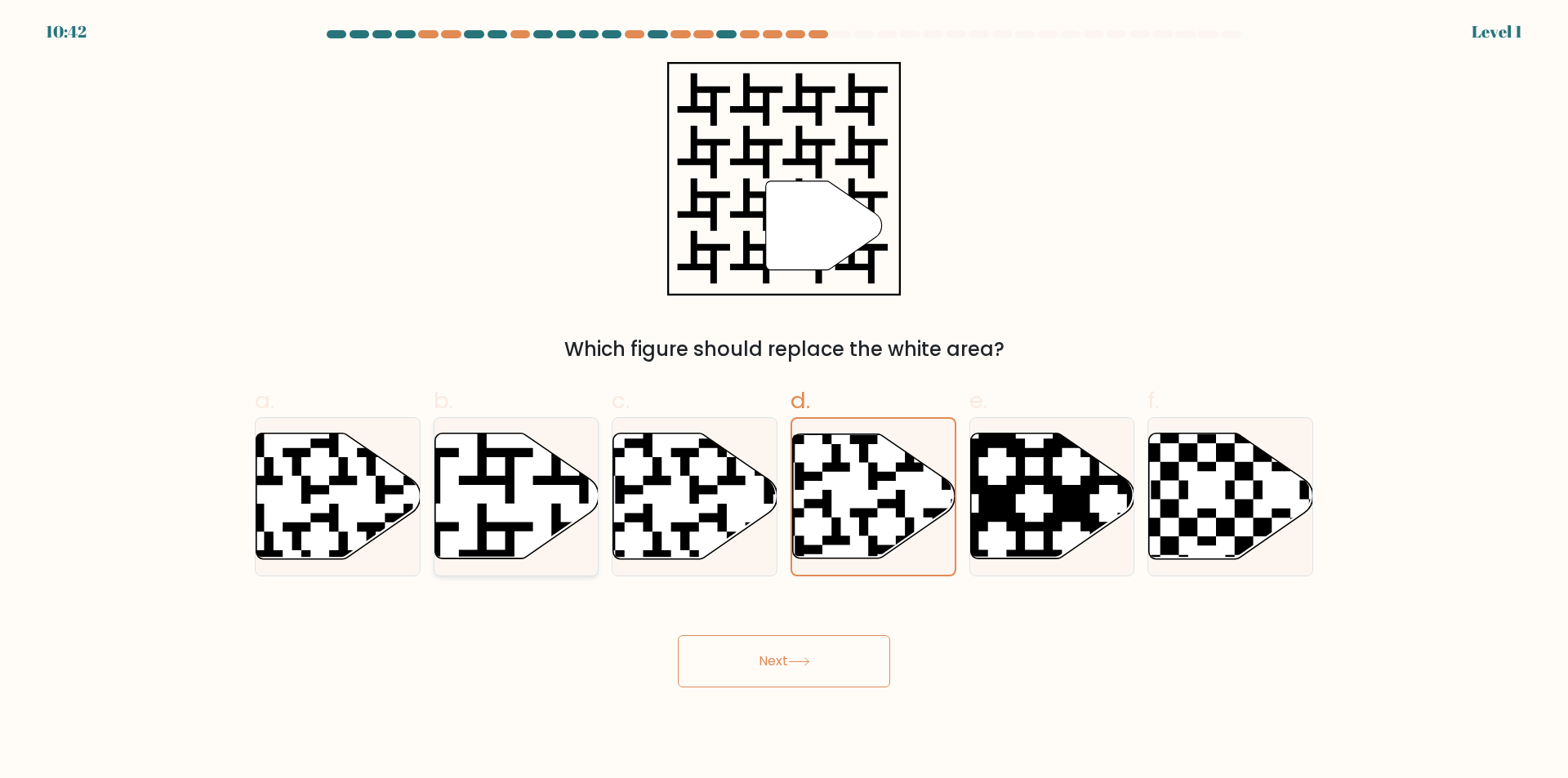
radio input "true"
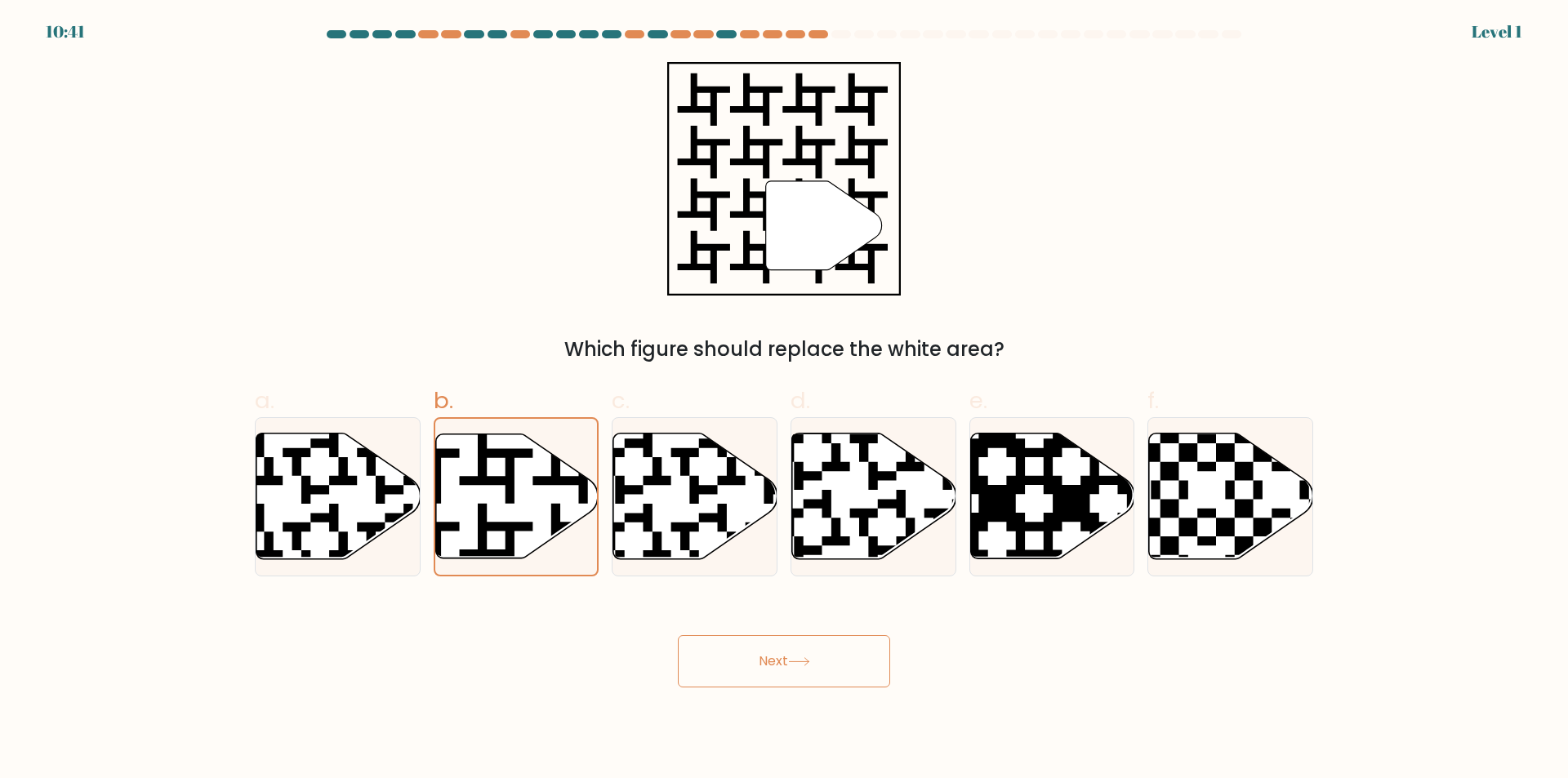
click at [704, 665] on button "Next" at bounding box center [783, 661] width 212 height 52
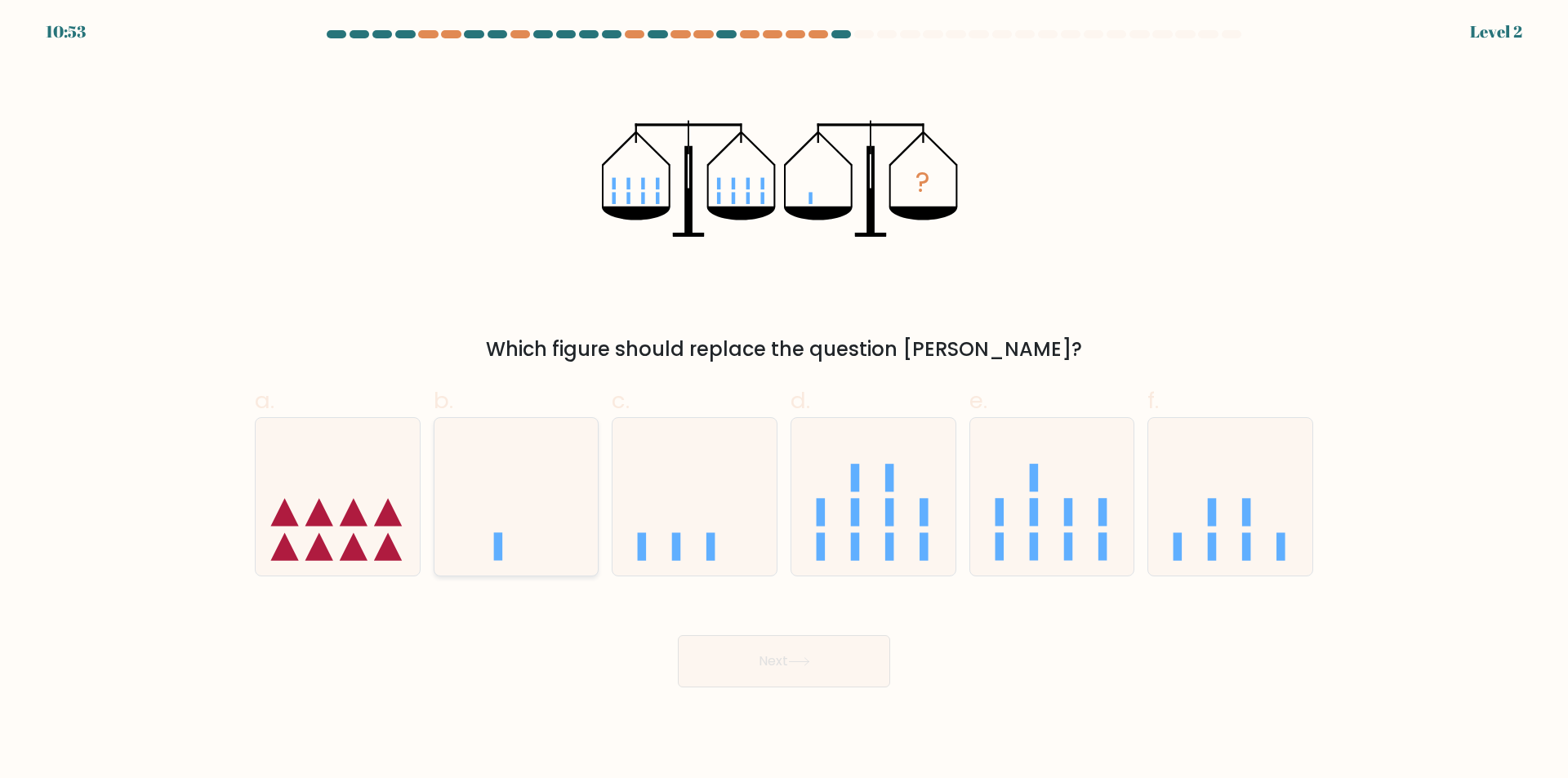
click at [517, 520] on icon at bounding box center [517, 497] width 164 height 135
click at [784, 400] on input "b." at bounding box center [784, 394] width 1 height 11
radio input "true"
click at [863, 557] on icon at bounding box center [873, 497] width 164 height 135
click at [785, 400] on input "d." at bounding box center [784, 394] width 1 height 11
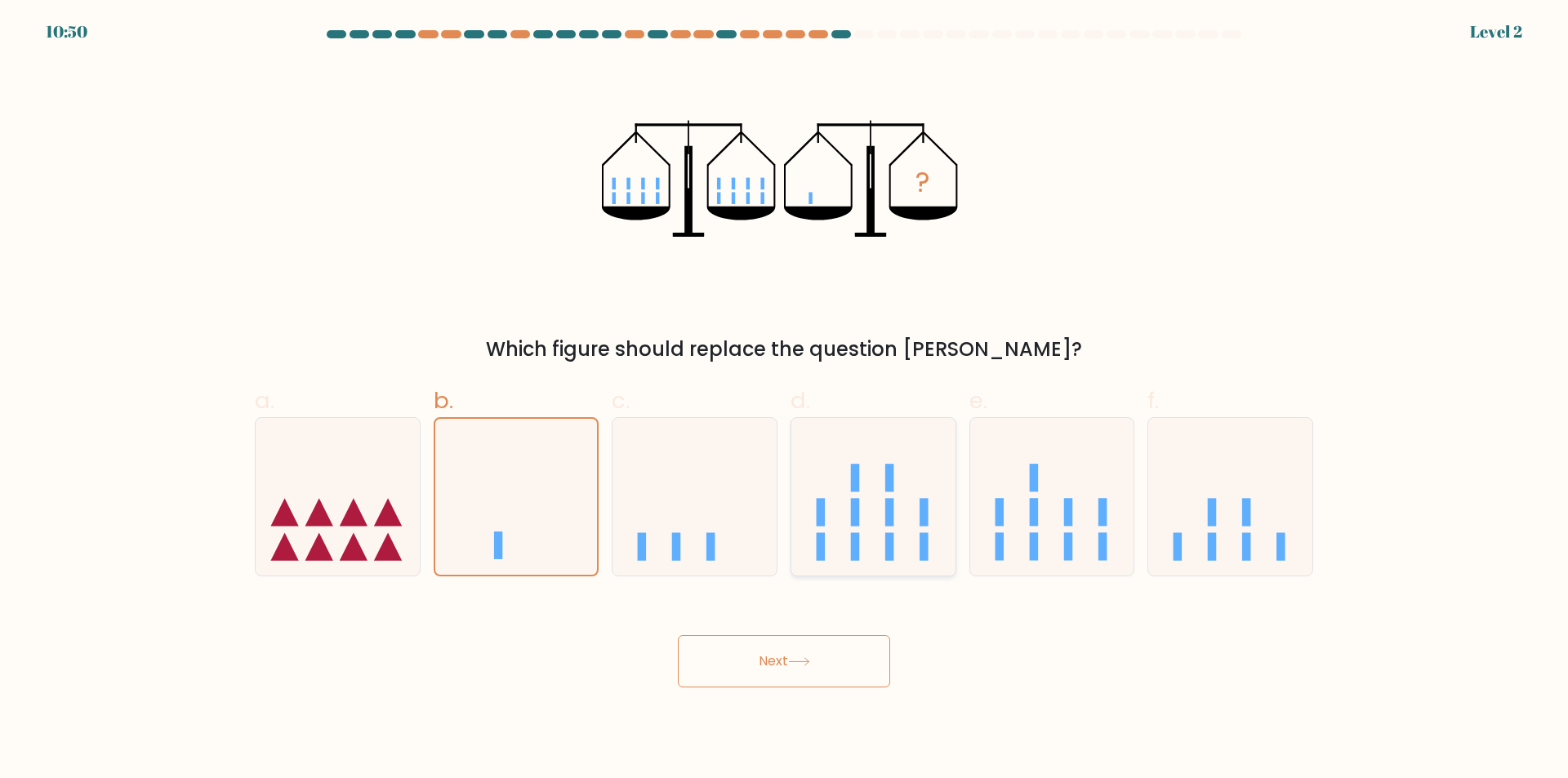
radio input "true"
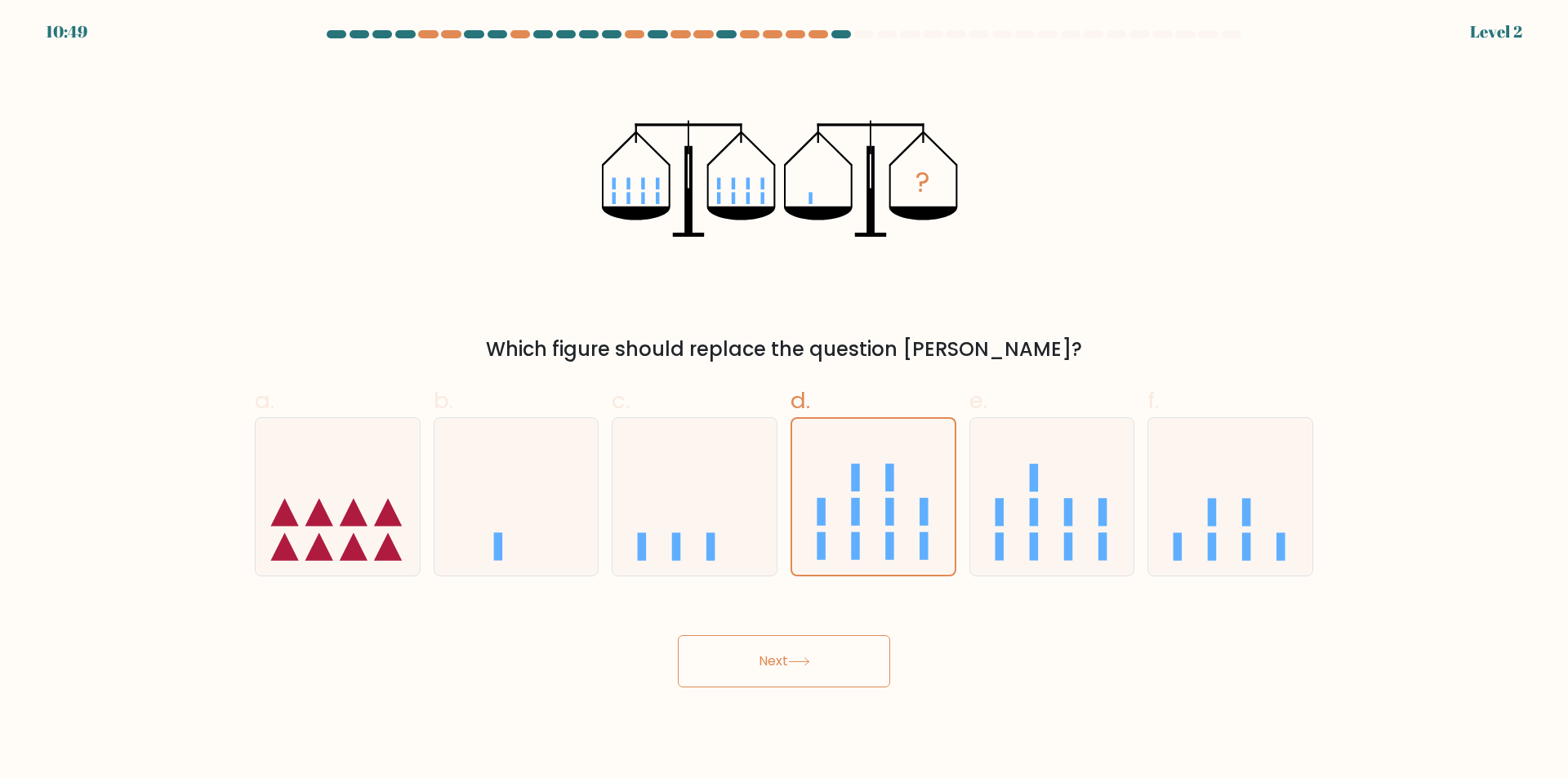
click at [776, 649] on button "Next" at bounding box center [783, 661] width 212 height 52
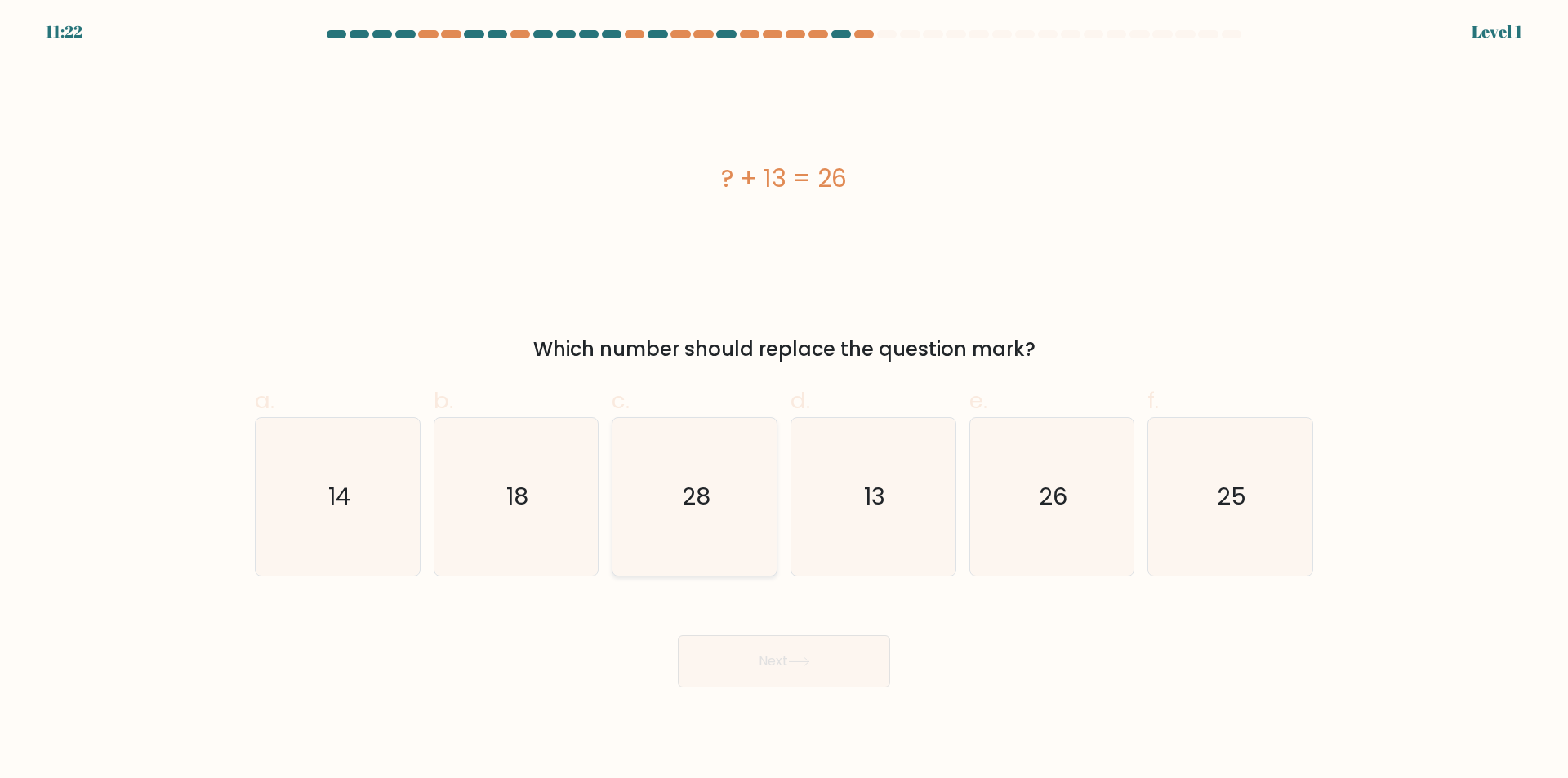
click at [731, 529] on icon "28" at bounding box center [694, 496] width 158 height 158
click at [784, 400] on input "c. 28" at bounding box center [784, 394] width 1 height 11
radio input "true"
click at [766, 672] on button "Next" at bounding box center [783, 661] width 212 height 52
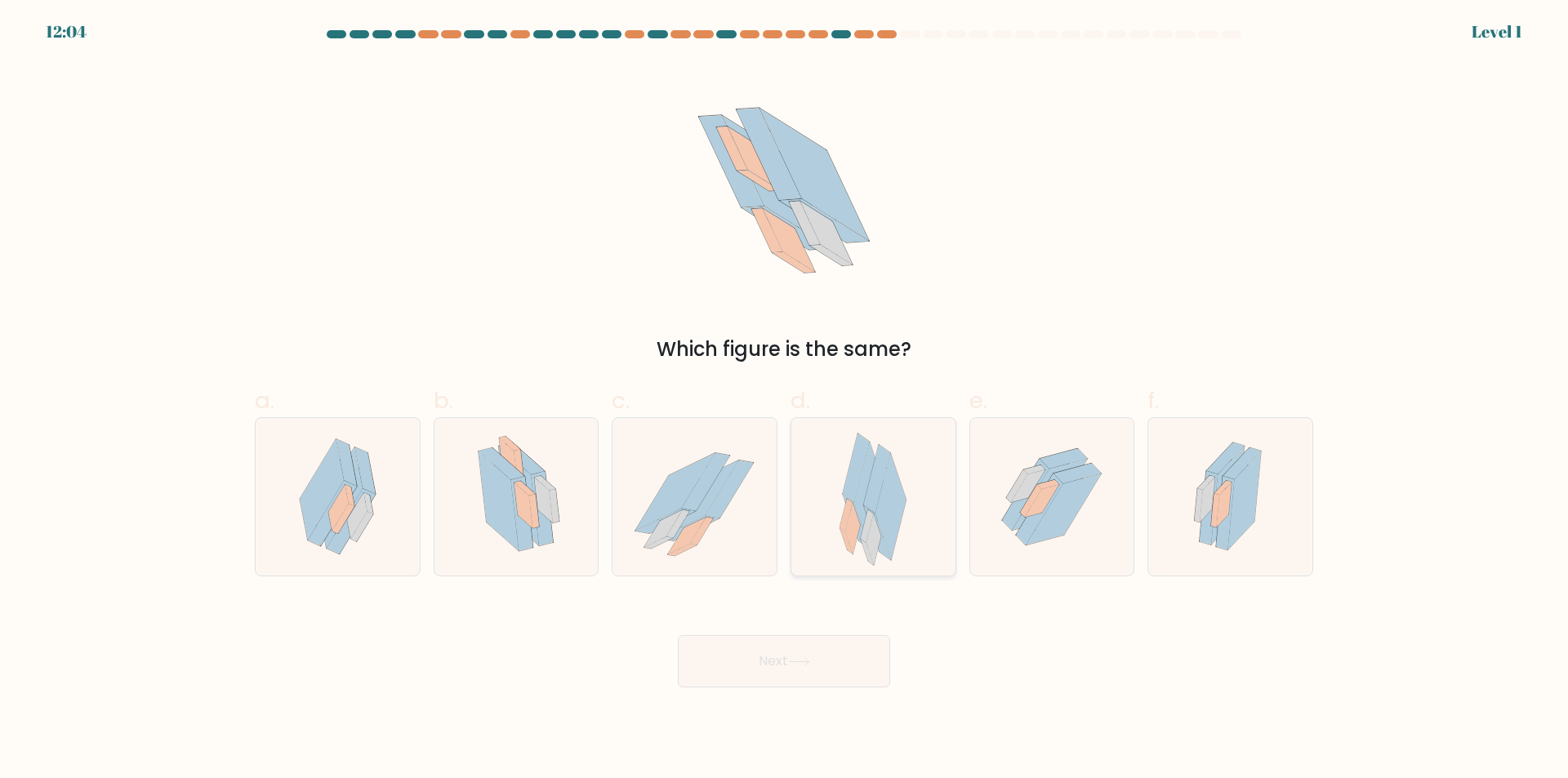
click at [924, 549] on div at bounding box center [873, 496] width 165 height 160
click at [785, 400] on input "d." at bounding box center [784, 394] width 1 height 11
radio input "true"
click at [758, 651] on button "Next" at bounding box center [783, 661] width 212 height 52
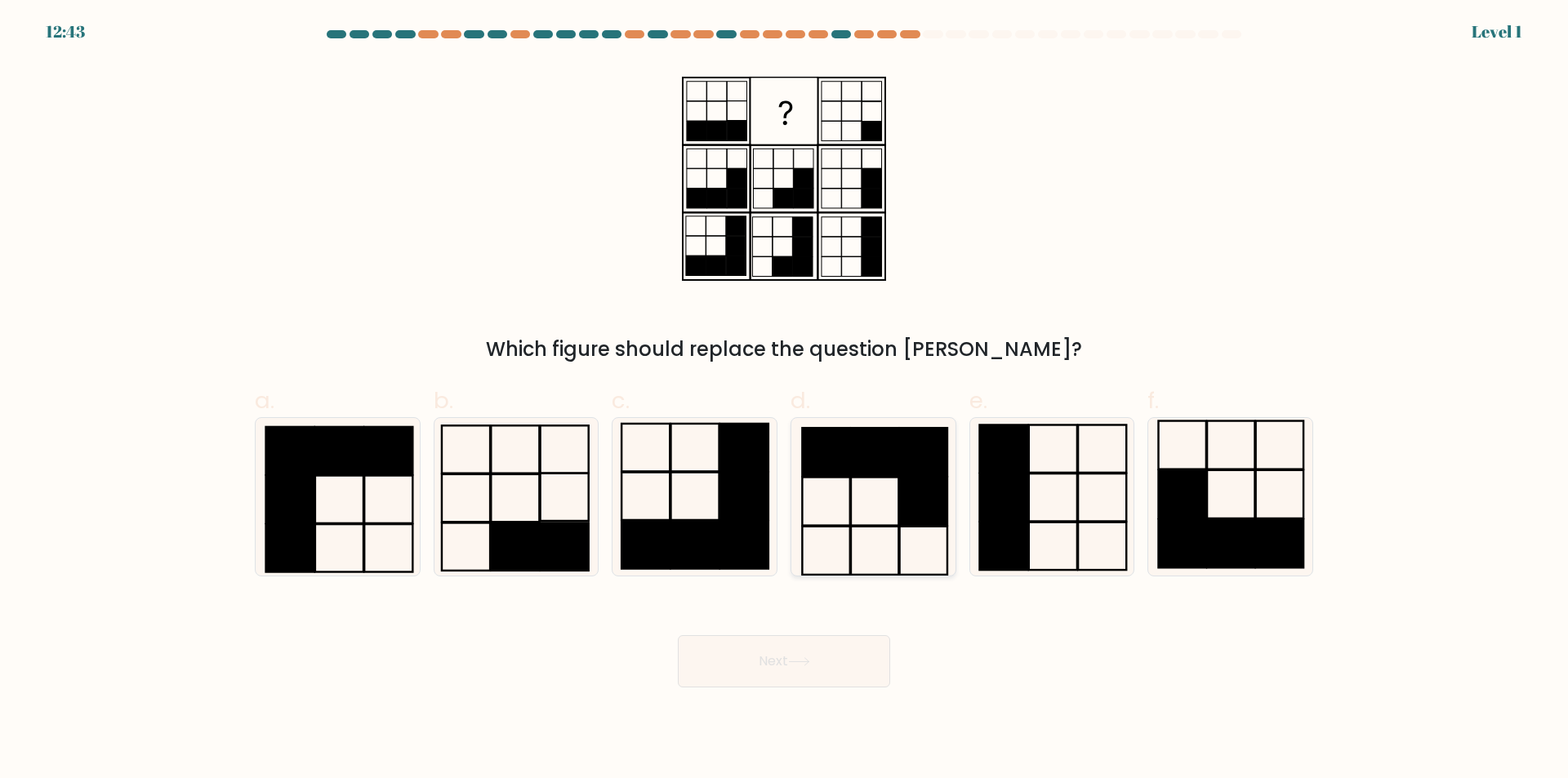
drag, startPoint x: 872, startPoint y: 500, endPoint x: 843, endPoint y: 516, distance: 33.1
click at [843, 516] on icon at bounding box center [873, 496] width 158 height 158
click at [785, 400] on input "d." at bounding box center [784, 394] width 1 height 11
radio input "true"
click at [746, 656] on button "Next" at bounding box center [783, 661] width 212 height 52
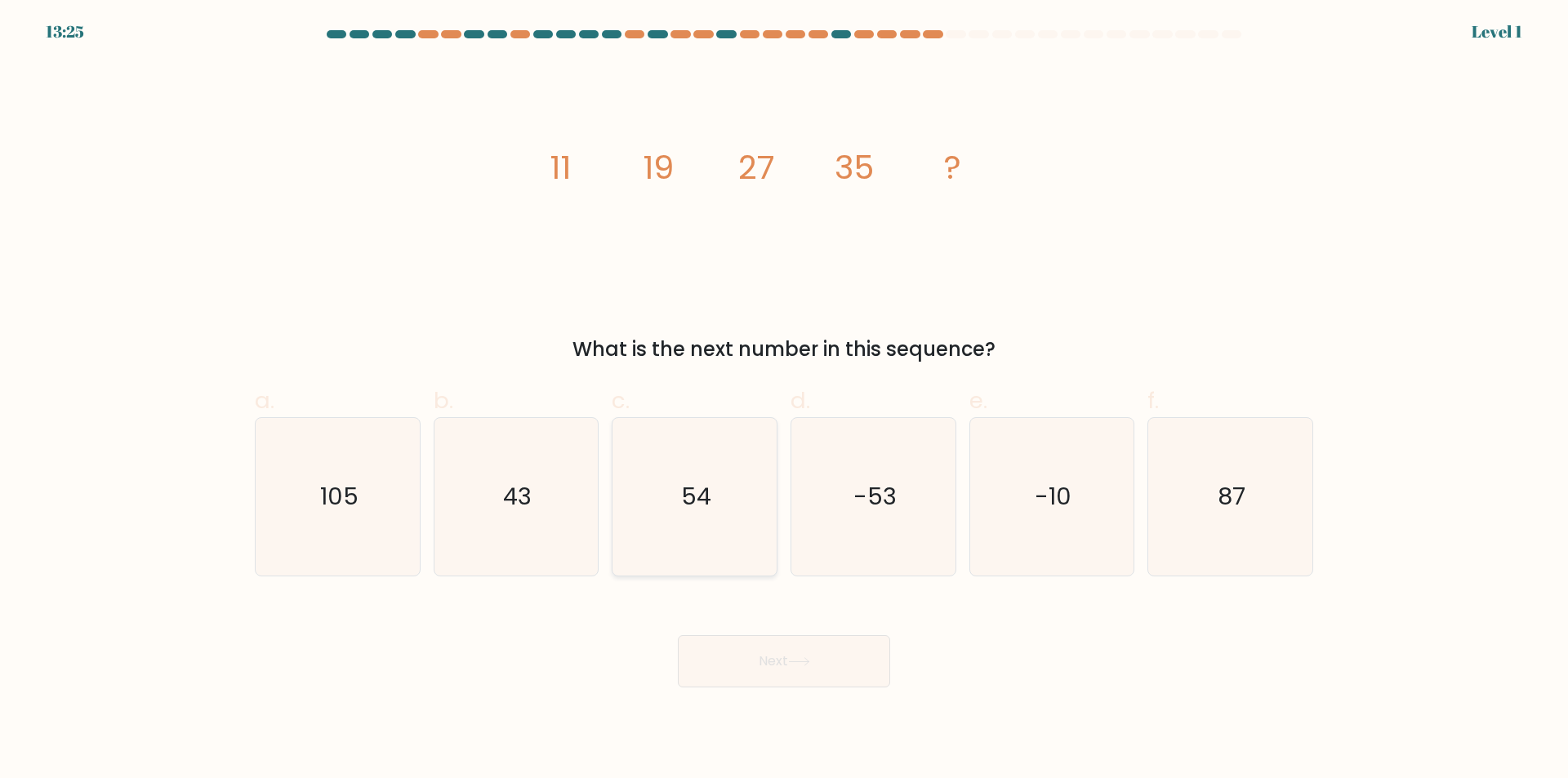
click at [684, 471] on icon "54" at bounding box center [694, 496] width 158 height 158
click at [784, 400] on input "c. 54" at bounding box center [784, 394] width 1 height 11
radio input "true"
drag, startPoint x: 793, startPoint y: 669, endPoint x: 823, endPoint y: 665, distance: 30.3
click at [823, 665] on button "Next" at bounding box center [783, 661] width 212 height 52
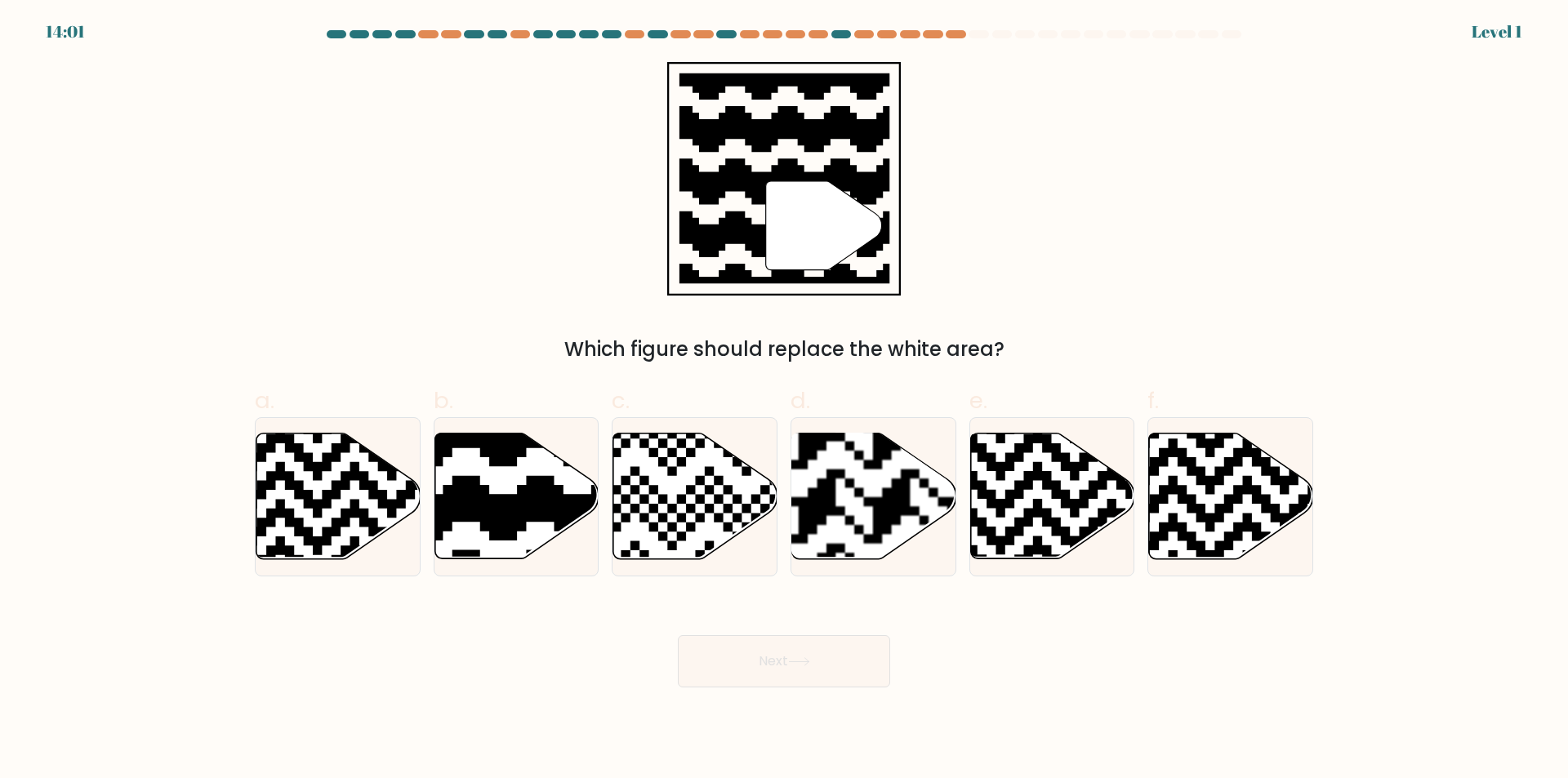
drag, startPoint x: 995, startPoint y: 441, endPoint x: 1009, endPoint y: 580, distance: 139.7
click at [1013, 542] on icon at bounding box center [1052, 496] width 164 height 128
click at [785, 400] on input "e." at bounding box center [784, 394] width 1 height 11
radio input "true"
drag, startPoint x: 516, startPoint y: 503, endPoint x: 576, endPoint y: 672, distance: 179.3
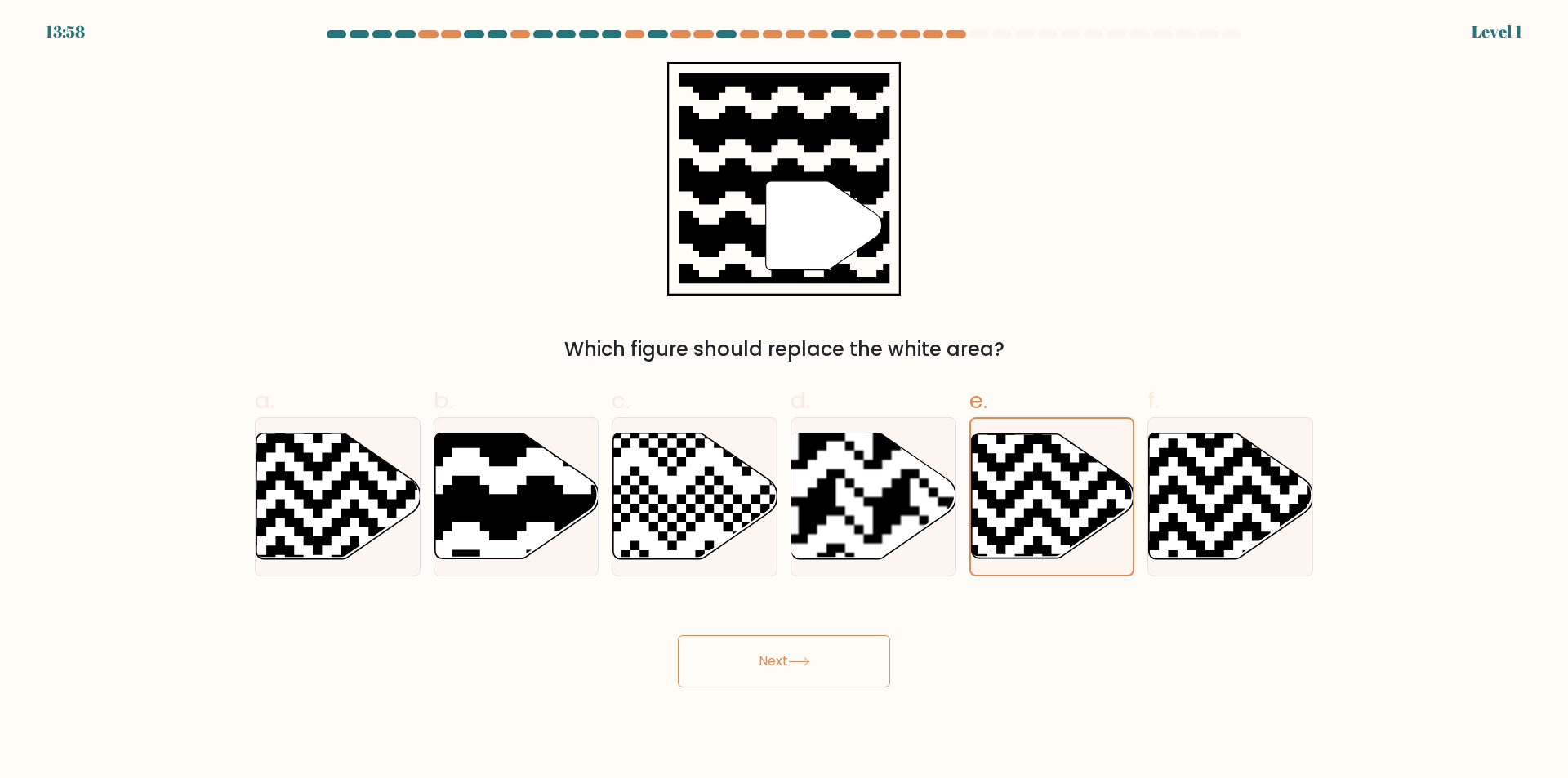
click at [518, 512] on icon at bounding box center [462, 430] width 298 height 297
click at [784, 400] on input "b." at bounding box center [784, 394] width 1 height 11
radio input "true"
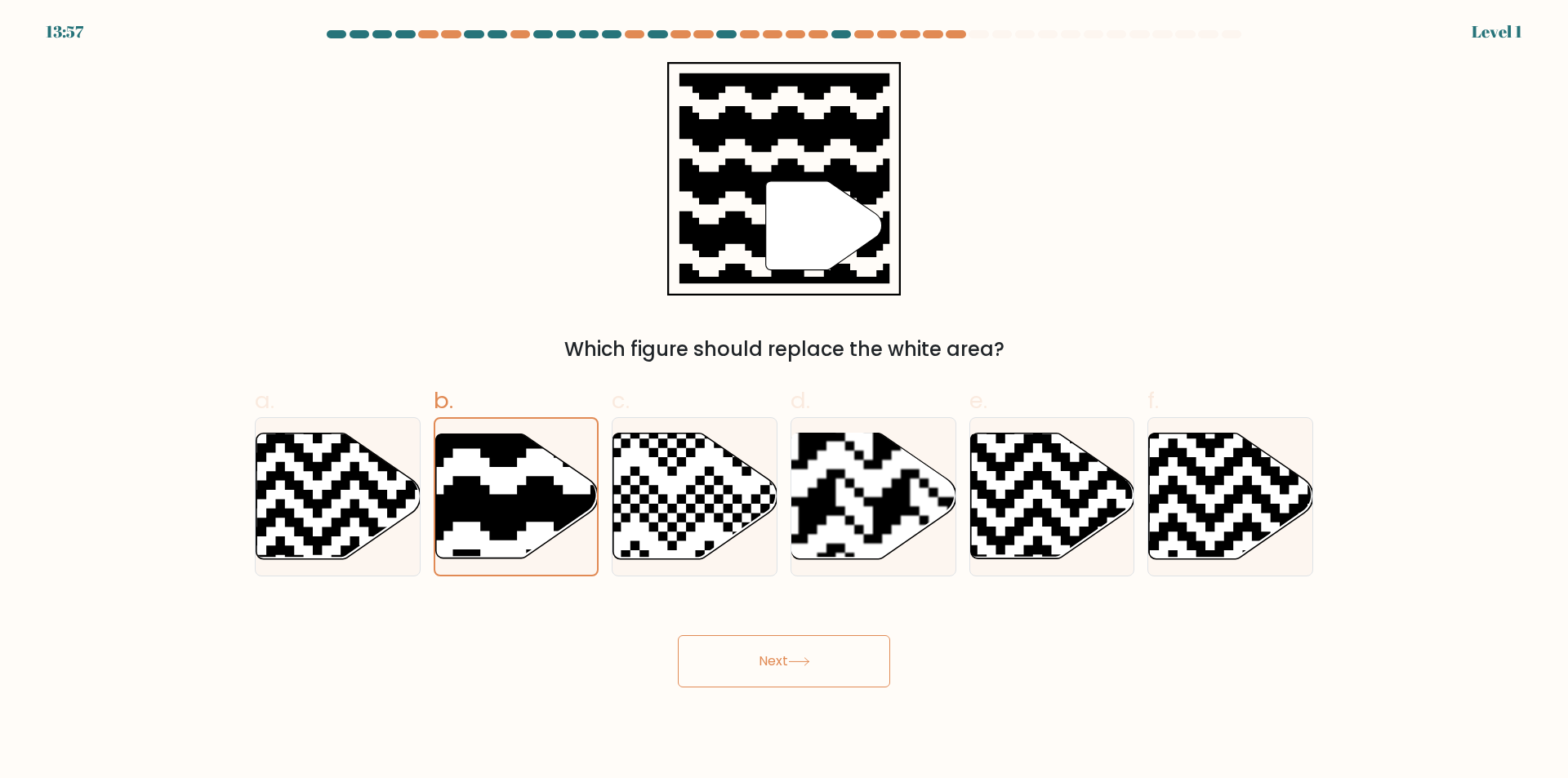
click at [715, 661] on button "Next" at bounding box center [783, 661] width 212 height 52
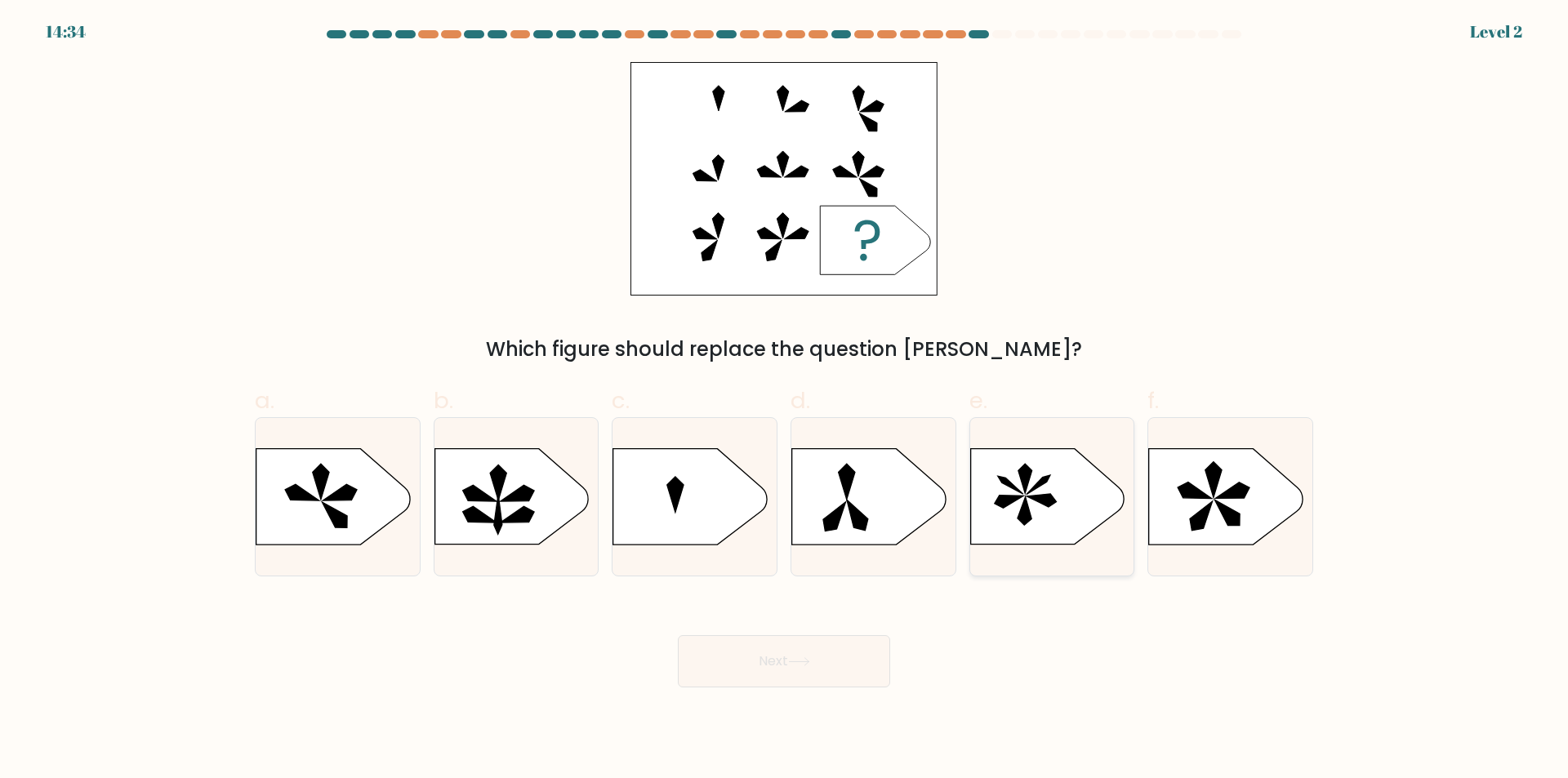
click at [1056, 530] on icon at bounding box center [1046, 497] width 154 height 96
click at [785, 400] on input "e." at bounding box center [784, 394] width 1 height 11
radio input "true"
drag, startPoint x: 352, startPoint y: 507, endPoint x: 443, endPoint y: 518, distance: 91.7
click at [443, 518] on div "a. b. c. d. e. f." at bounding box center [784, 474] width 1071 height 206
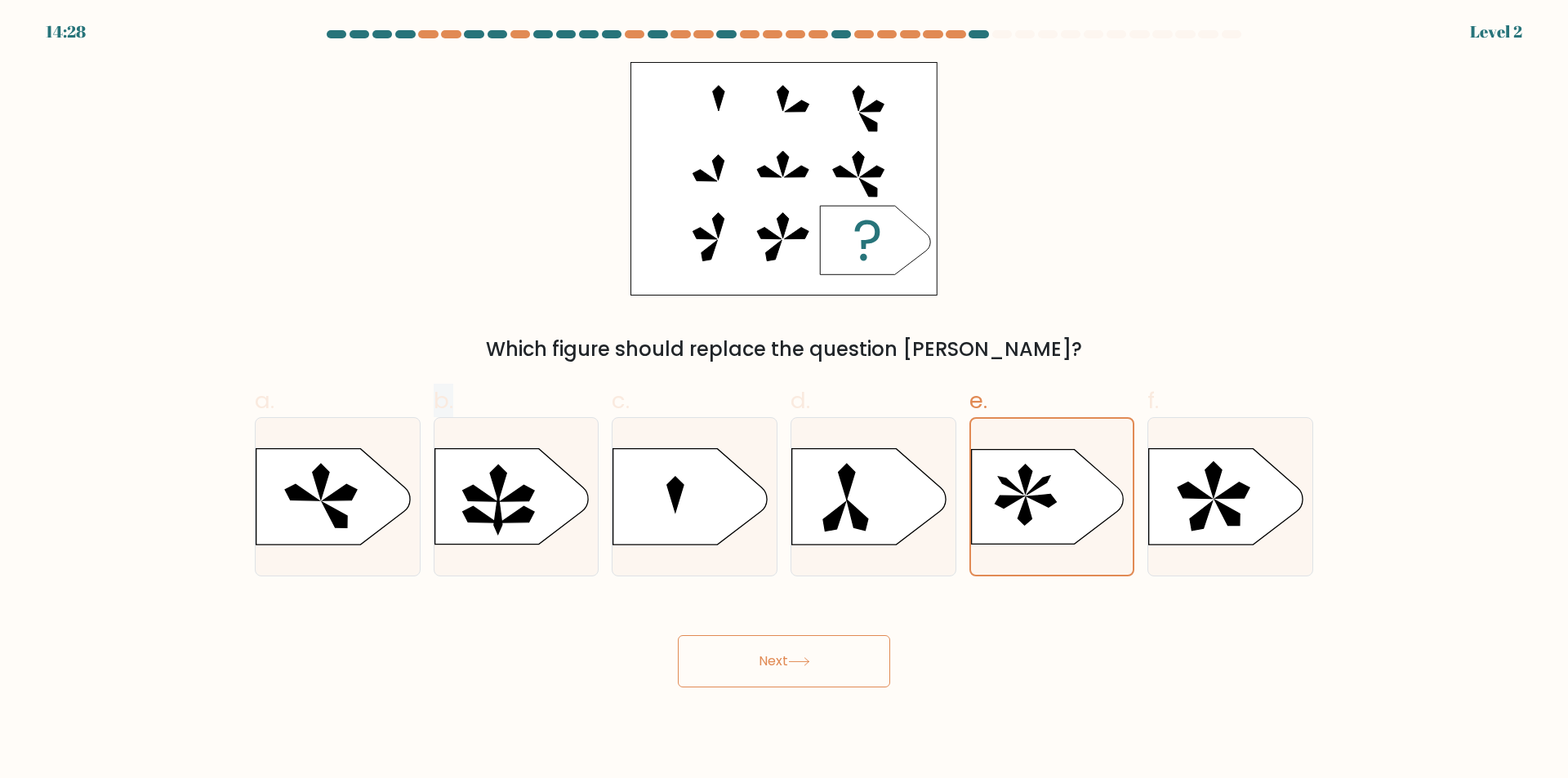
click at [747, 665] on button "Next" at bounding box center [783, 661] width 212 height 52
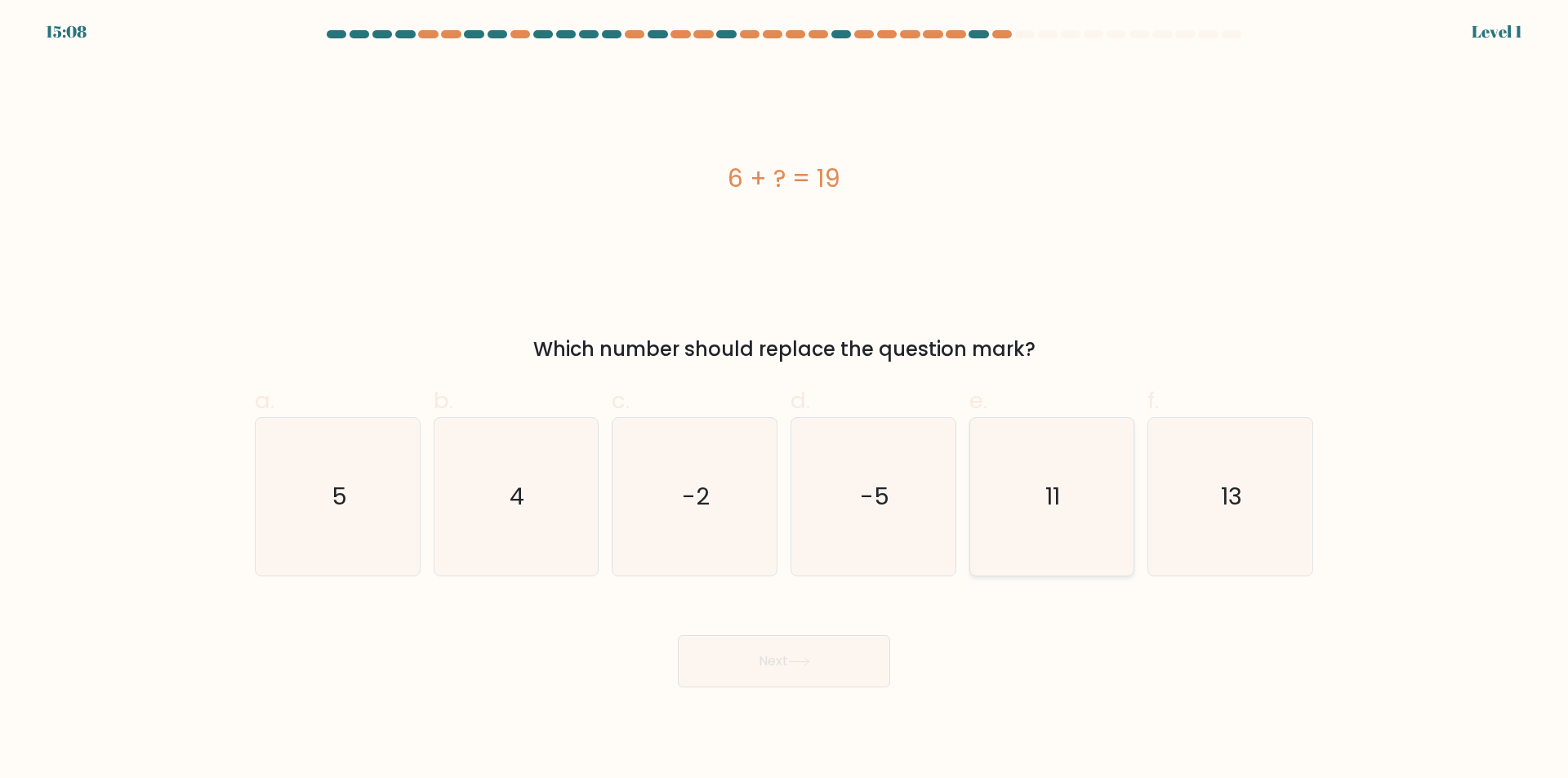
drag, startPoint x: 977, startPoint y: 488, endPoint x: 1038, endPoint y: 451, distance: 71.3
click at [1013, 450] on icon "11" at bounding box center [1051, 496] width 158 height 158
click at [785, 400] on input "e. 11" at bounding box center [784, 394] width 1 height 11
radio input "true"
click at [1201, 552] on icon "13" at bounding box center [1229, 496] width 158 height 158
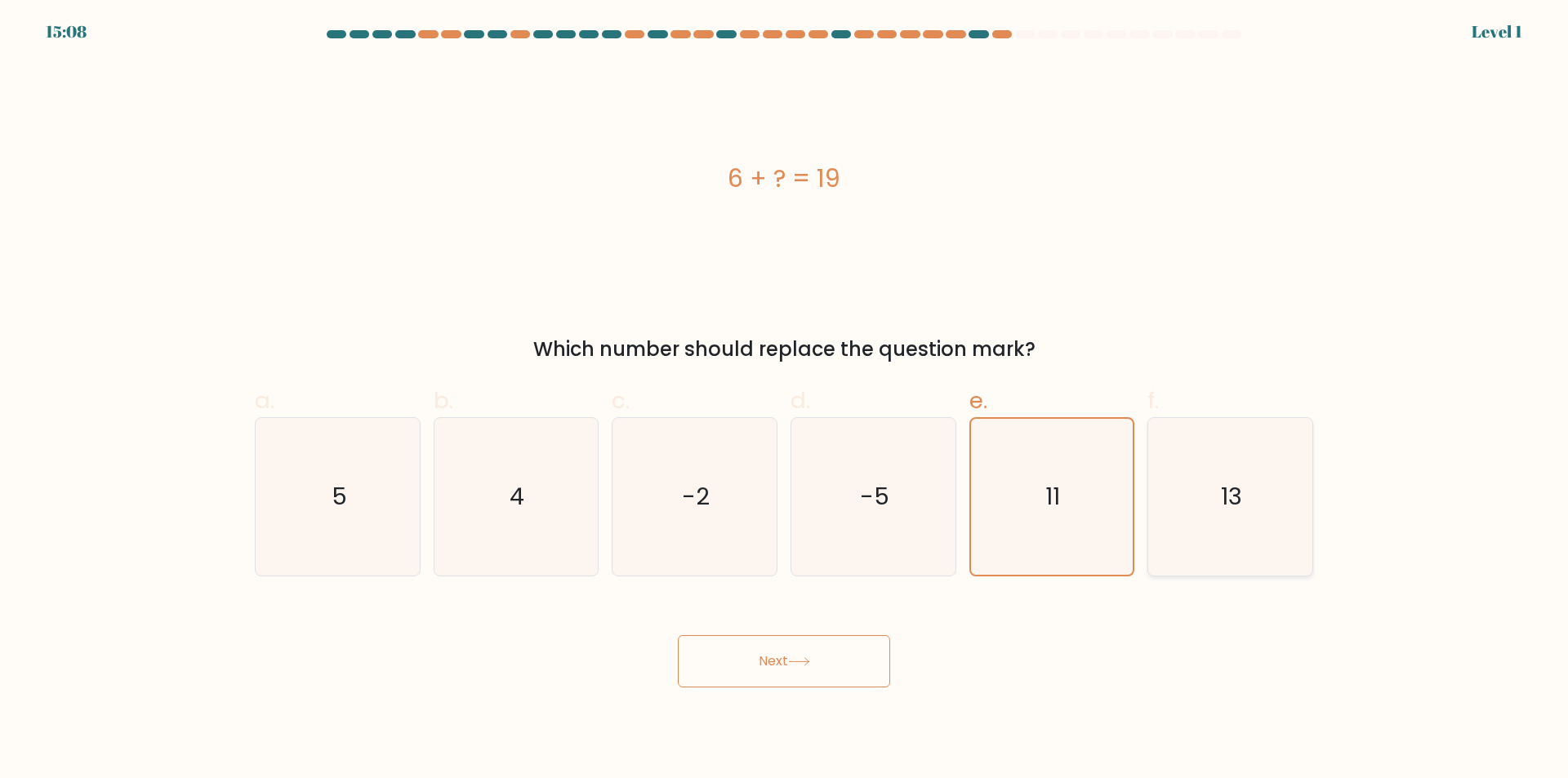
click at [785, 400] on input "f. 13" at bounding box center [784, 394] width 1 height 11
radio input "true"
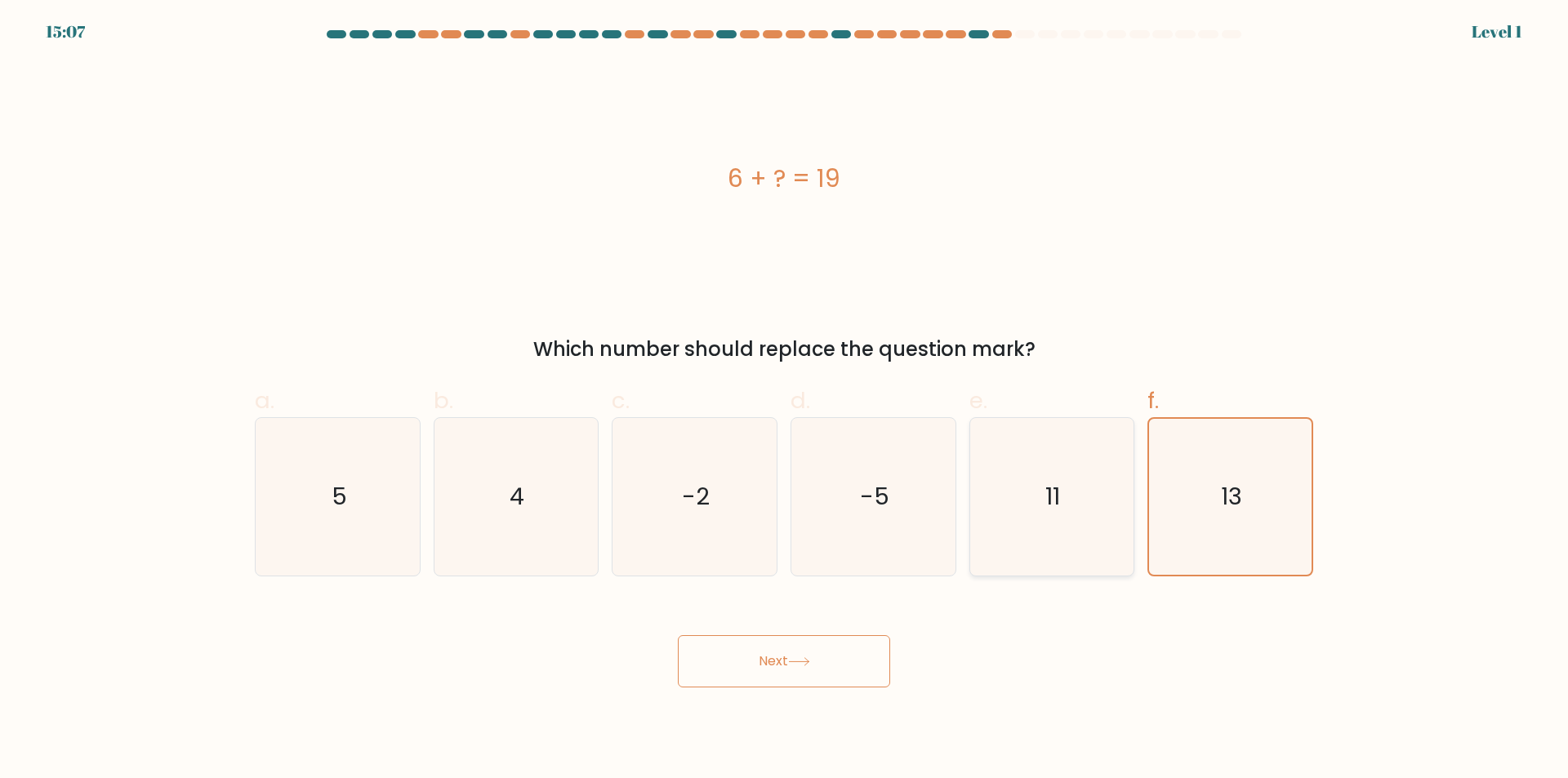
click at [1027, 563] on icon "11" at bounding box center [1051, 496] width 158 height 158
click at [785, 400] on input "e. 11" at bounding box center [784, 394] width 1 height 11
radio input "true"
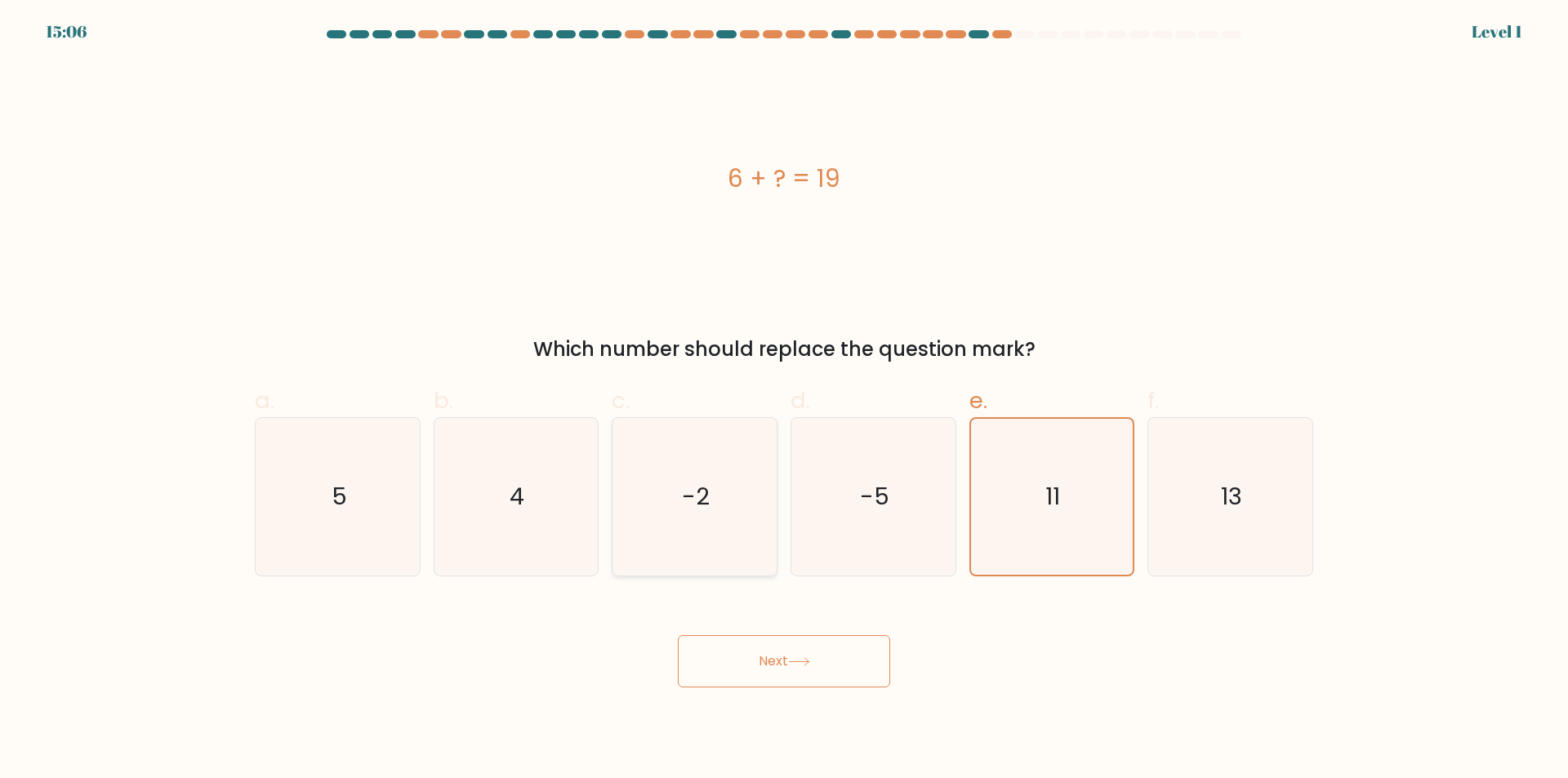
click at [654, 510] on icon "-2" at bounding box center [694, 496] width 158 height 158
click at [784, 400] on input "c. -2" at bounding box center [784, 394] width 1 height 11
radio input "true"
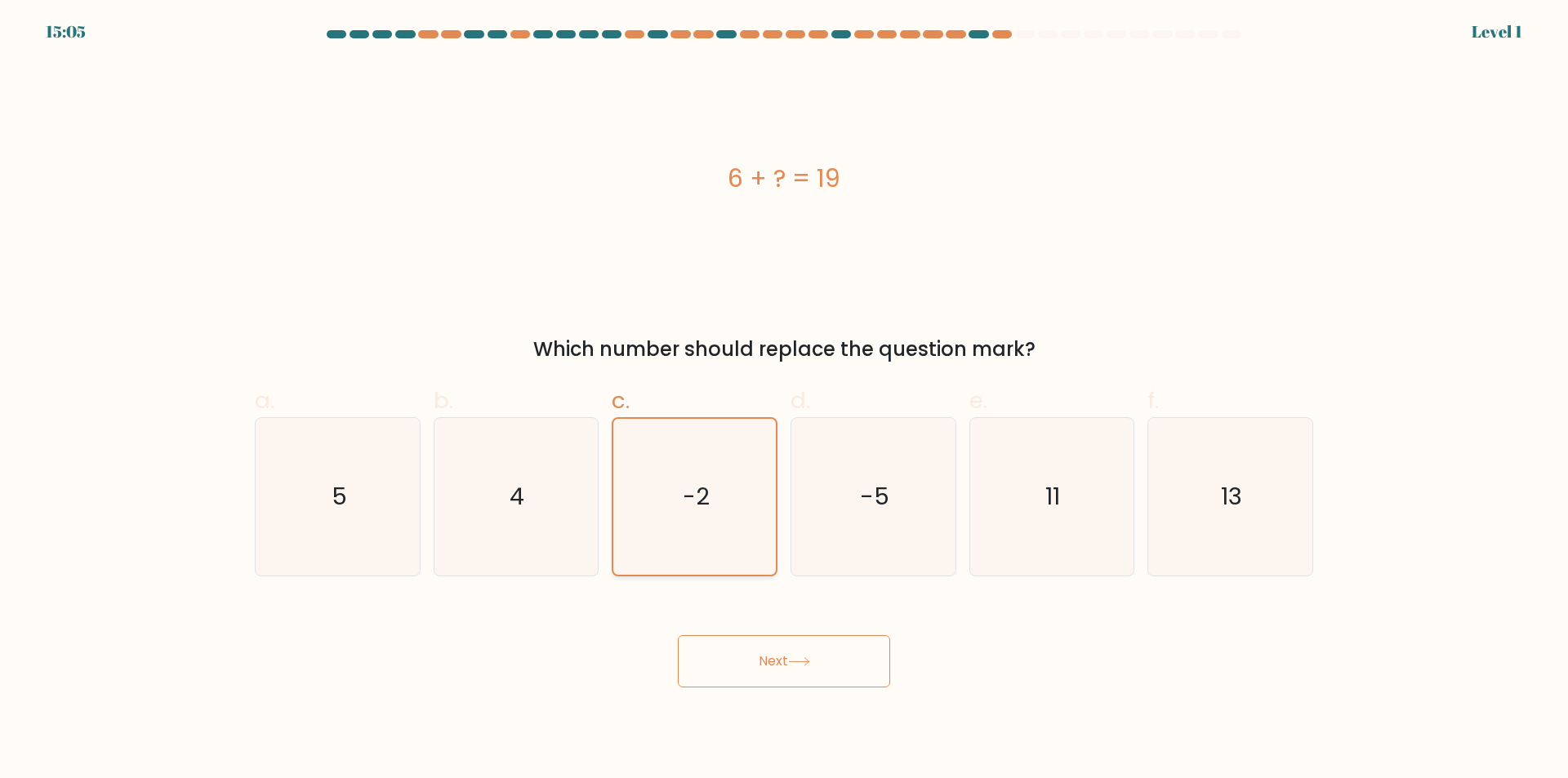
drag, startPoint x: 1003, startPoint y: 510, endPoint x: 749, endPoint y: 482, distance: 255.5
click at [903, 497] on div "a. 5 b. 4 c." at bounding box center [784, 474] width 1071 height 206
drag, startPoint x: 749, startPoint y: 482, endPoint x: 1052, endPoint y: 525, distance: 306.0
click at [879, 500] on div "a. 5 b. 4 c." at bounding box center [784, 474] width 1071 height 206
click at [1052, 525] on icon "11" at bounding box center [1051, 496] width 158 height 158
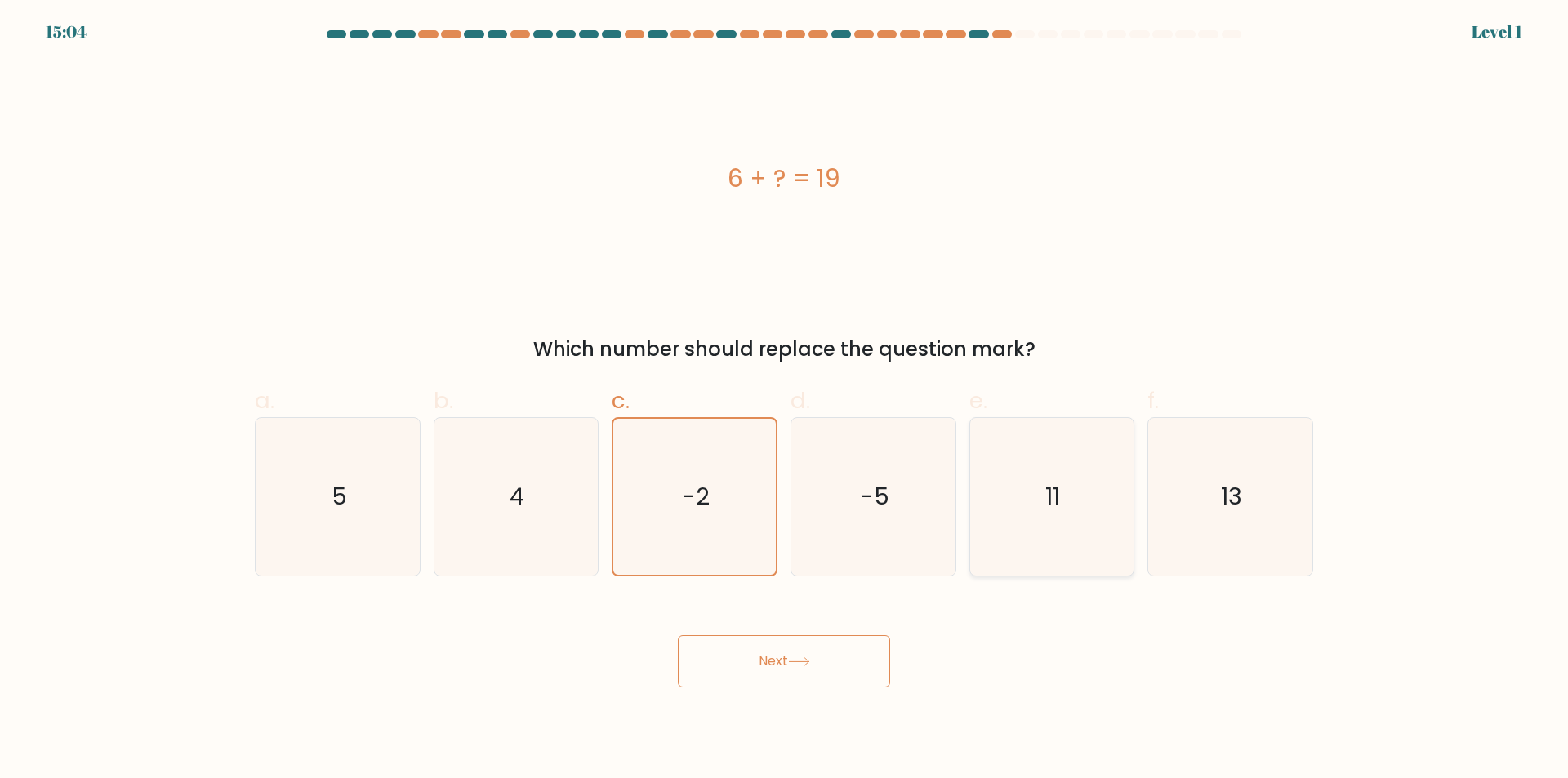
click at [785, 400] on input "e. 11" at bounding box center [784, 394] width 1 height 11
radio input "true"
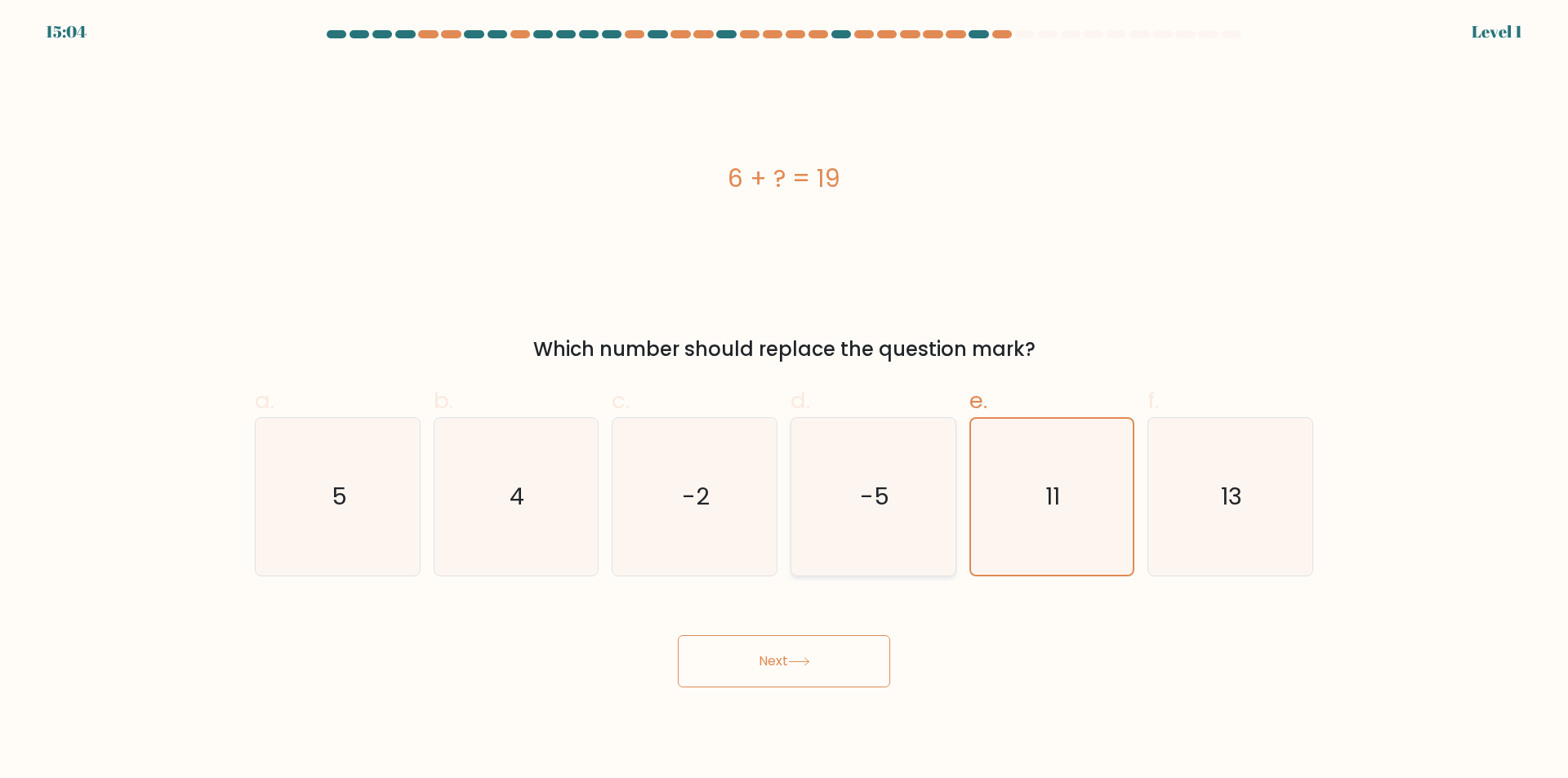
drag, startPoint x: 799, startPoint y: 515, endPoint x: 948, endPoint y: 541, distance: 151.3
click at [800, 517] on icon "-5" at bounding box center [873, 496] width 158 height 158
click at [785, 400] on input "d. -5" at bounding box center [784, 394] width 1 height 11
radio input "true"
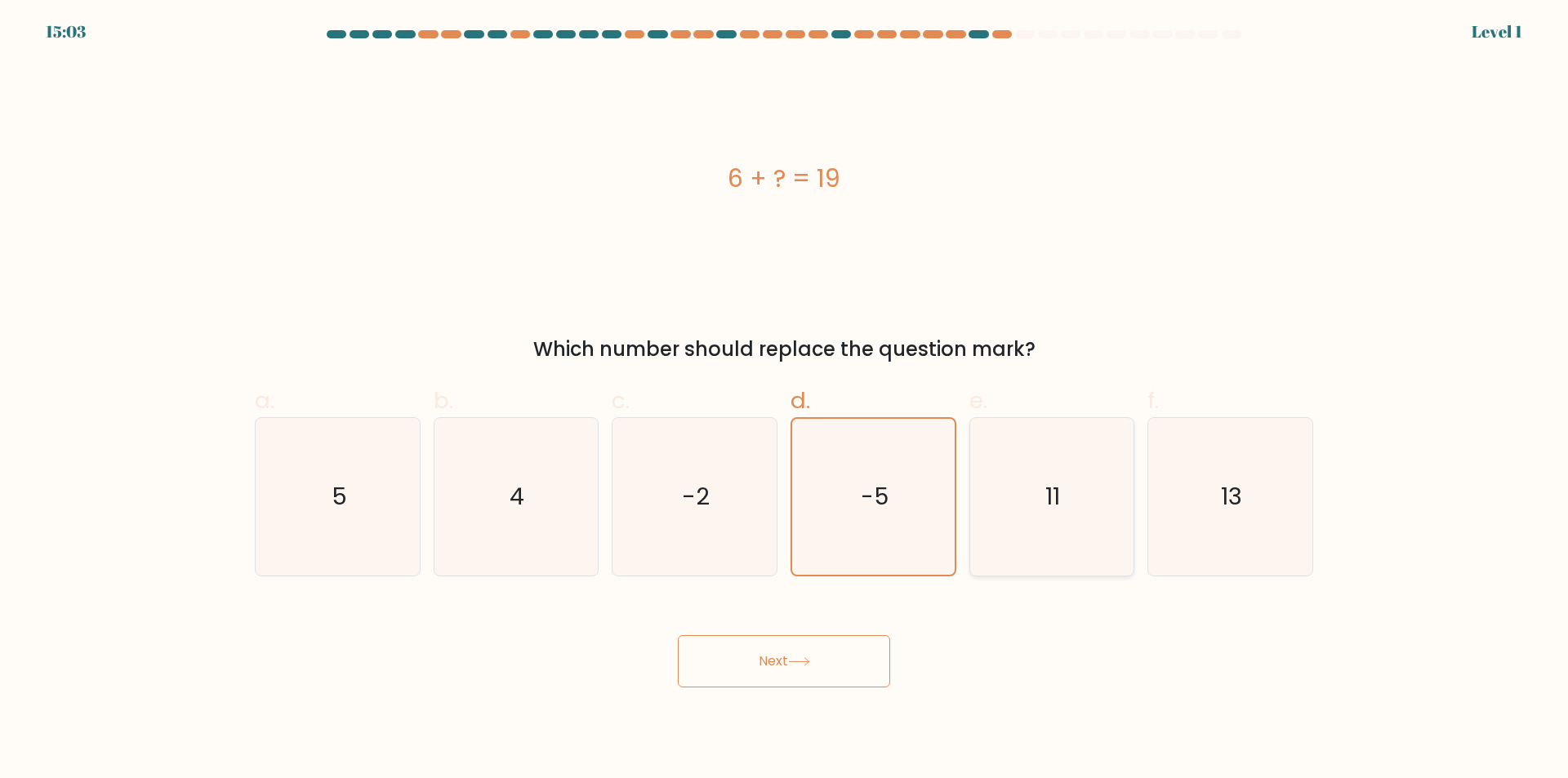
click at [992, 551] on icon "11" at bounding box center [1051, 496] width 158 height 158
click at [785, 400] on input "e. 11" at bounding box center [784, 394] width 1 height 11
radio input "true"
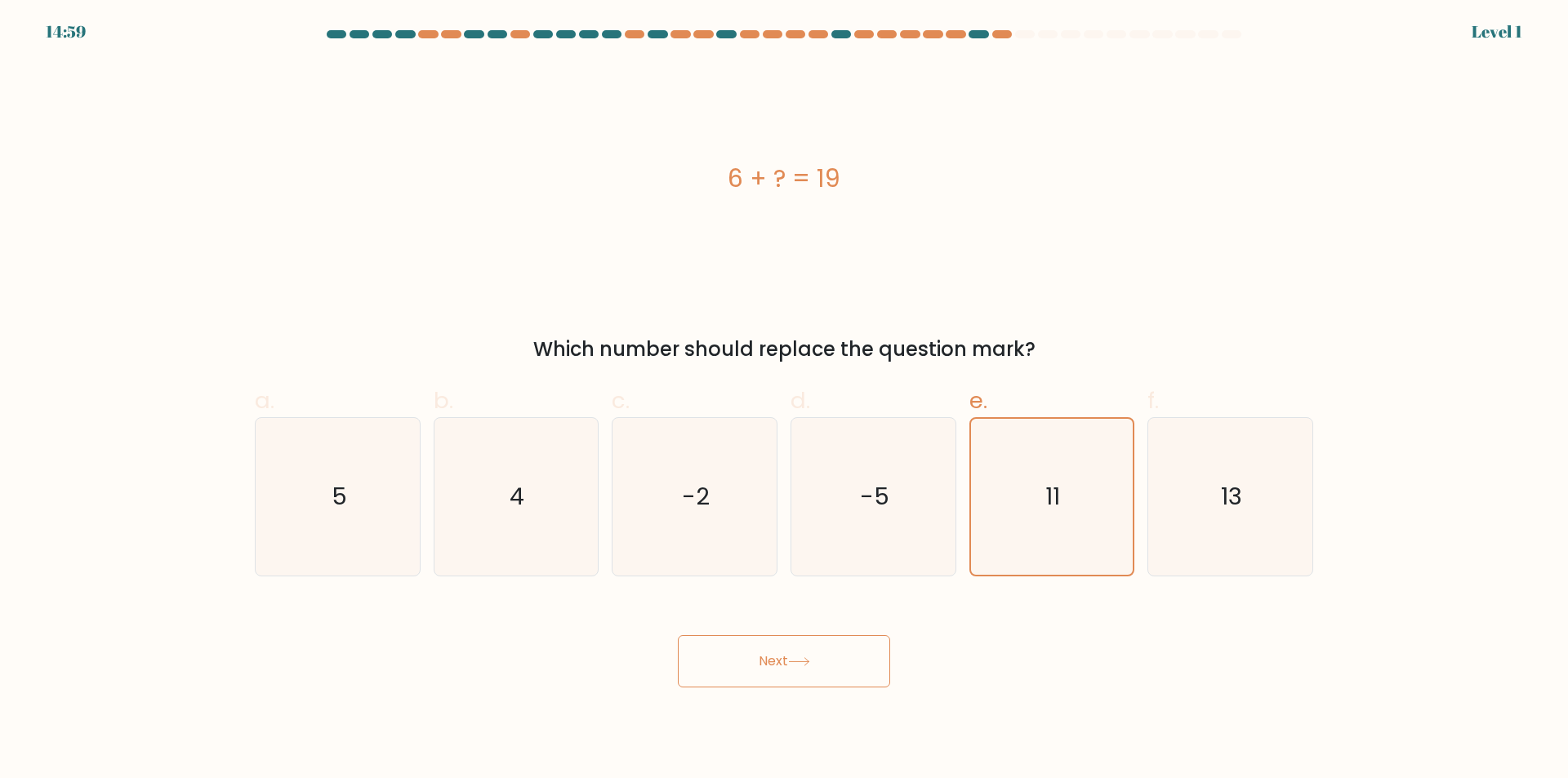
drag, startPoint x: 770, startPoint y: 658, endPoint x: 831, endPoint y: 633, distance: 65.9
click at [830, 633] on div "Next" at bounding box center [783, 641] width 1078 height 91
click at [844, 649] on button "Next" at bounding box center [783, 661] width 212 height 52
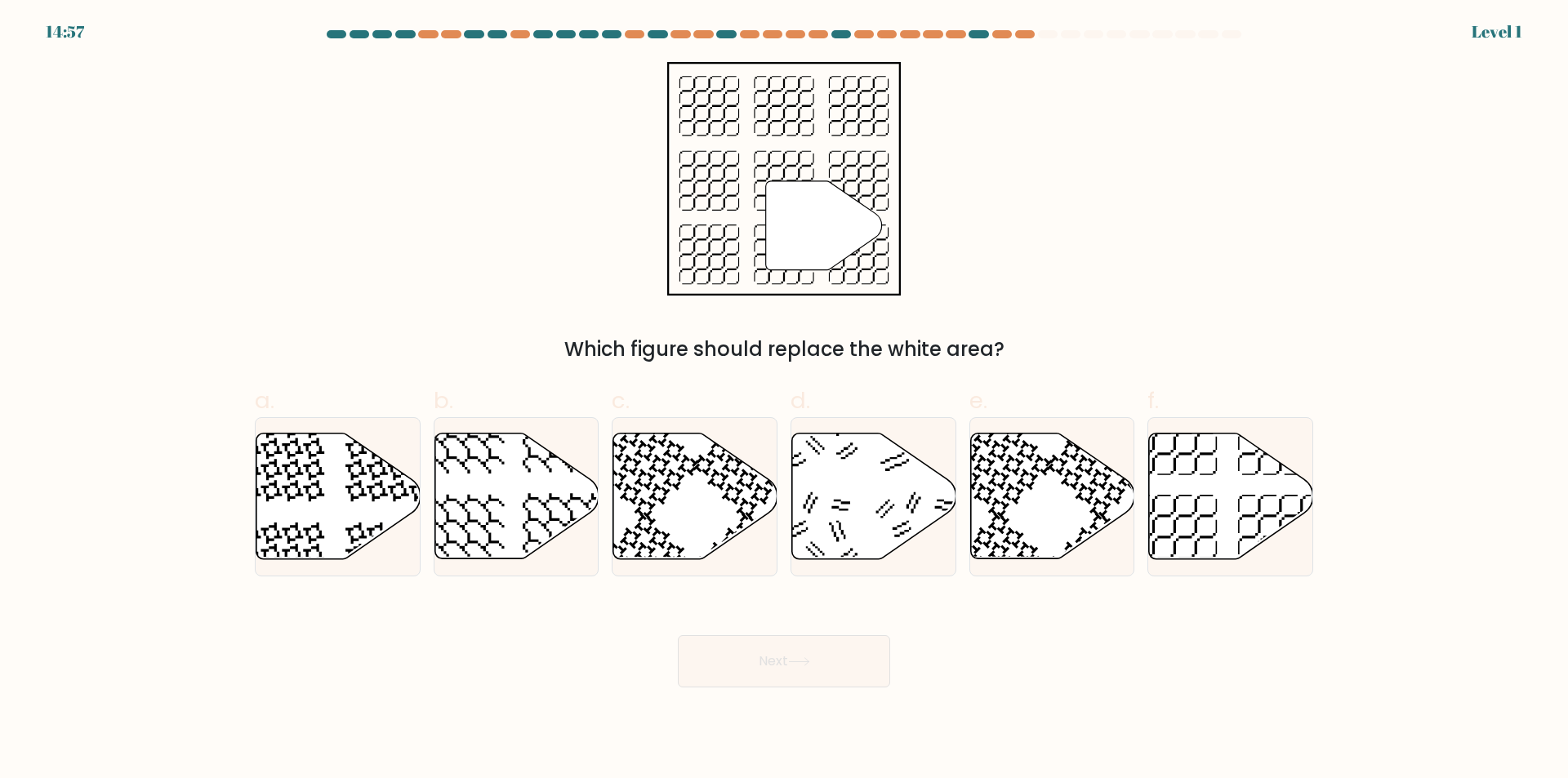
click at [844, 649] on button "Next" at bounding box center [783, 661] width 212 height 52
click at [995, 666] on div "Next" at bounding box center [783, 641] width 1078 height 91
click at [848, 37] on div at bounding box center [783, 37] width 1078 height 15
click at [848, 32] on div at bounding box center [841, 34] width 20 height 8
click at [848, 28] on div "15:31 Level 1" at bounding box center [784, 22] width 1568 height 44
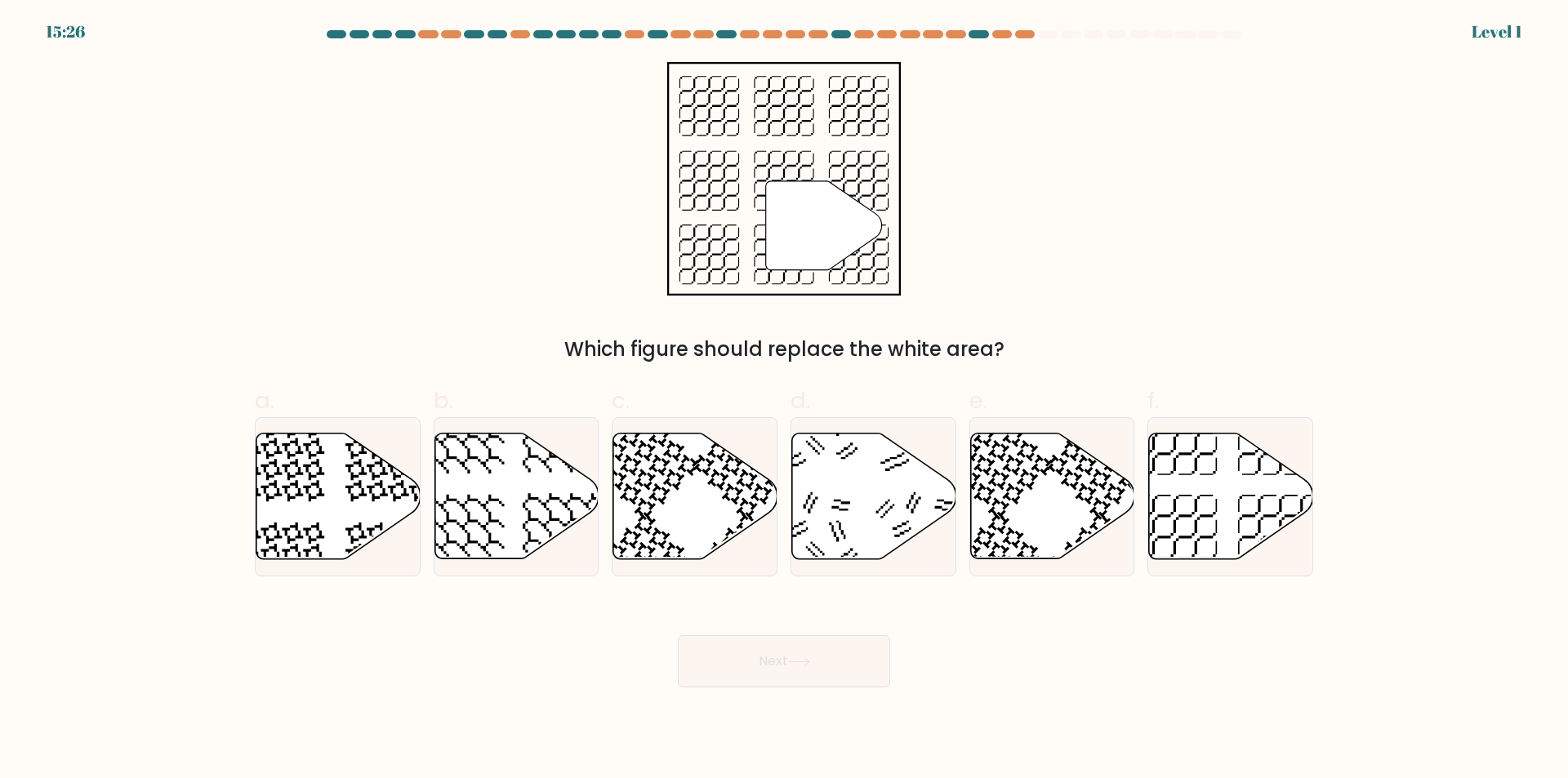
drag, startPoint x: 1273, startPoint y: 488, endPoint x: 1145, endPoint y: 623, distance: 186.0
click at [1183, 588] on form at bounding box center [784, 359] width 1568 height 658
drag, startPoint x: 1175, startPoint y: 522, endPoint x: 1046, endPoint y: 593, distance: 147.2
click at [1071, 579] on form at bounding box center [784, 359] width 1568 height 658
click at [1182, 487] on icon at bounding box center [1231, 496] width 164 height 125
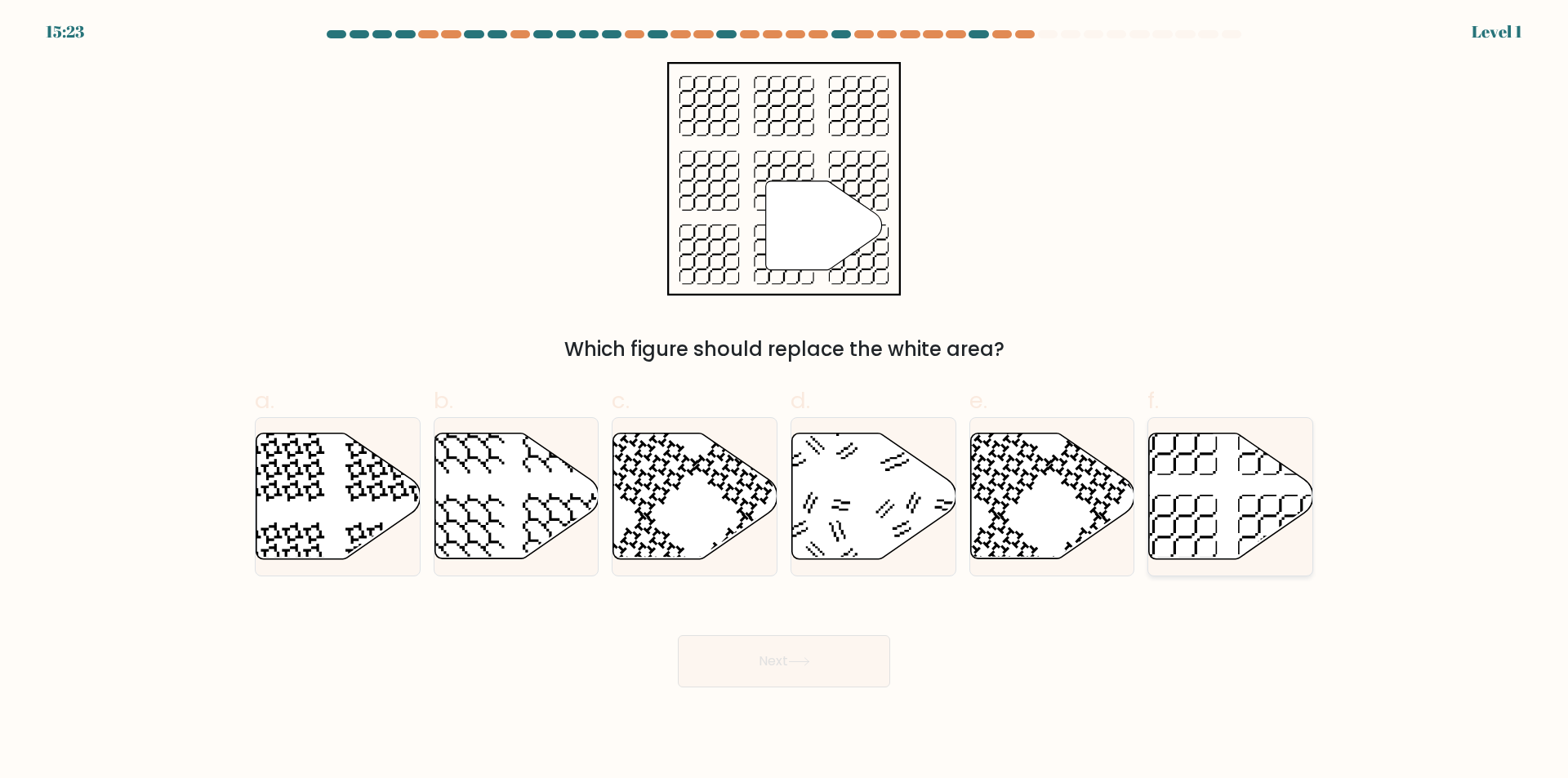
click at [785, 400] on input "f." at bounding box center [784, 394] width 1 height 11
radio input "true"
click at [792, 653] on button "Next" at bounding box center [783, 661] width 212 height 52
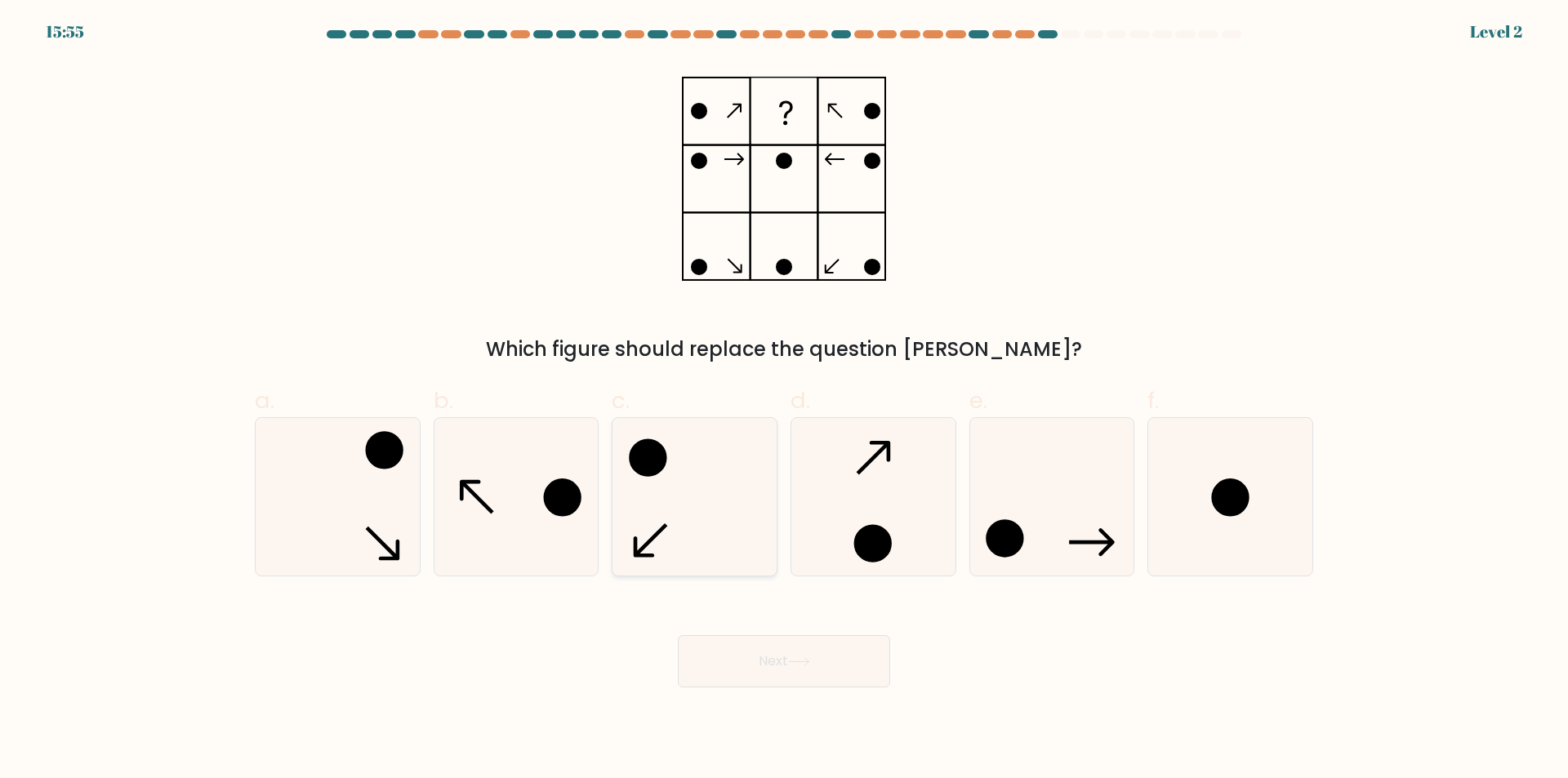
click at [669, 524] on icon at bounding box center [694, 496] width 158 height 158
click at [784, 400] on input "c." at bounding box center [784, 394] width 1 height 11
radio input "true"
click at [709, 650] on button "Next" at bounding box center [783, 661] width 212 height 52
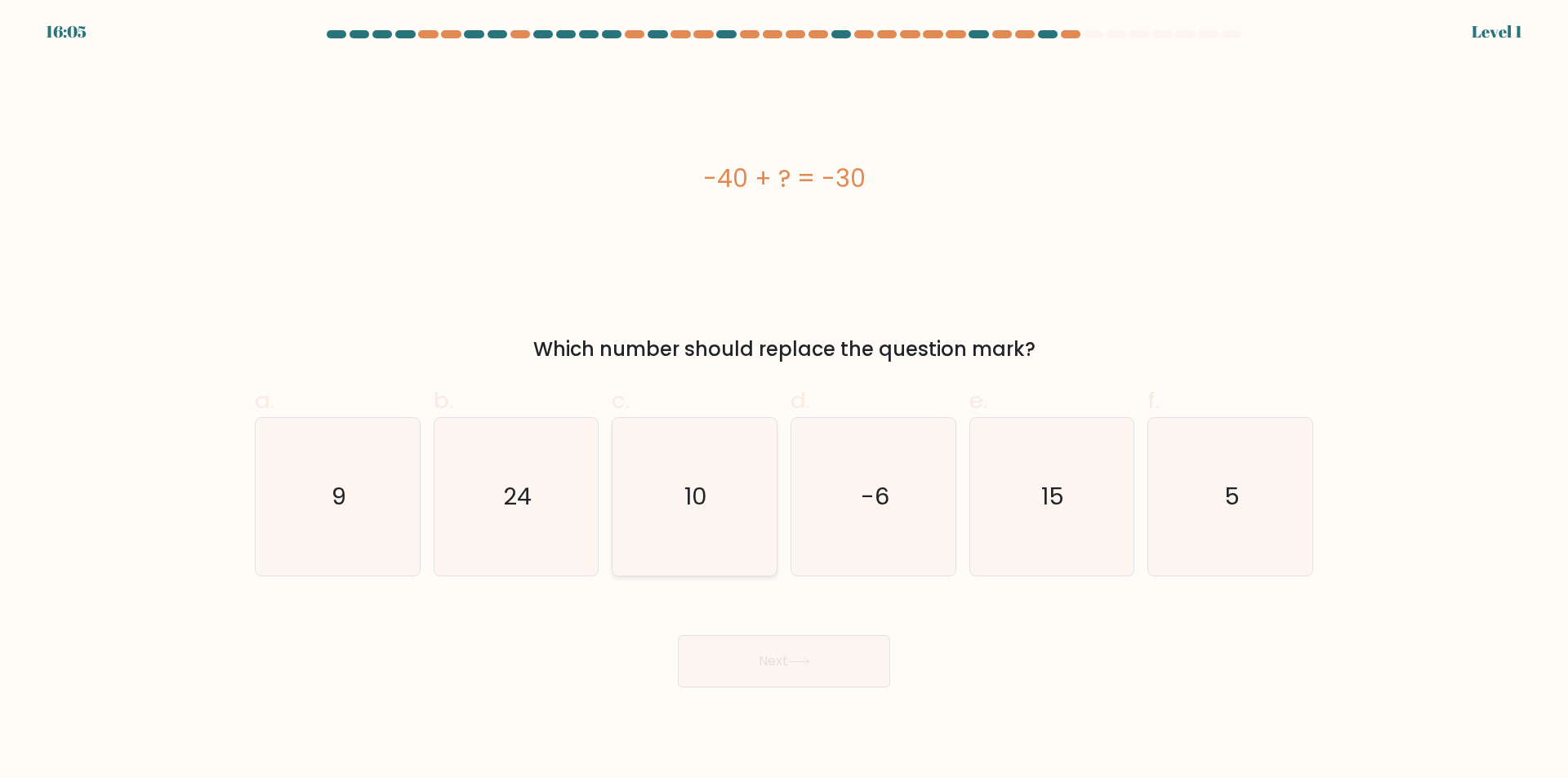
click at [720, 493] on icon "10" at bounding box center [694, 496] width 158 height 158
click at [784, 400] on input "c. 10" at bounding box center [784, 394] width 1 height 11
radio input "true"
drag, startPoint x: 691, startPoint y: 661, endPoint x: 692, endPoint y: 627, distance: 34.0
click at [692, 660] on button "Next" at bounding box center [783, 661] width 212 height 52
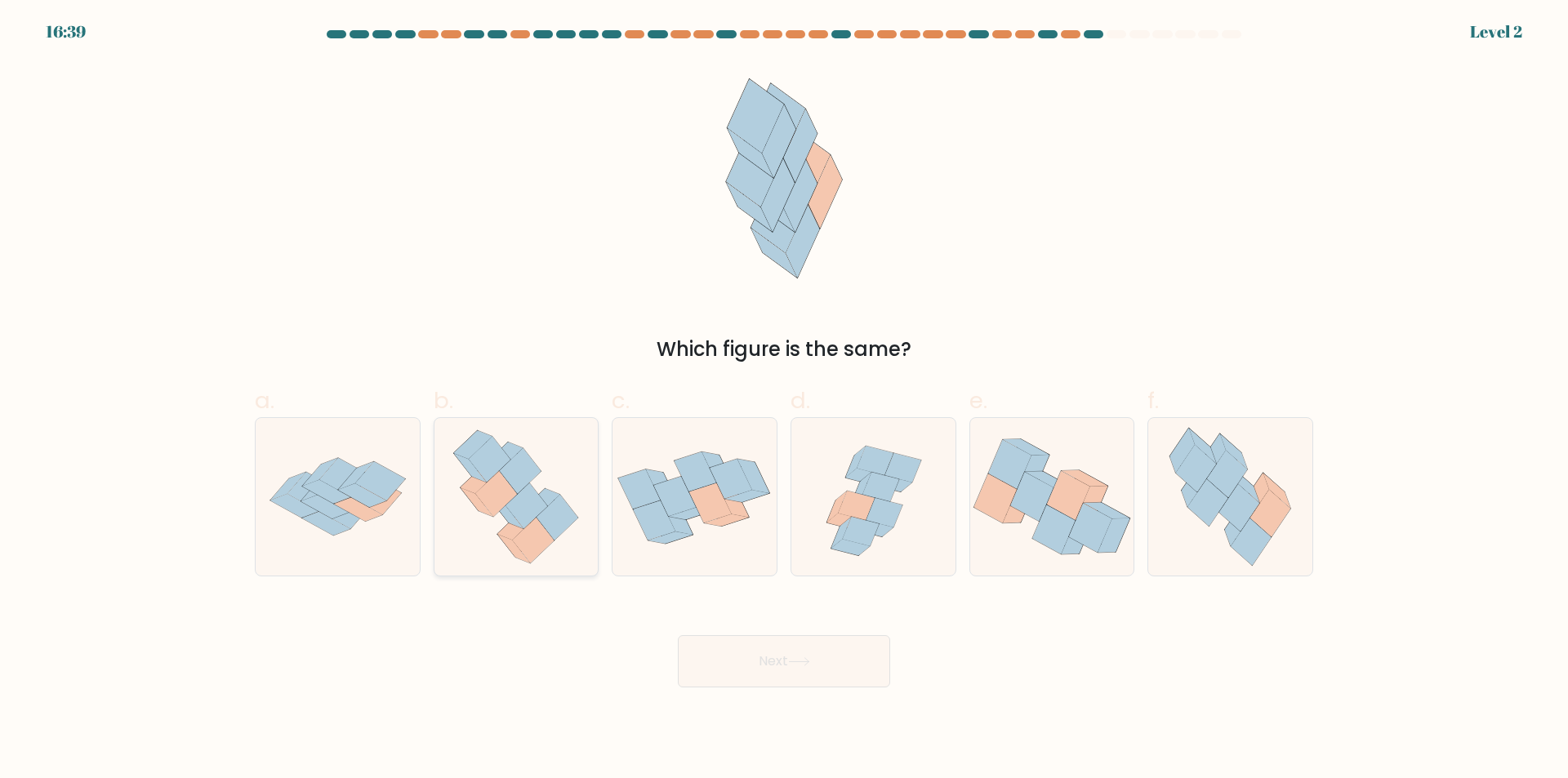
drag, startPoint x: 291, startPoint y: 514, endPoint x: 440, endPoint y: 552, distance: 153.8
click at [337, 516] on icon at bounding box center [338, 497] width 164 height 114
click at [784, 400] on input "a." at bounding box center [784, 394] width 1 height 11
radio input "true"
drag, startPoint x: 810, startPoint y: 623, endPoint x: 811, endPoint y: 633, distance: 10.0
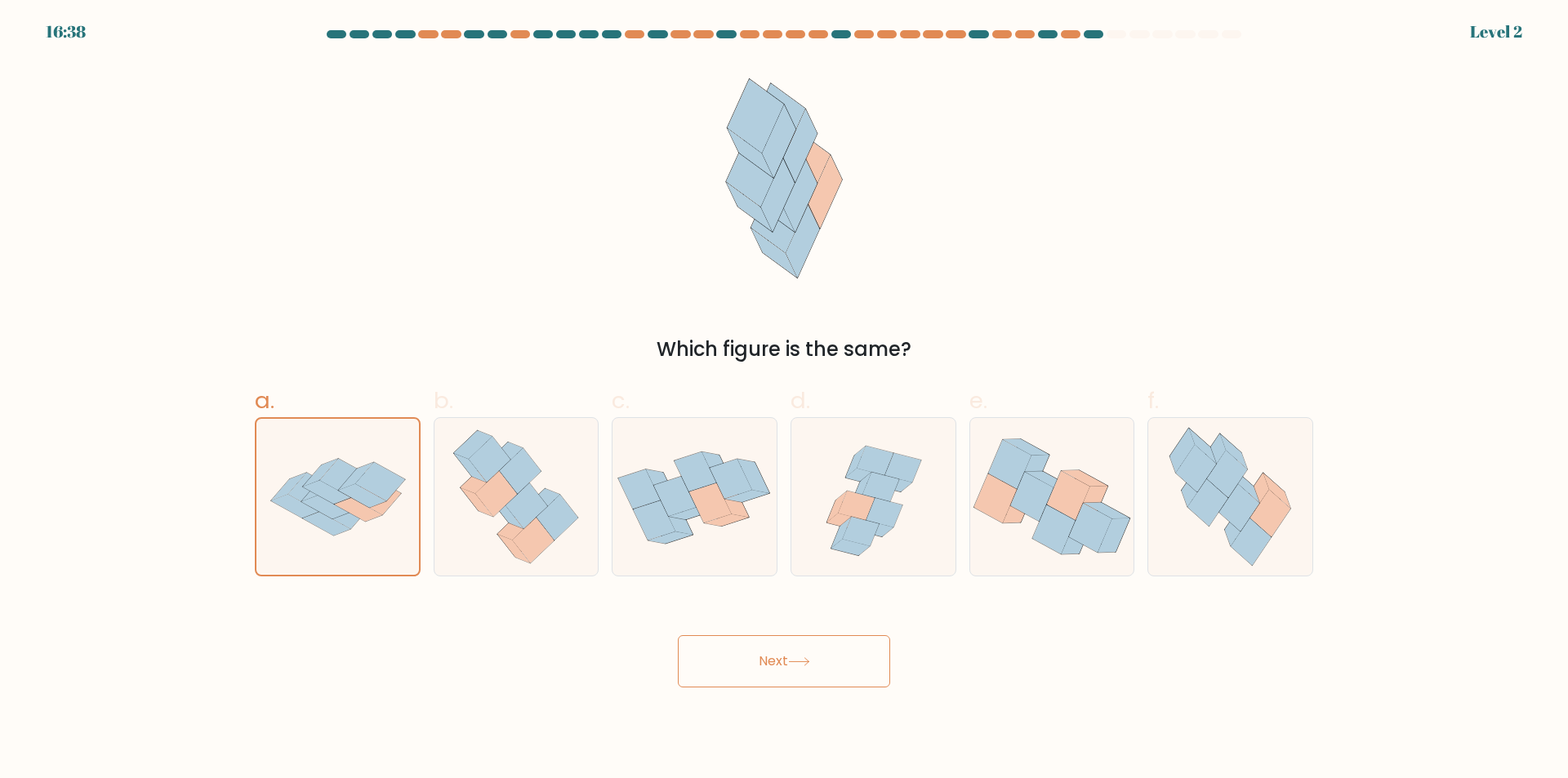
click at [811, 633] on div "Next" at bounding box center [783, 641] width 1078 height 91
click at [801, 655] on button "Next" at bounding box center [783, 661] width 212 height 52
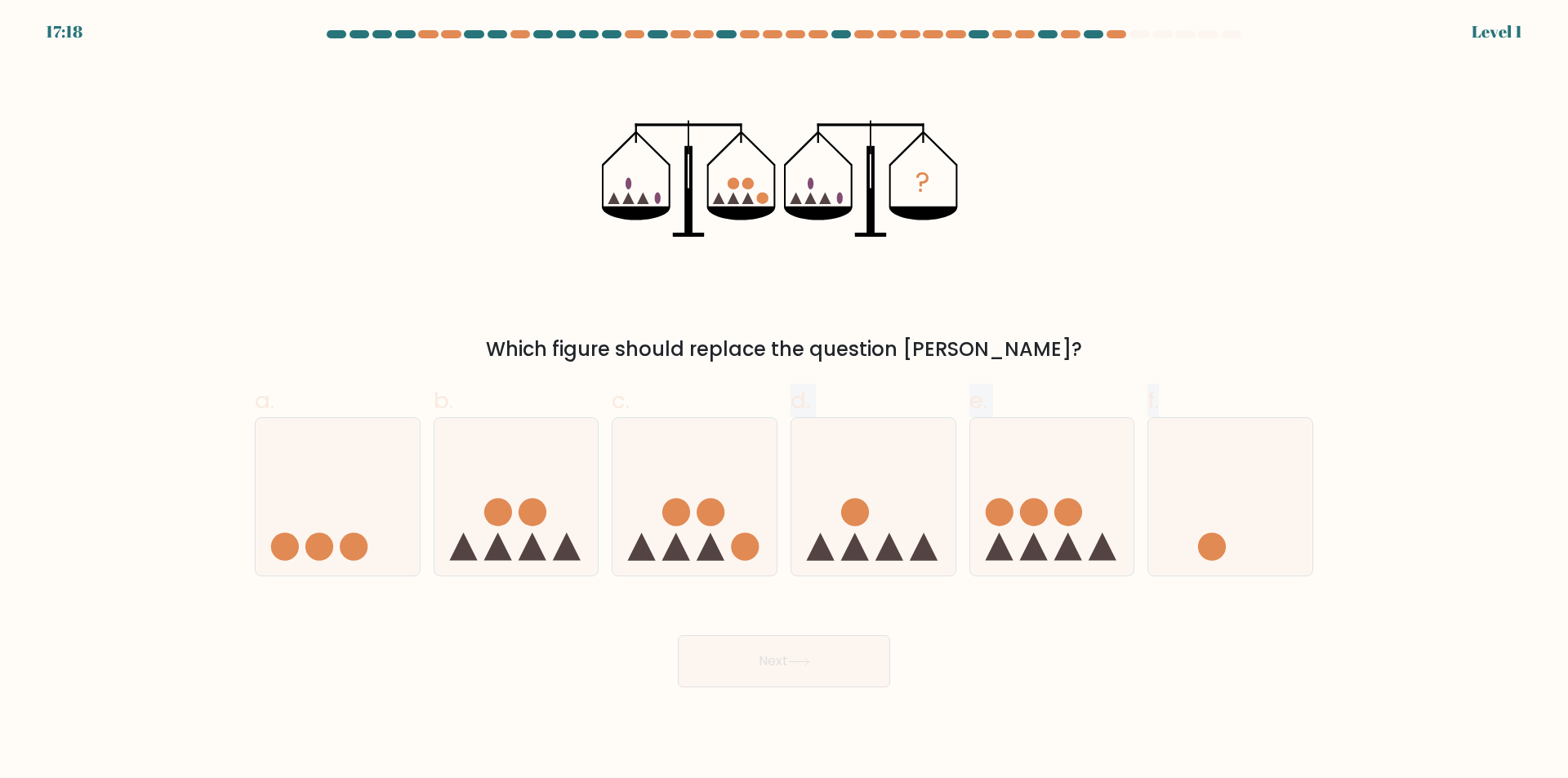
drag, startPoint x: 631, startPoint y: 473, endPoint x: 811, endPoint y: 722, distance: 307.2
click at [811, 722] on body "17:18 Level 1" at bounding box center [784, 389] width 1568 height 778
click at [748, 572] on form at bounding box center [784, 359] width 1568 height 658
click at [746, 569] on div at bounding box center [694, 496] width 165 height 160
click at [784, 400] on input "c." at bounding box center [784, 394] width 1 height 11
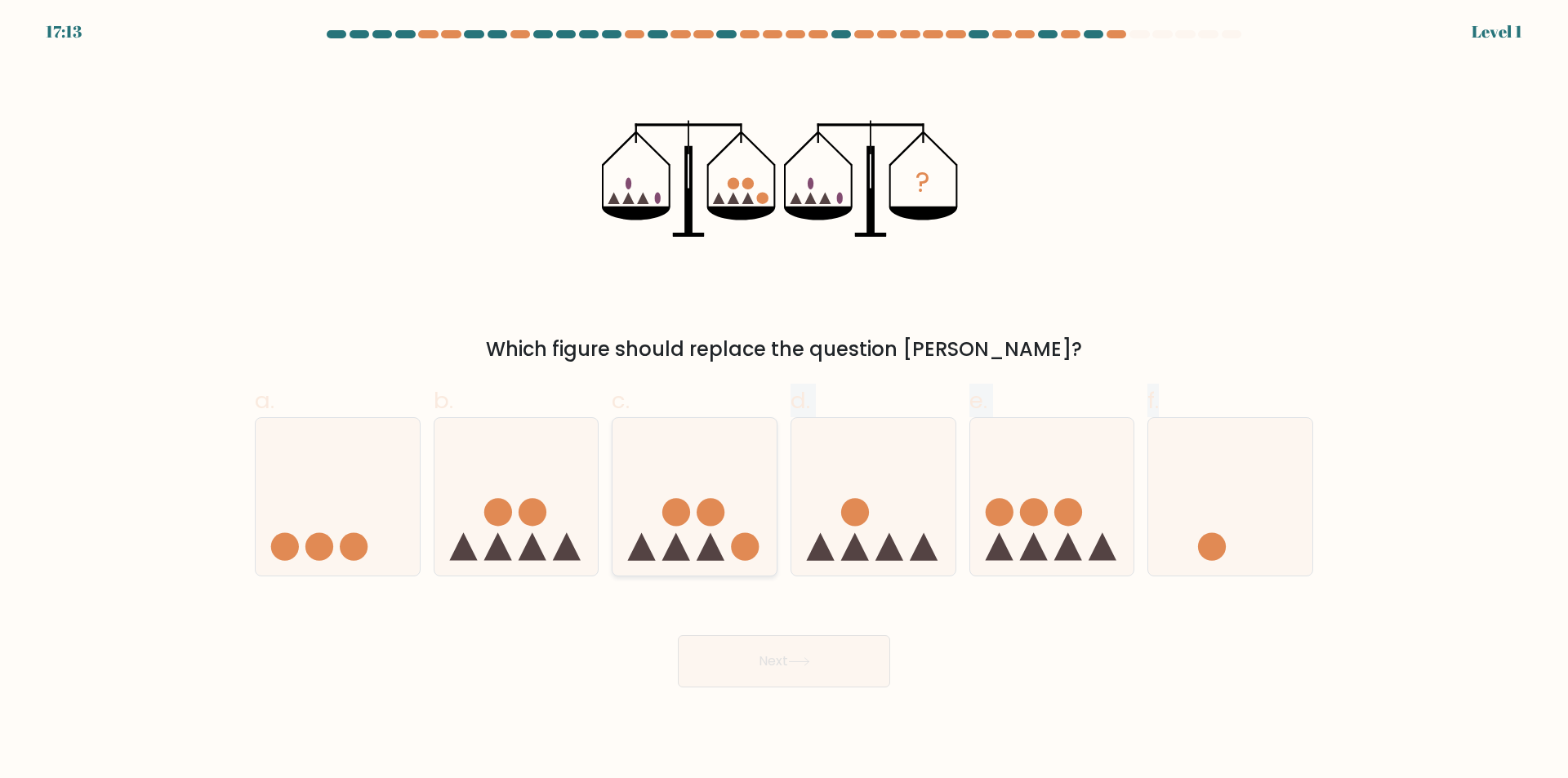
radio input "true"
click at [746, 569] on div at bounding box center [694, 496] width 165 height 160
click at [784, 400] on input "c." at bounding box center [784, 394] width 1 height 11
click at [710, 687] on button "Next" at bounding box center [783, 661] width 212 height 52
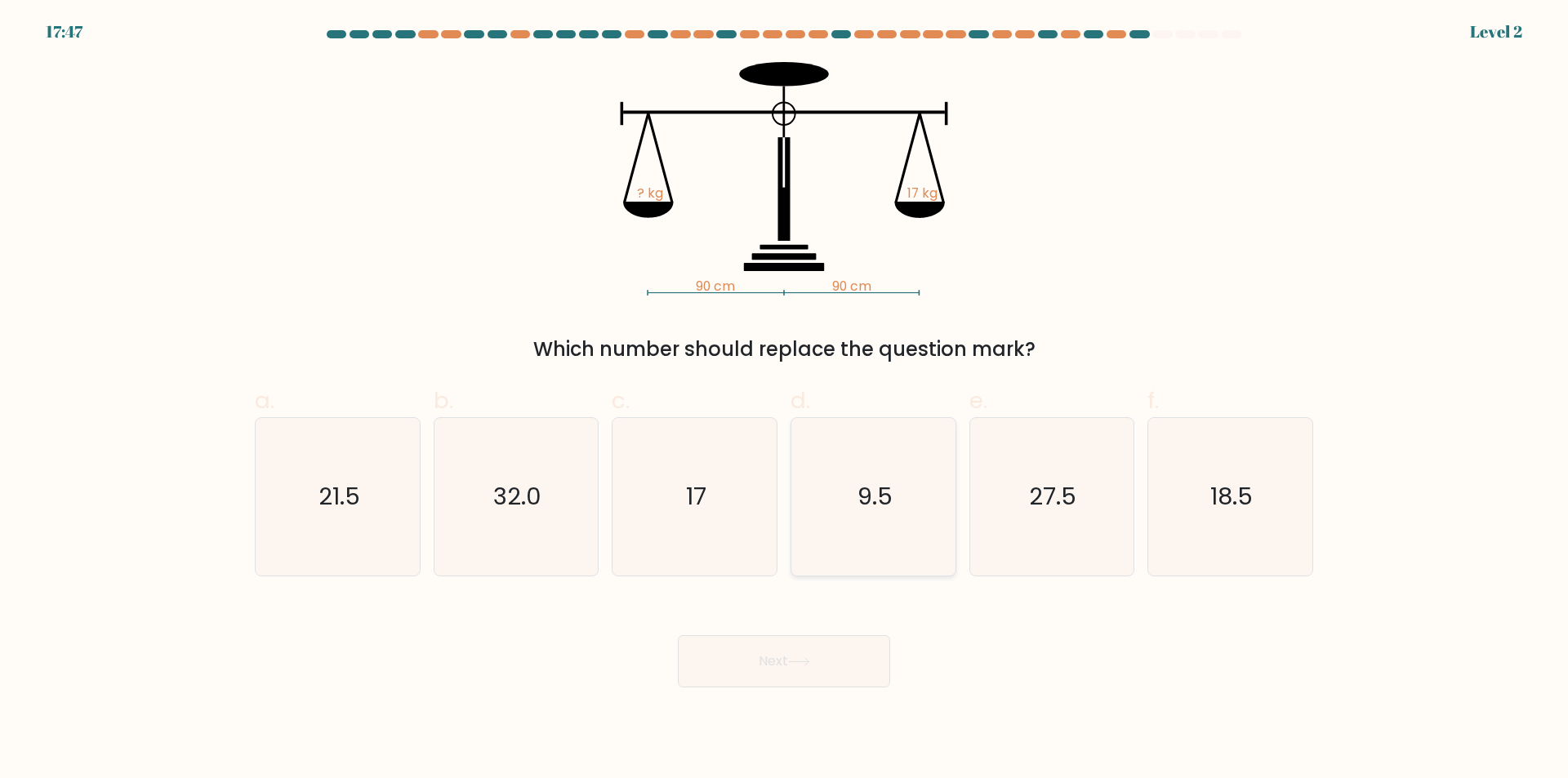
click at [880, 559] on icon "9.5" at bounding box center [873, 496] width 158 height 158
click at [785, 400] on input "d. 9.5" at bounding box center [784, 394] width 1 height 11
radio input "true"
drag, startPoint x: 809, startPoint y: 674, endPoint x: 825, endPoint y: 645, distance: 33.1
click at [815, 665] on button "Next" at bounding box center [783, 661] width 212 height 52
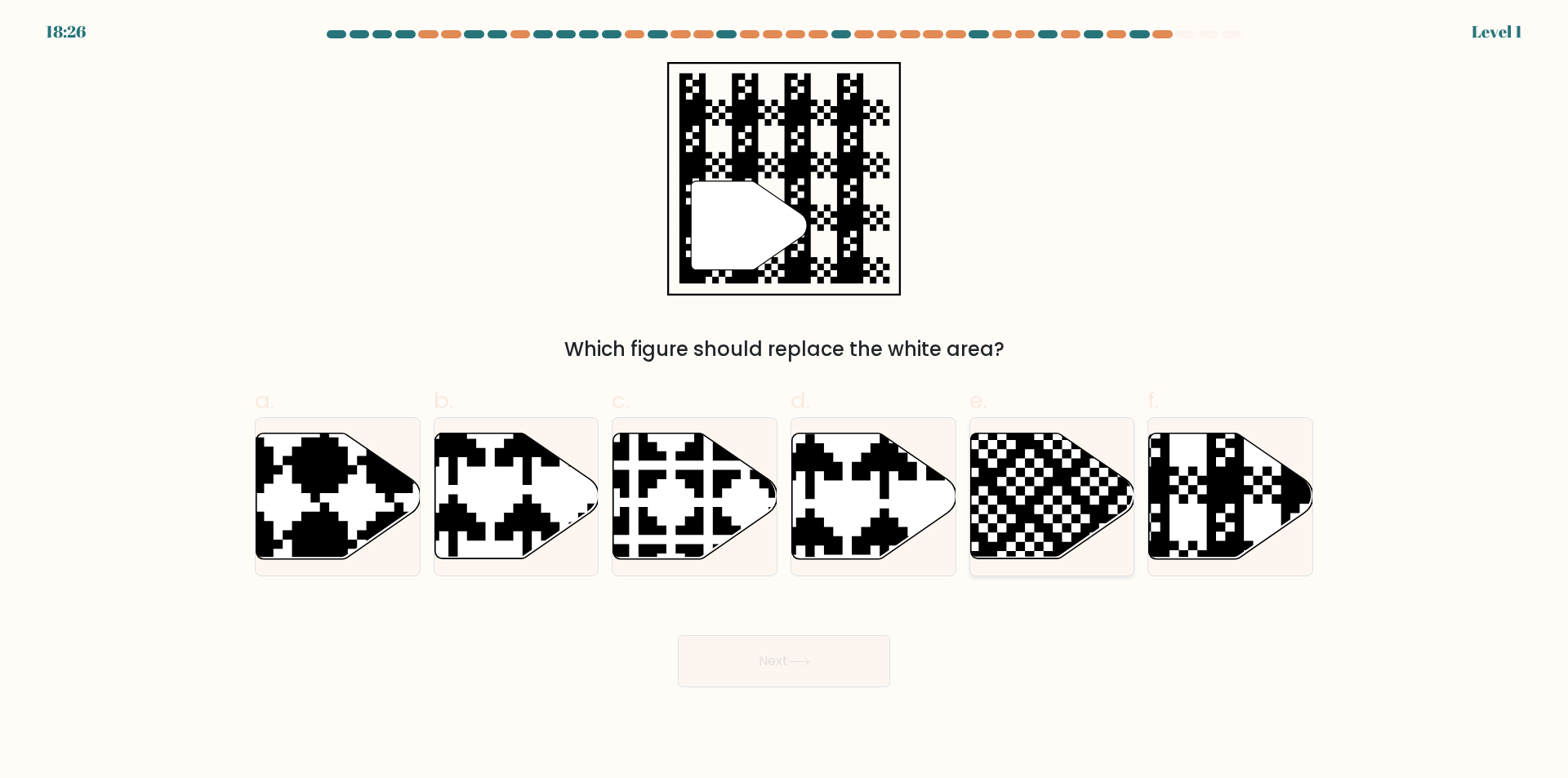
drag, startPoint x: 1059, startPoint y: 535, endPoint x: 1010, endPoint y: 561, distance: 55.5
click at [1060, 537] on icon at bounding box center [997, 432] width 298 height 297
click at [785, 400] on input "e." at bounding box center [784, 394] width 1 height 11
radio input "true"
click at [770, 654] on button "Next" at bounding box center [783, 661] width 212 height 52
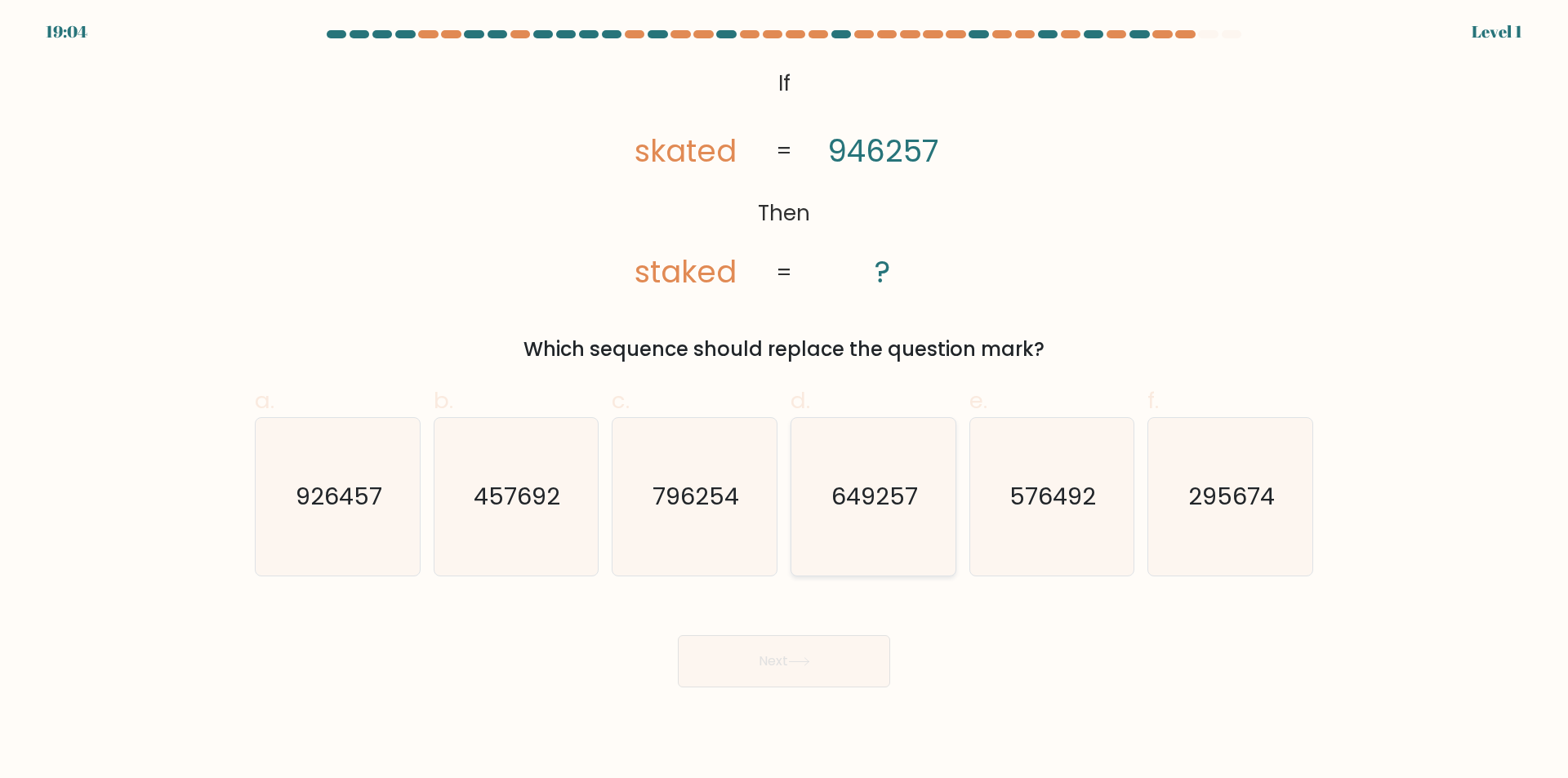
drag, startPoint x: 874, startPoint y: 519, endPoint x: 845, endPoint y: 543, distance: 37.6
click at [854, 530] on icon "649257" at bounding box center [873, 496] width 158 height 158
click at [802, 663] on icon at bounding box center [799, 662] width 20 height 8
click at [860, 546] on icon "649257" at bounding box center [873, 496] width 158 height 158
click at [785, 400] on input "d. 649257" at bounding box center [784, 394] width 1 height 11
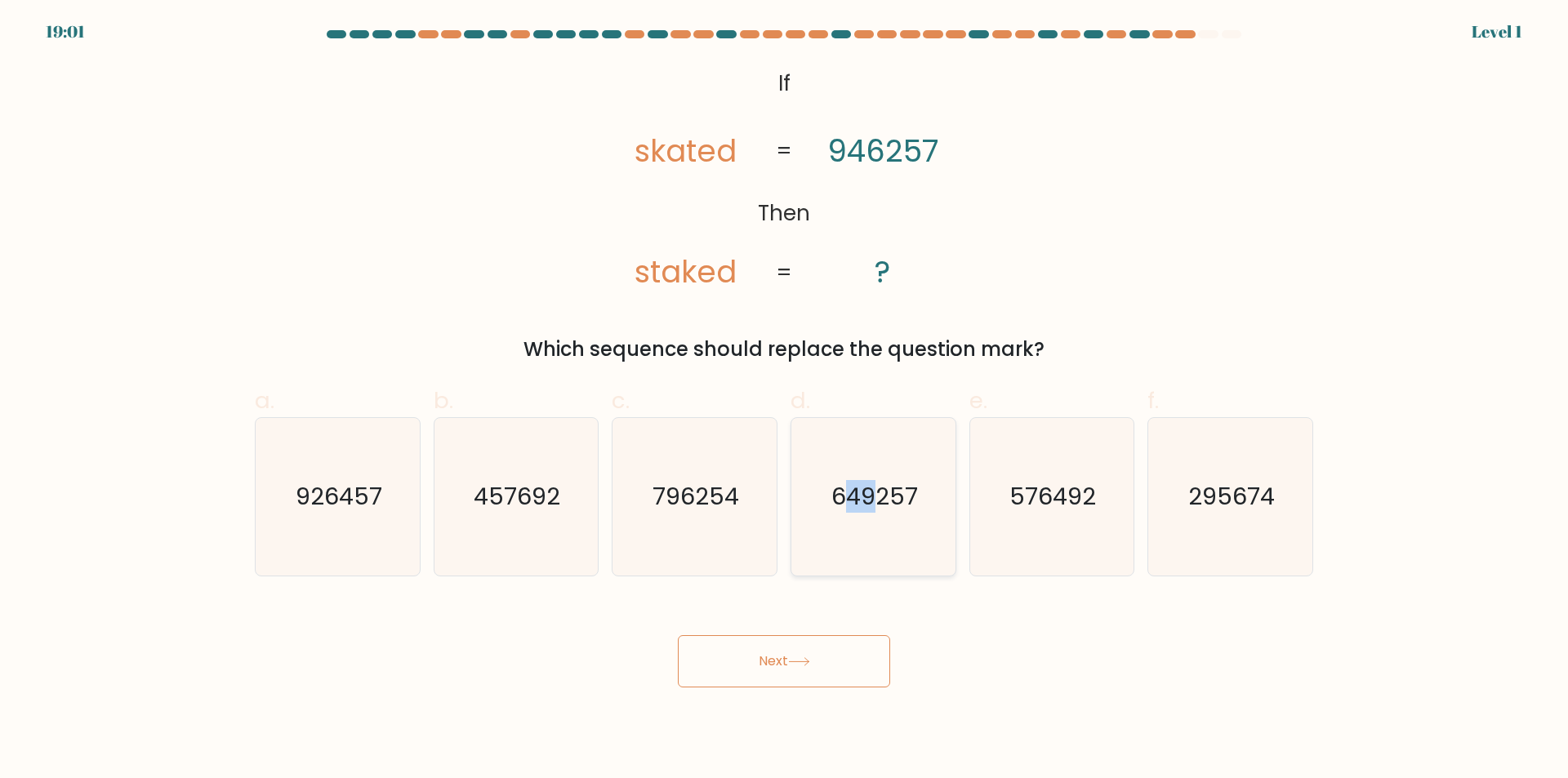
radio input "true"
click at [763, 667] on button "Next" at bounding box center [783, 661] width 212 height 52
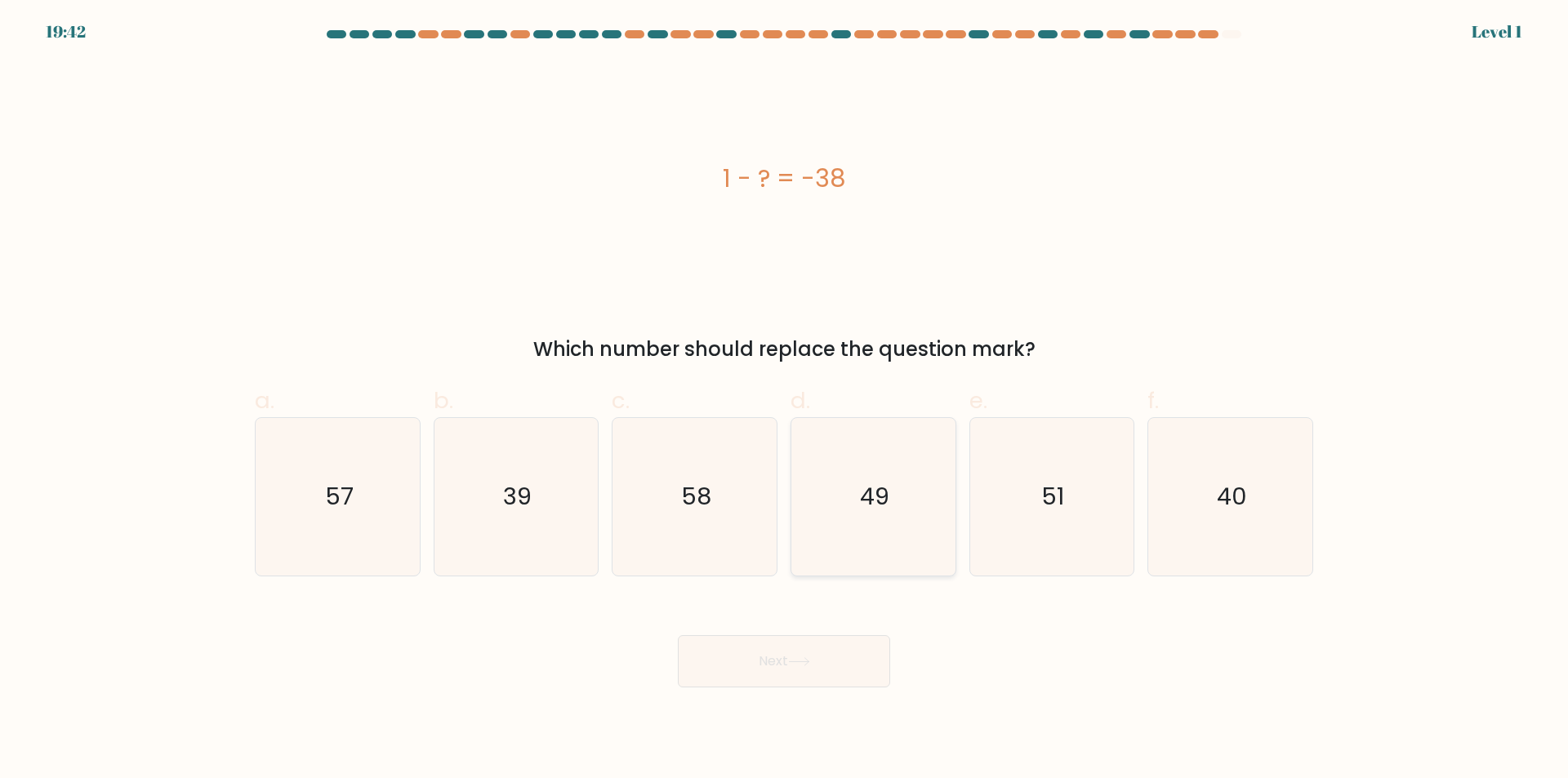
click at [853, 463] on icon "49" at bounding box center [873, 496] width 158 height 158
click at [785, 400] on input "d. 49" at bounding box center [784, 394] width 1 height 11
radio input "true"
drag, startPoint x: 808, startPoint y: 673, endPoint x: 804, endPoint y: 643, distance: 30.3
click at [802, 651] on button "Next" at bounding box center [783, 661] width 212 height 52
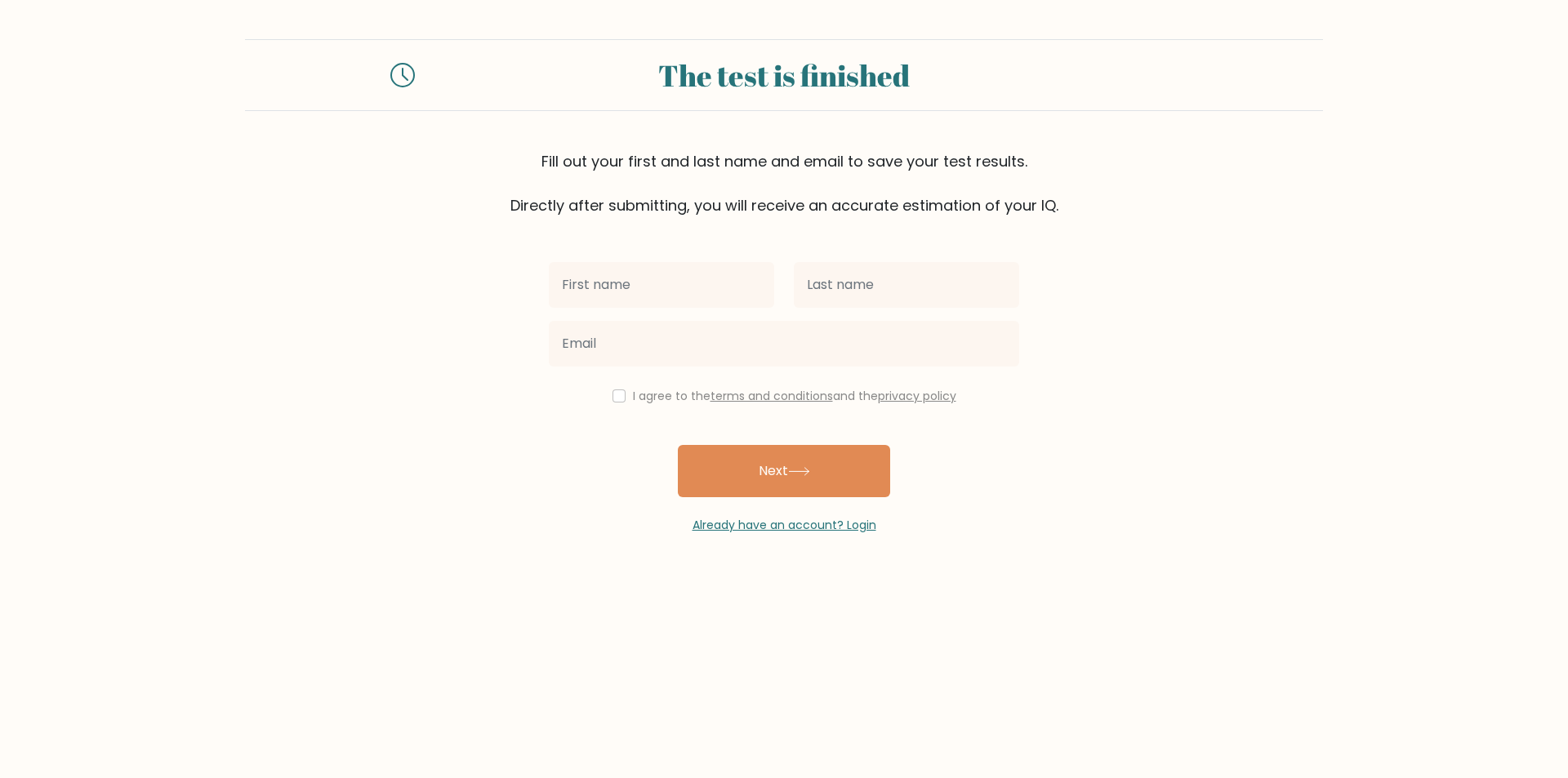
click at [608, 286] on input "text" at bounding box center [662, 285] width 225 height 46
click at [576, 301] on input "text" at bounding box center [662, 285] width 225 height 46
type input "a"
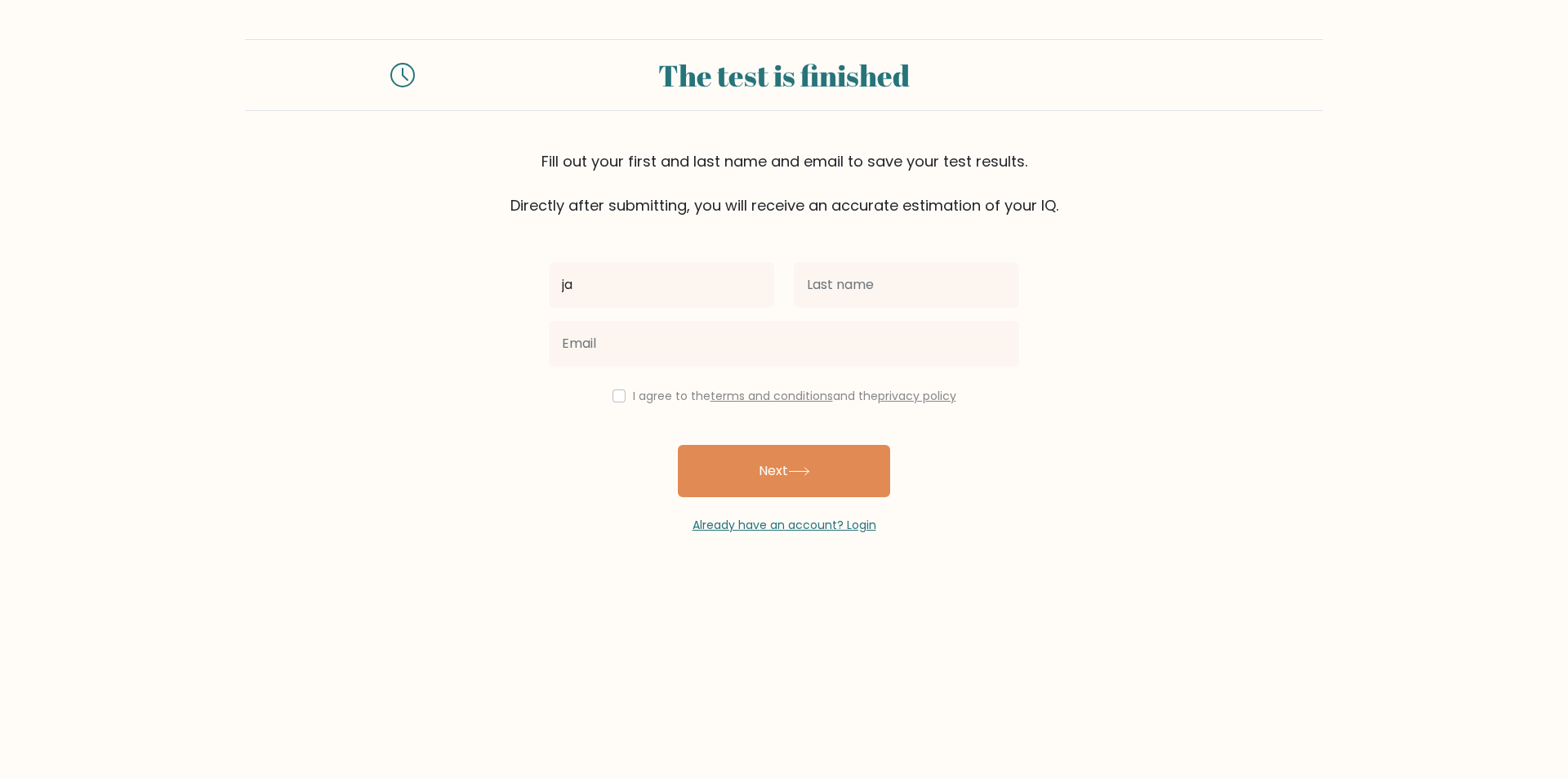
type input "j"
type input "semmy"
click at [715, 447] on button "Next" at bounding box center [783, 471] width 212 height 52
drag, startPoint x: 825, startPoint y: 253, endPoint x: 821, endPoint y: 264, distance: 11.7
click at [824, 256] on div "semmy I agree to the terms and conditions and the privacy policy Next Already h…" at bounding box center [784, 375] width 490 height 318
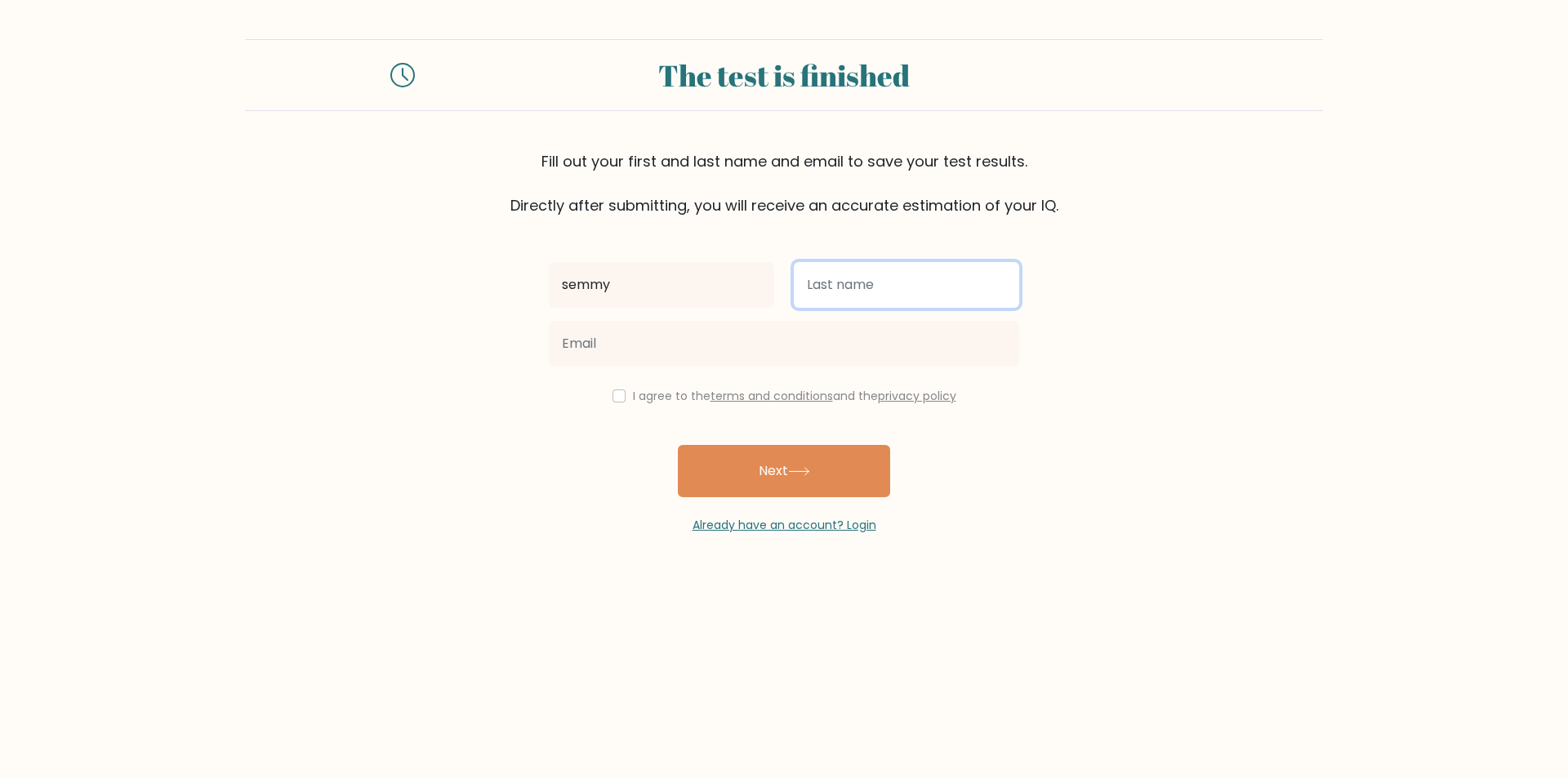
click at [816, 297] on input "text" at bounding box center [906, 285] width 225 height 46
click at [800, 293] on input "text" at bounding box center [906, 285] width 225 height 46
type input "swswswswss"
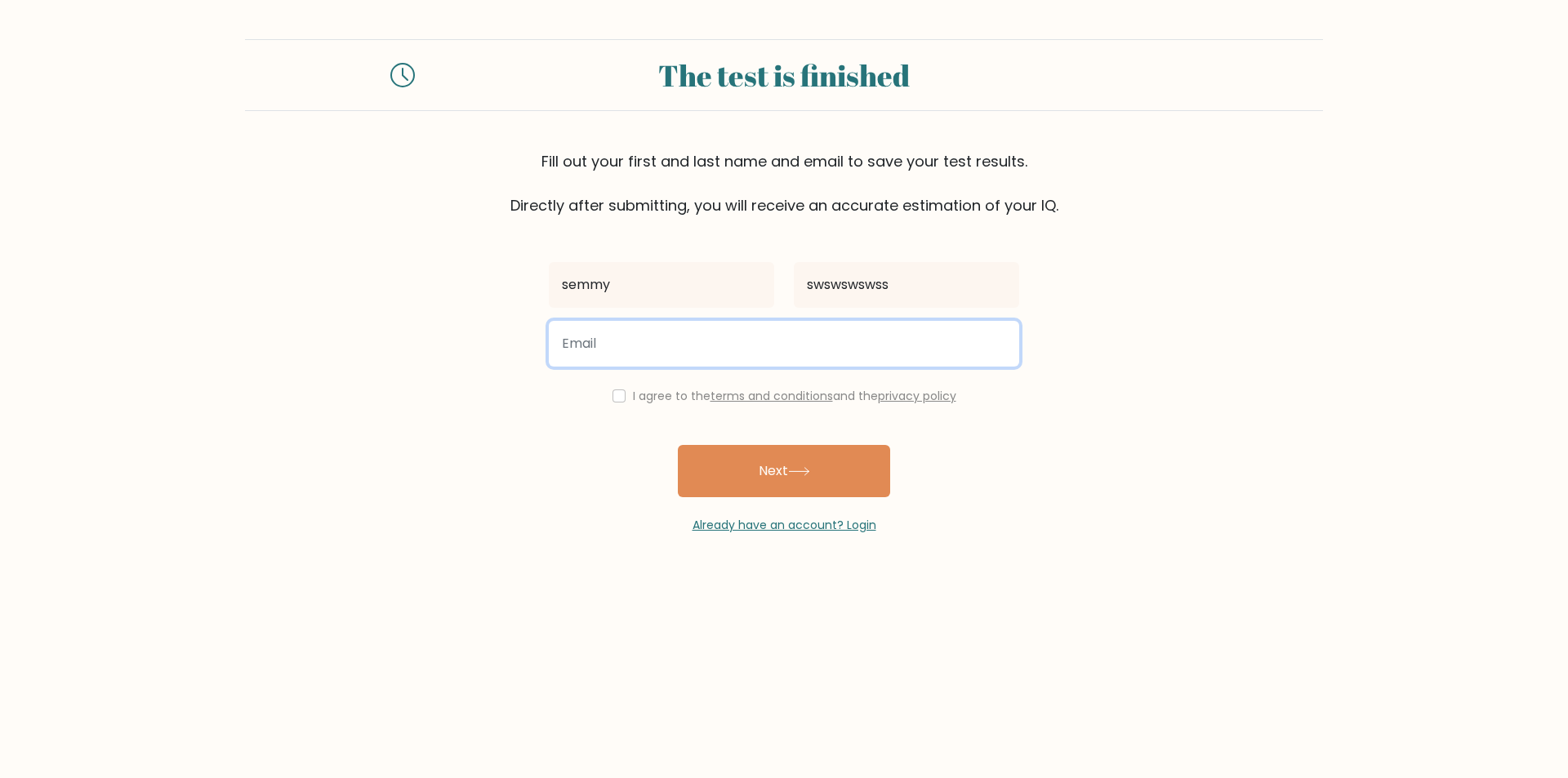
drag, startPoint x: 618, startPoint y: 342, endPoint x: 621, endPoint y: 367, distance: 25.2
click at [621, 367] on div at bounding box center [784, 343] width 490 height 59
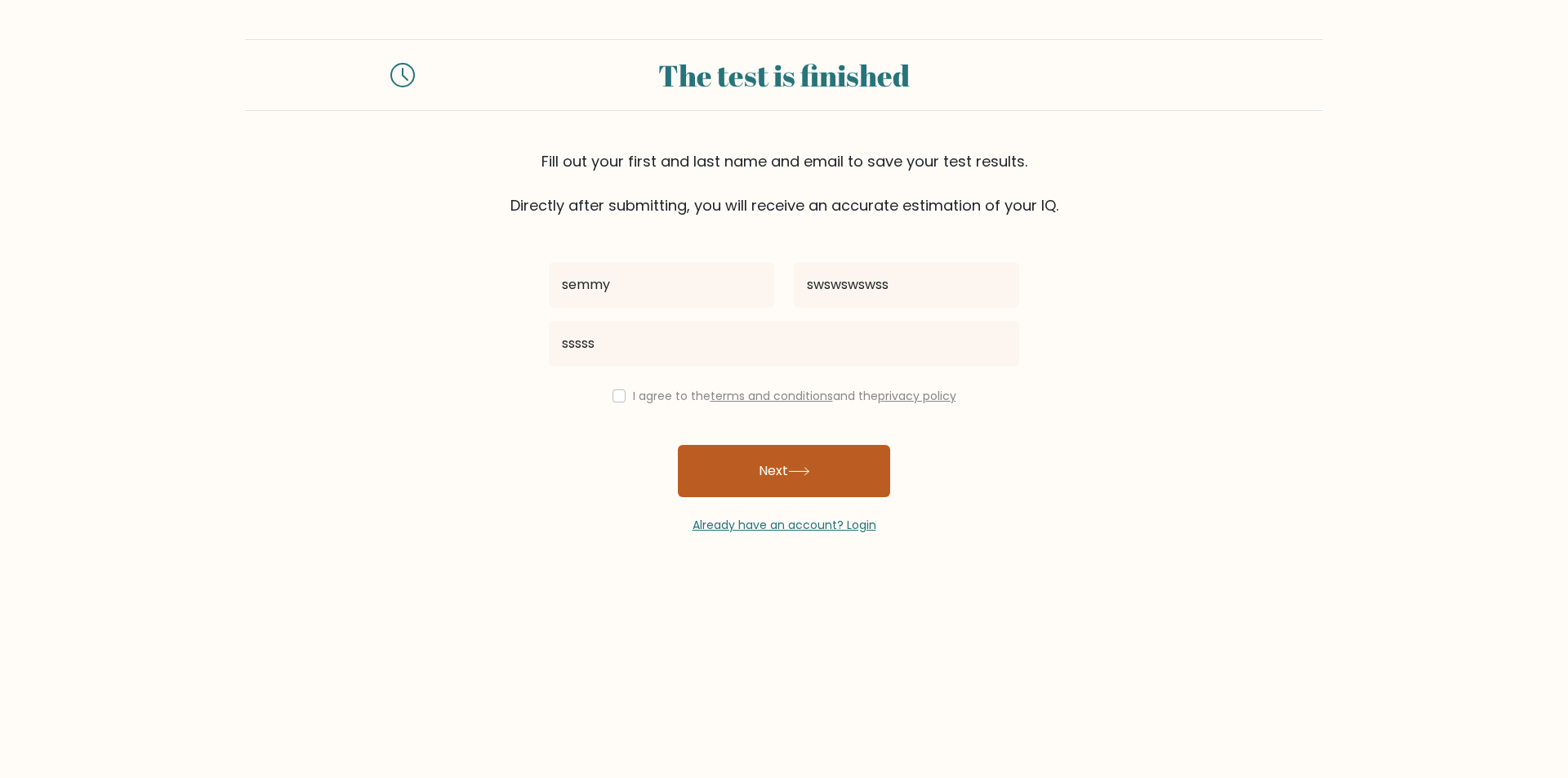
drag, startPoint x: 717, startPoint y: 475, endPoint x: 710, endPoint y: 455, distance: 21.2
click at [718, 466] on button "Next" at bounding box center [783, 471] width 212 height 52
drag, startPoint x: 765, startPoint y: 461, endPoint x: 760, endPoint y: 411, distance: 50.2
click at [765, 457] on button "Next" at bounding box center [783, 471] width 212 height 52
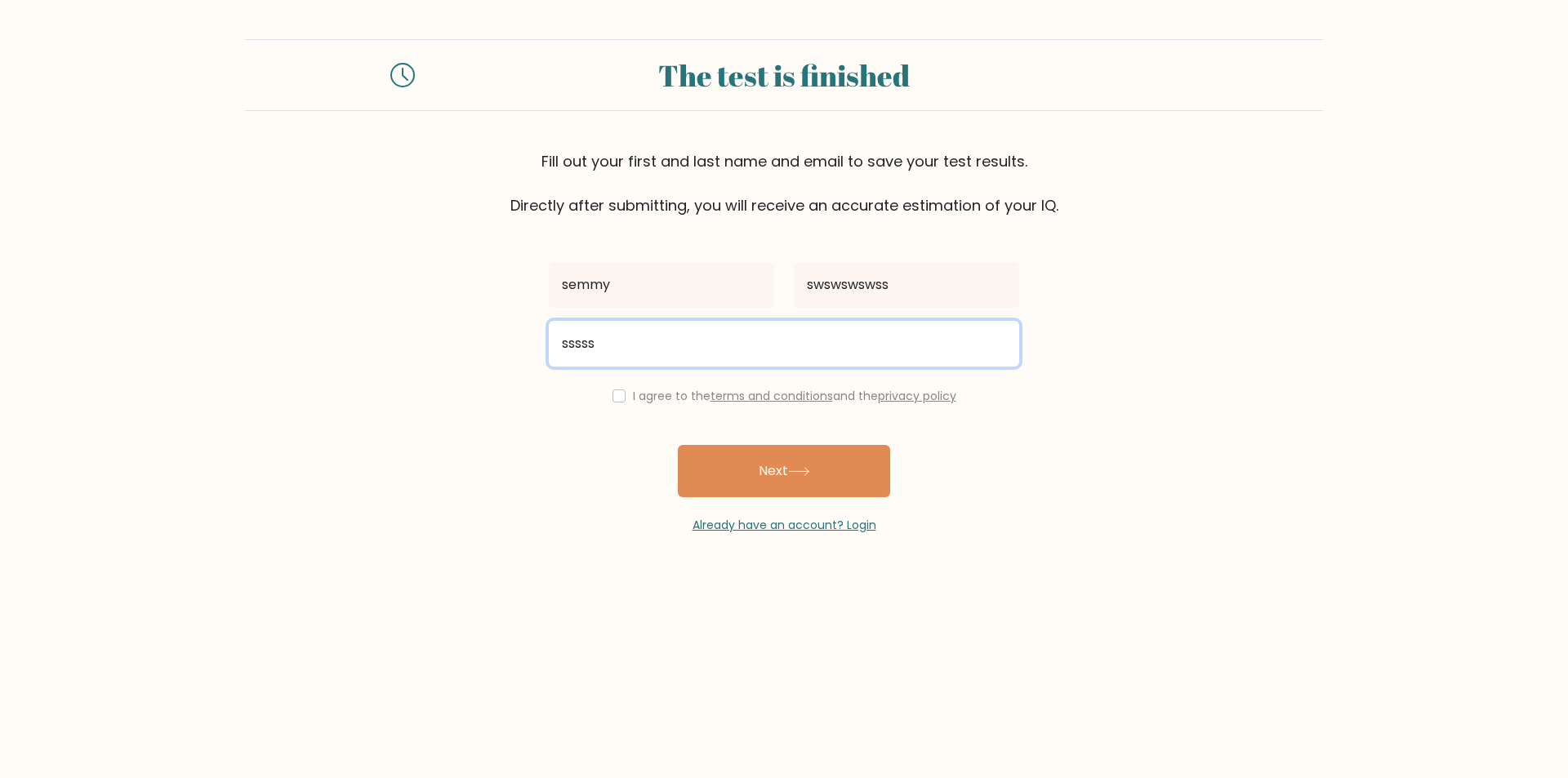
drag, startPoint x: 747, startPoint y: 325, endPoint x: 728, endPoint y: 331, distance: 19.9
click at [728, 331] on input "sssss" at bounding box center [784, 343] width 471 height 46
type input "s"
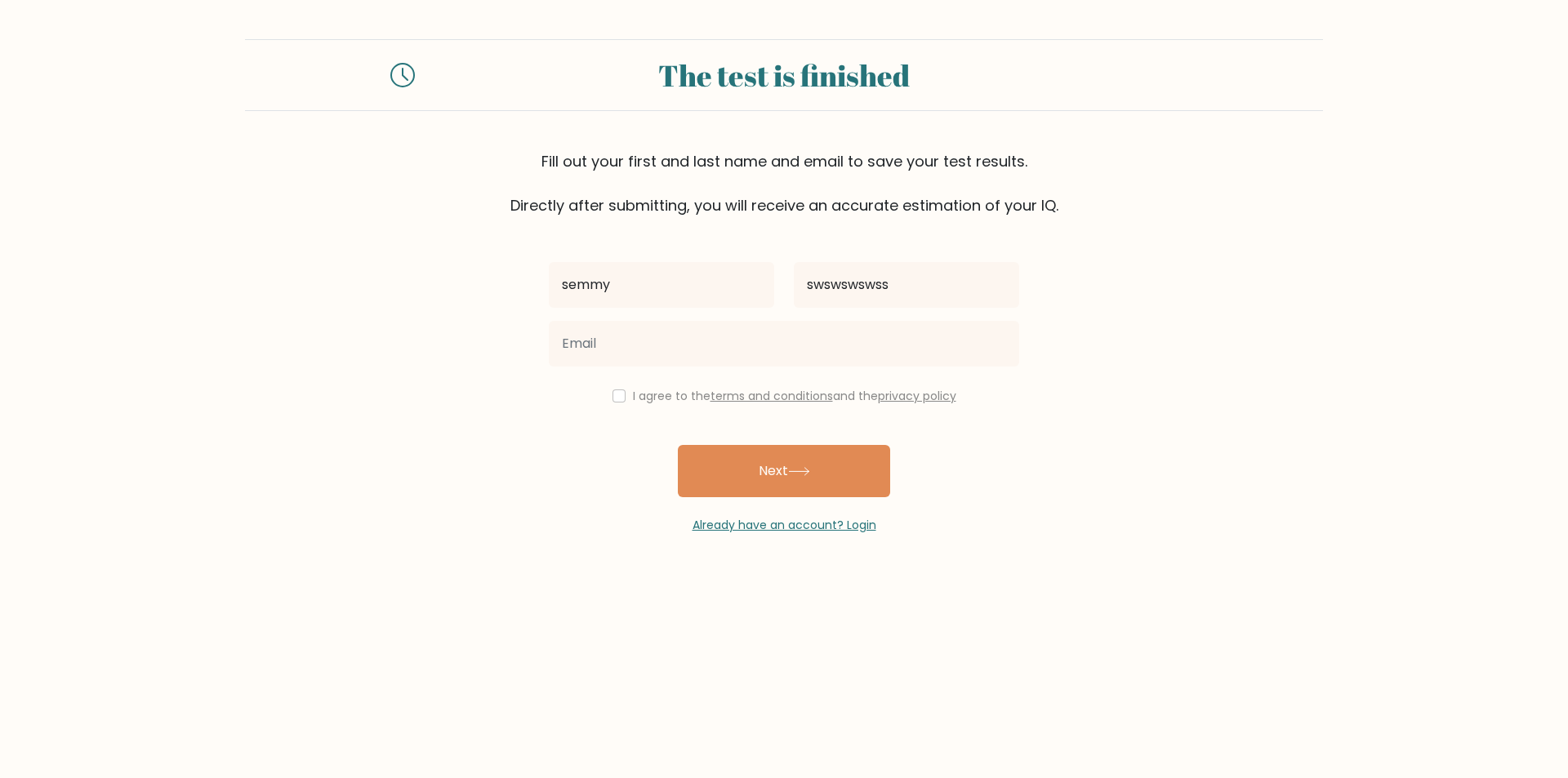
drag, startPoint x: 391, startPoint y: 470, endPoint x: 401, endPoint y: 476, distance: 11.7
click at [393, 473] on form "The test is finished Fill out your first and last name and email to save your t…" at bounding box center [784, 287] width 1568 height 495
click at [615, 401] on input "checkbox" at bounding box center [619, 395] width 13 height 13
click at [615, 396] on input "checkbox" at bounding box center [619, 395] width 13 height 13
checkbox input "false"
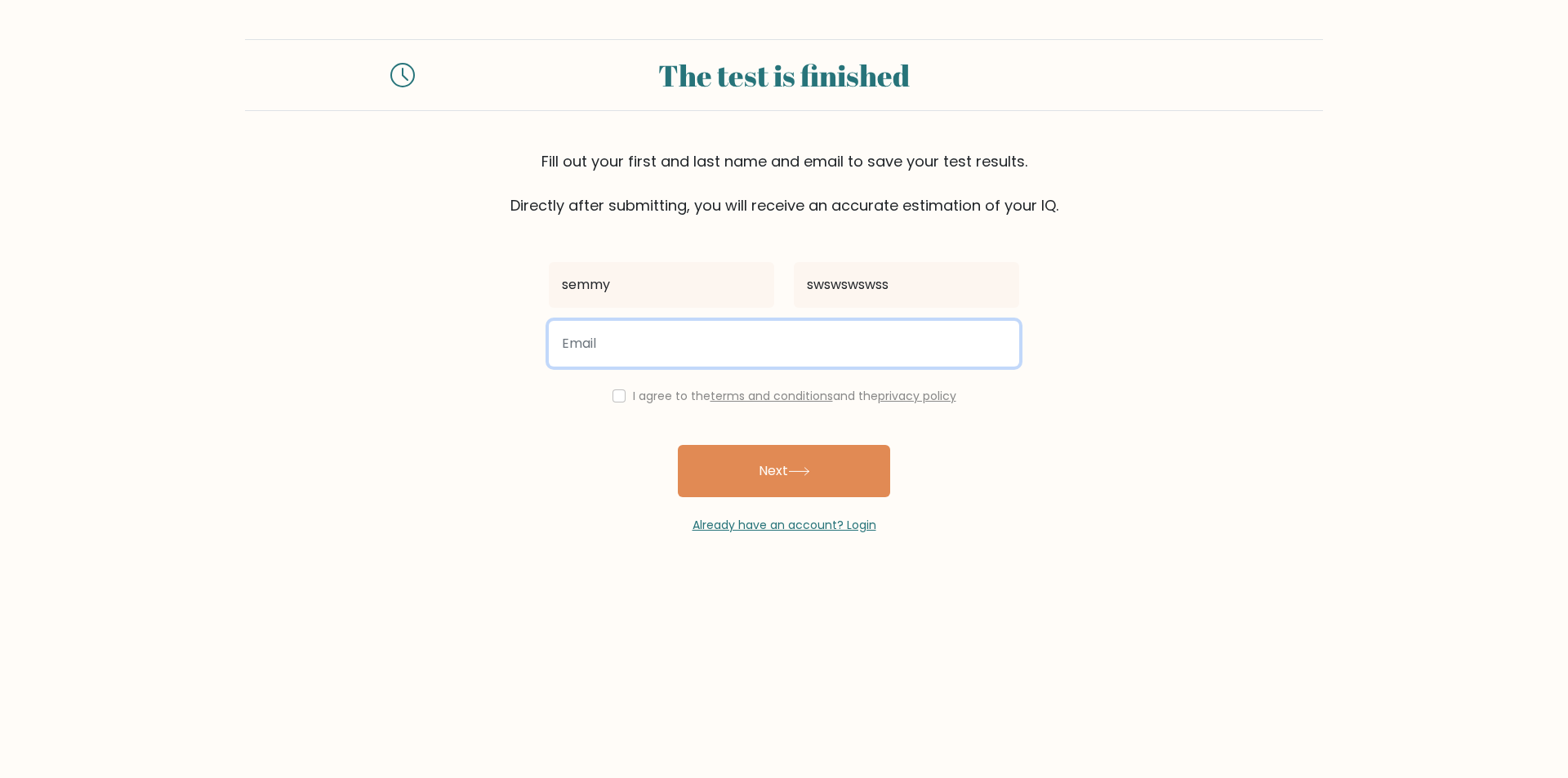
click at [623, 346] on input "email" at bounding box center [784, 343] width 471 height 46
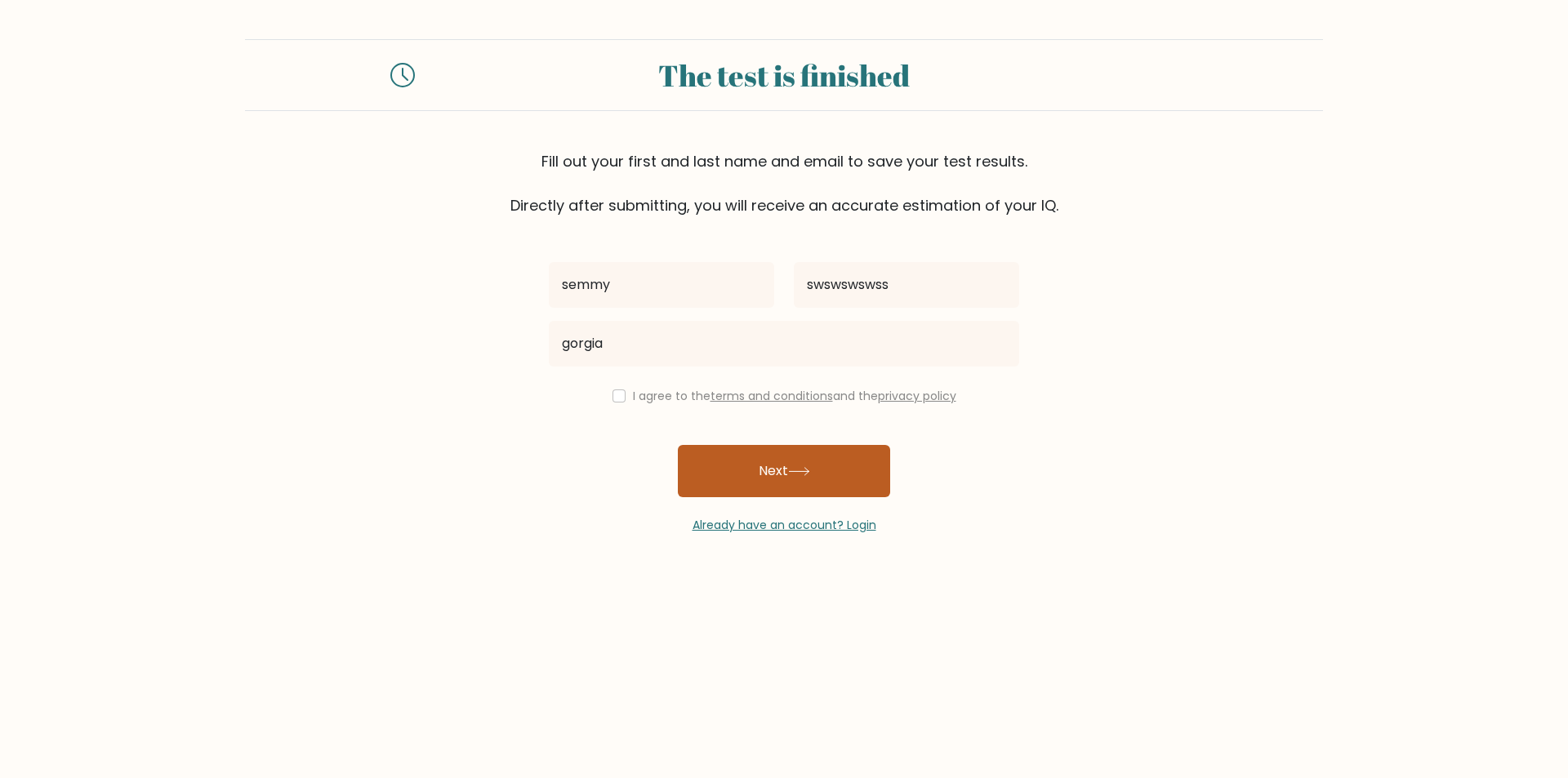
click at [742, 456] on button "Next" at bounding box center [783, 471] width 212 height 52
click at [718, 464] on button "Next" at bounding box center [783, 471] width 212 height 52
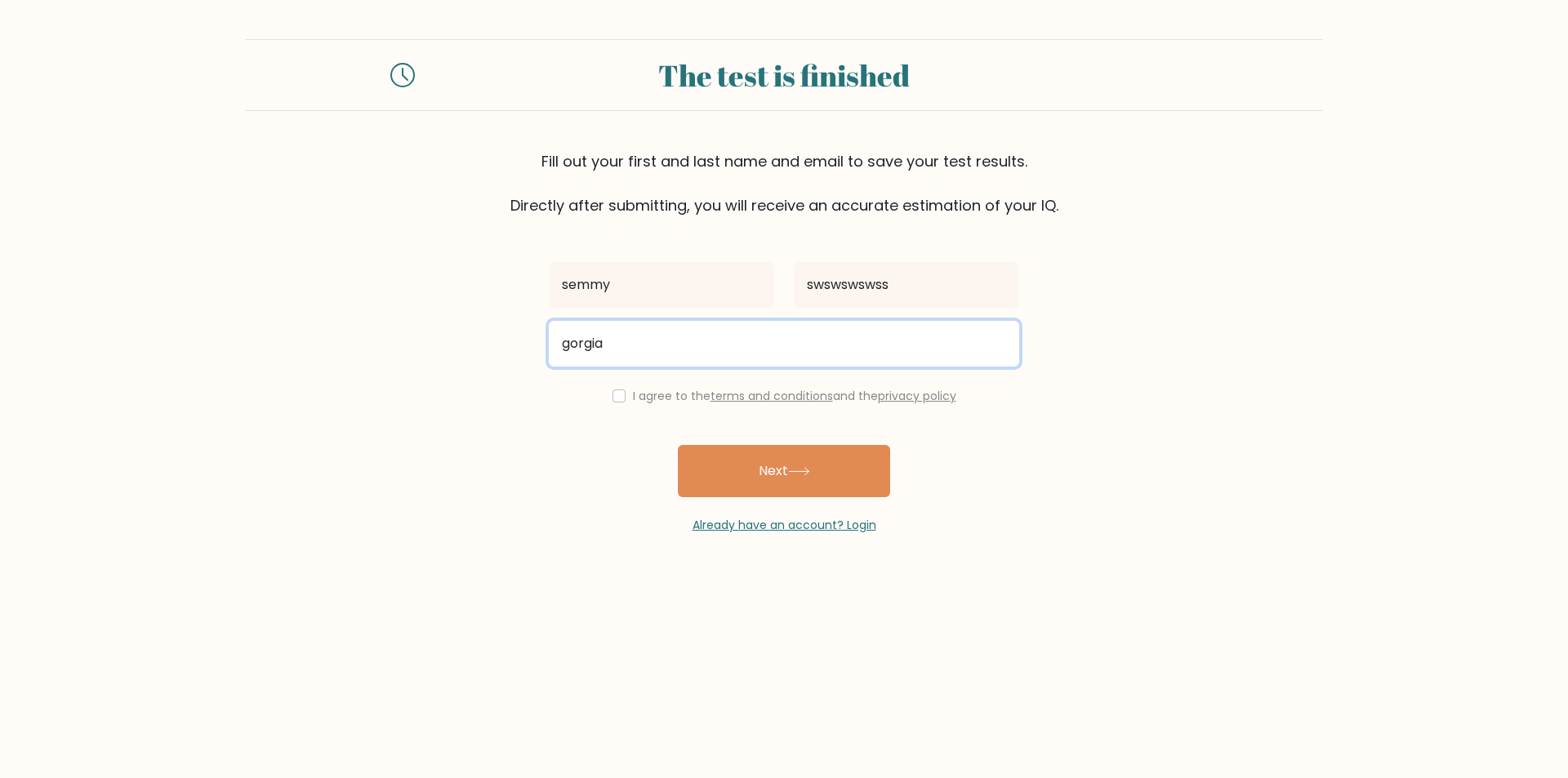
click at [655, 359] on input "gorgia" at bounding box center [784, 343] width 471 height 46
type input "g"
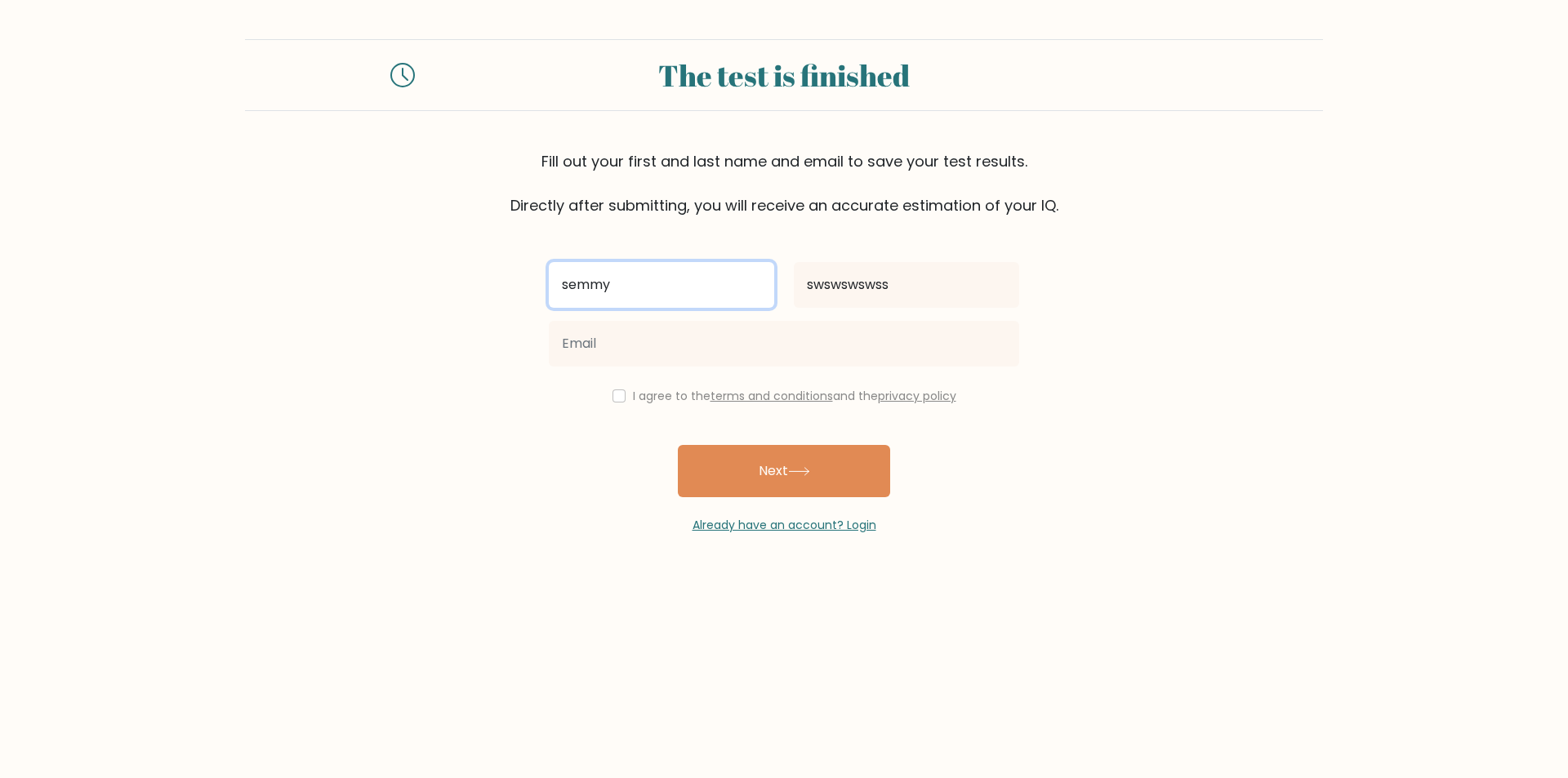
drag, startPoint x: 628, startPoint y: 273, endPoint x: 634, endPoint y: 287, distance: 15.2
click at [634, 287] on input "semmy" at bounding box center [662, 285] width 225 height 46
type input "s"
type input "a"
type input "anzori"
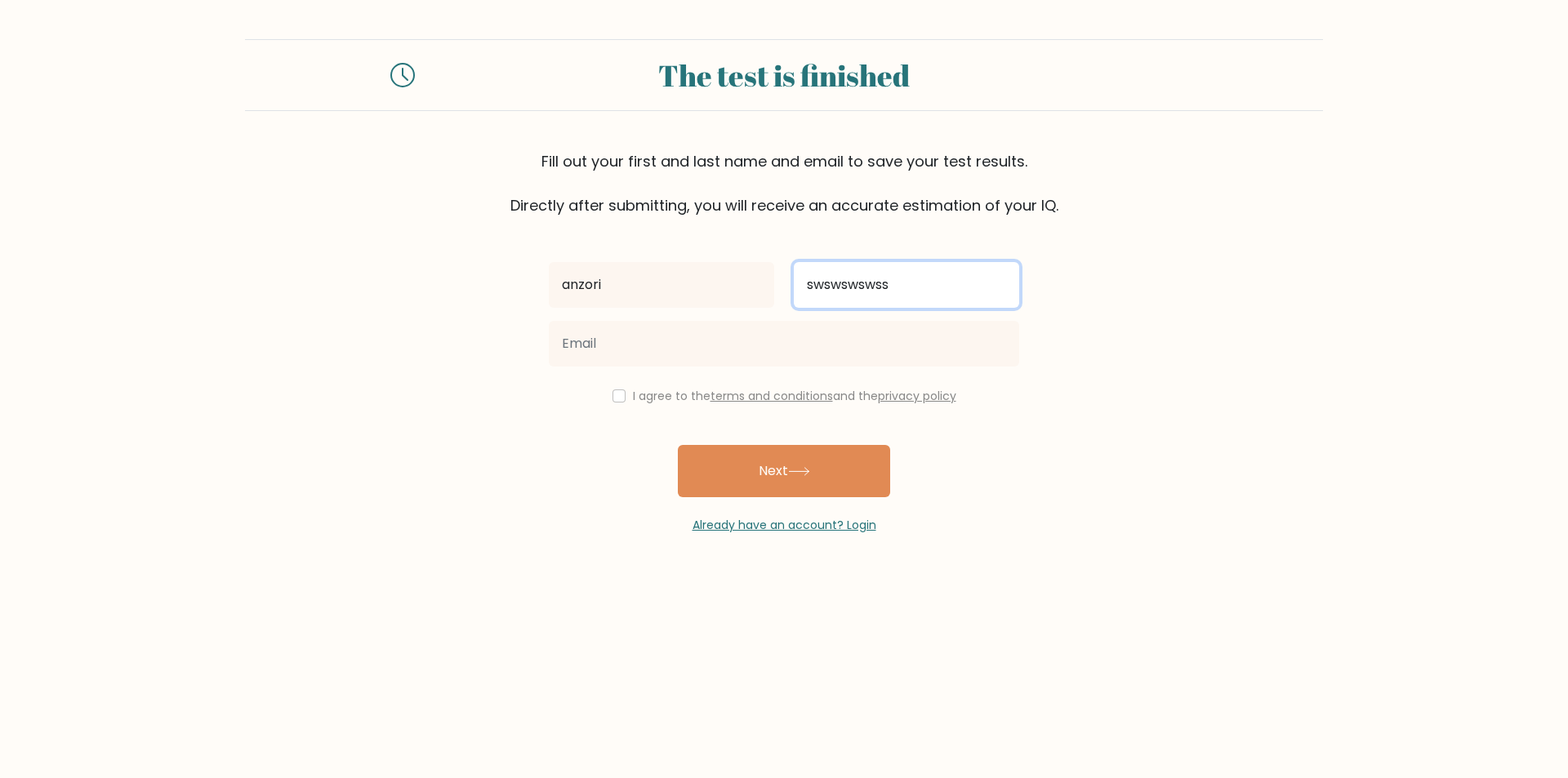
click at [844, 290] on input "swswswswss" at bounding box center [906, 285] width 225 height 46
drag, startPoint x: 888, startPoint y: 278, endPoint x: 896, endPoint y: 295, distance: 18.8
click at [896, 295] on input "swswswswss" at bounding box center [906, 285] width 225 height 46
type input "s"
type input "semgelia"
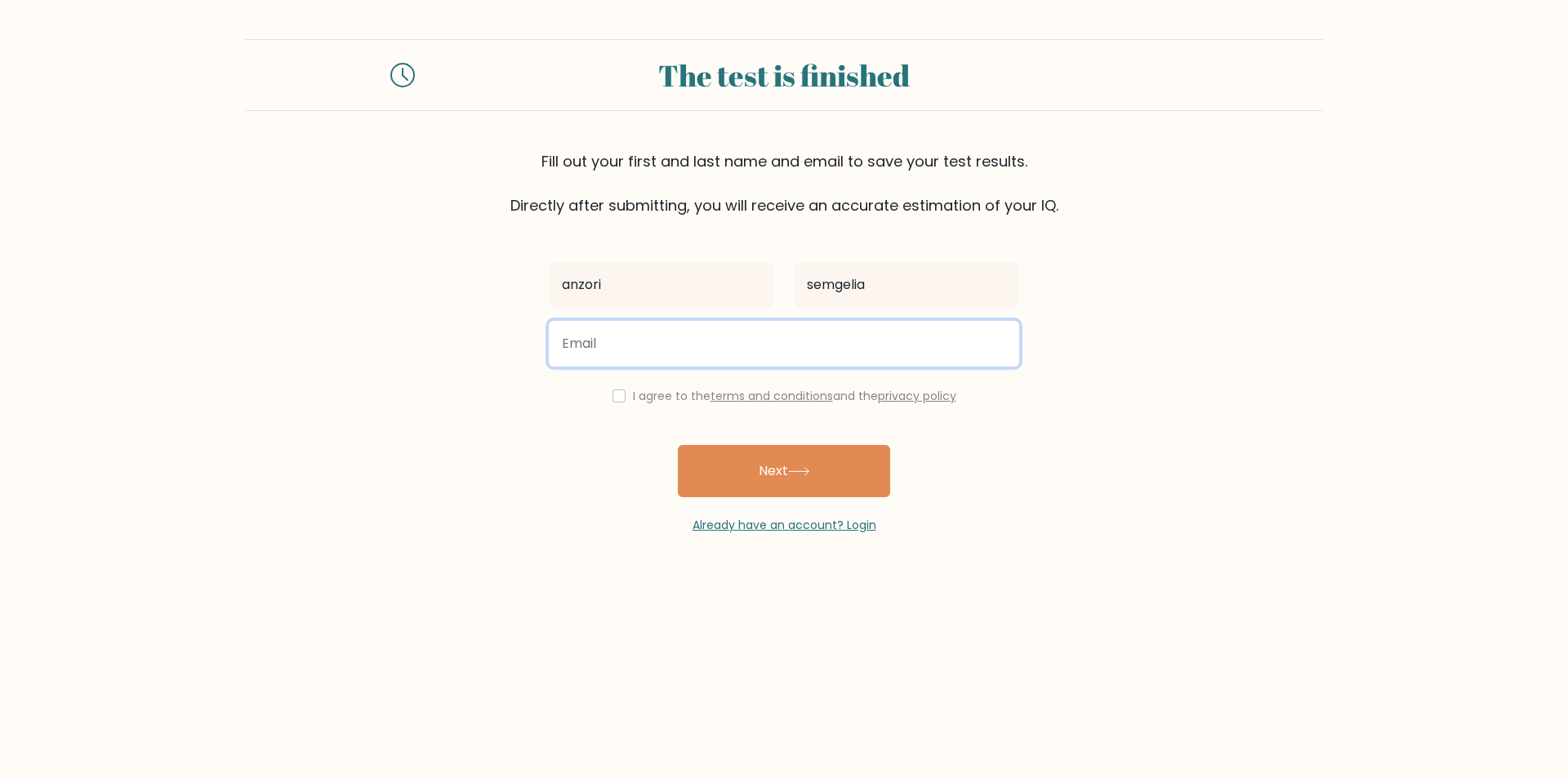
click at [599, 333] on input "email" at bounding box center [784, 343] width 471 height 46
